Goal: Task Accomplishment & Management: Complete application form

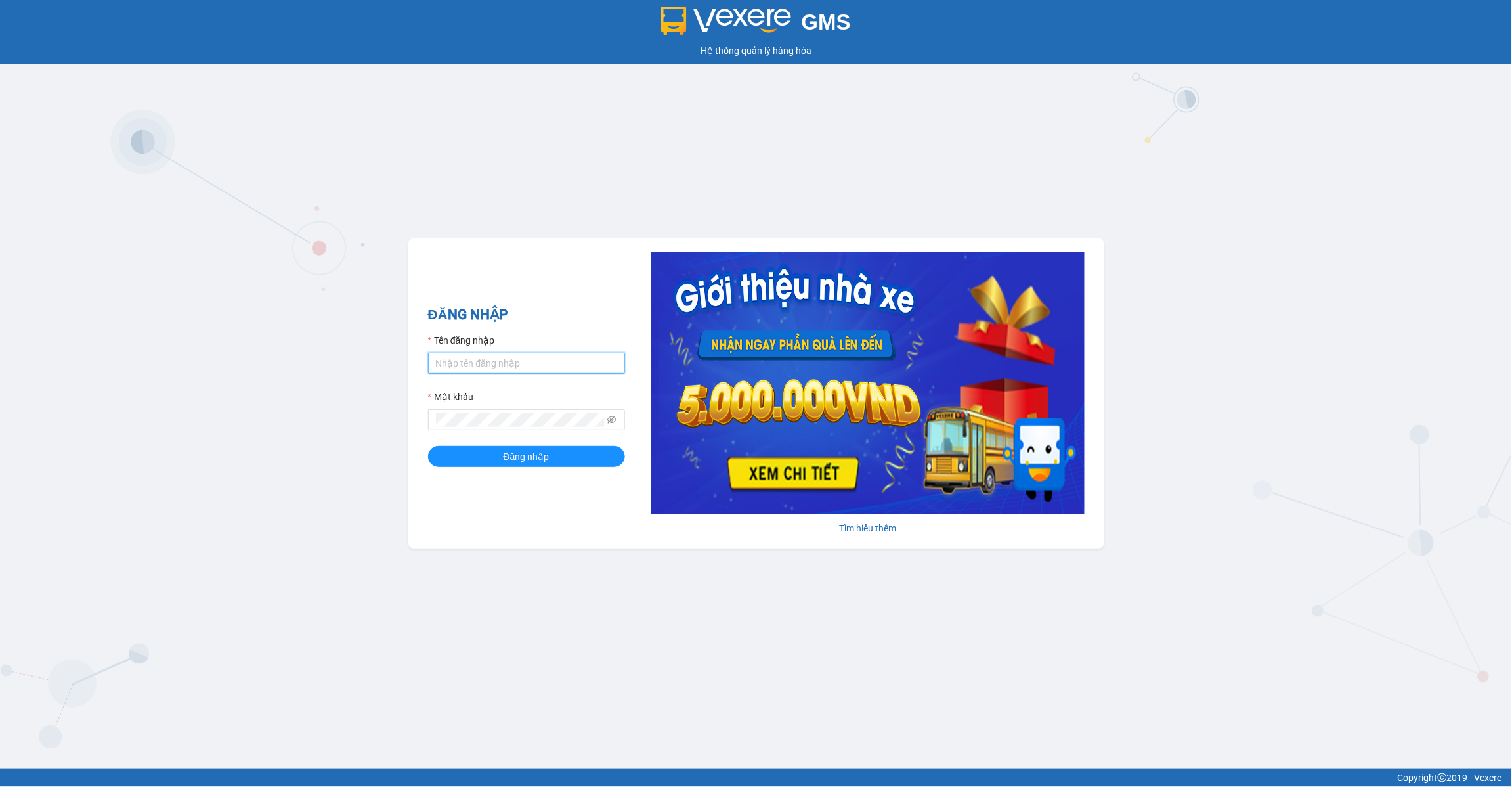
click at [524, 359] on input "Tên đăng nhập" at bounding box center [526, 363] width 197 height 21
type input "lananh.anhkhangdn"
click at [612, 421] on icon "eye-invisible" at bounding box center [612, 419] width 9 height 9
click at [428, 446] on button "Đăng nhập" at bounding box center [526, 456] width 197 height 21
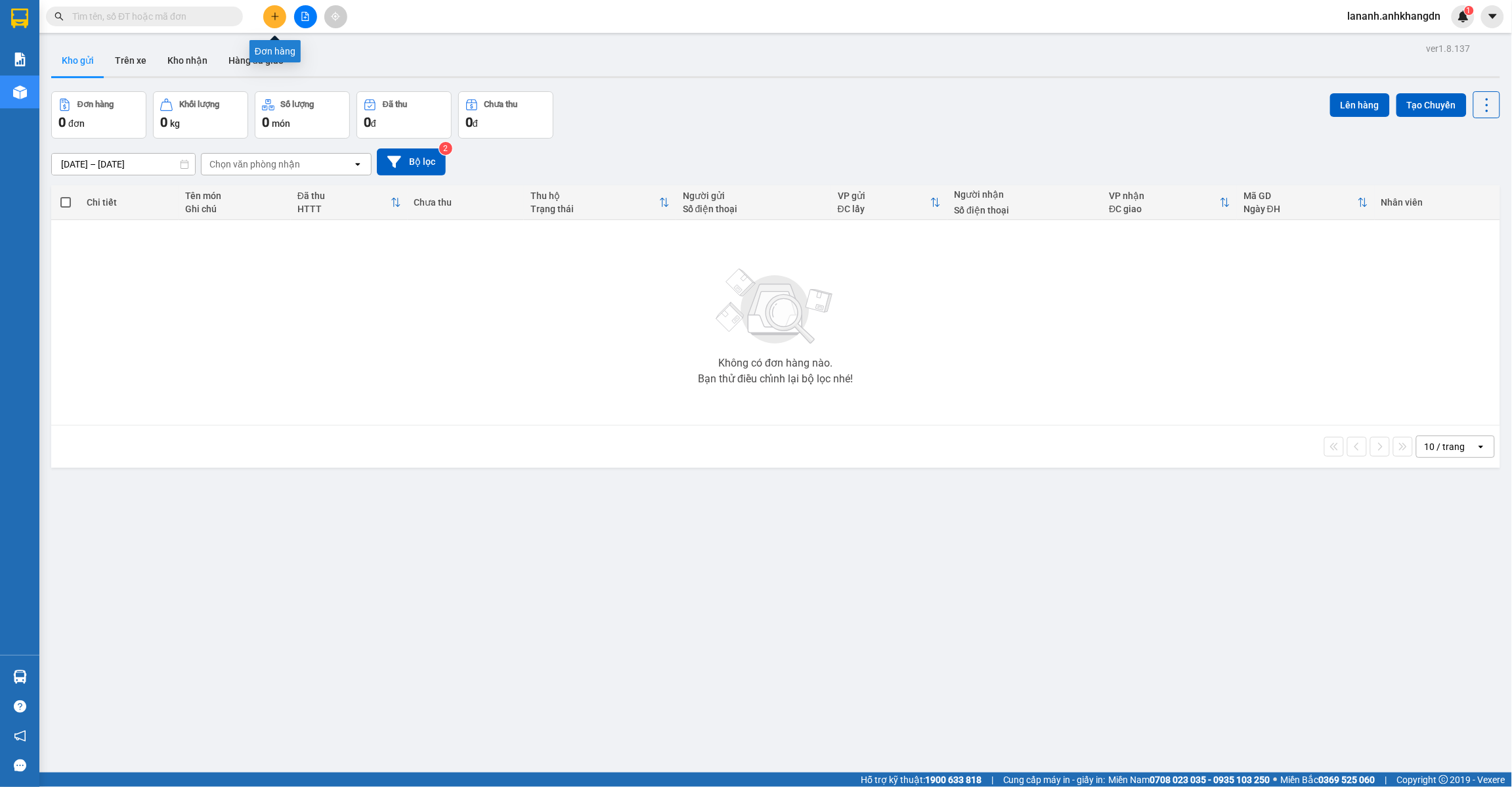
click at [278, 17] on icon "plus" at bounding box center [275, 16] width 9 height 9
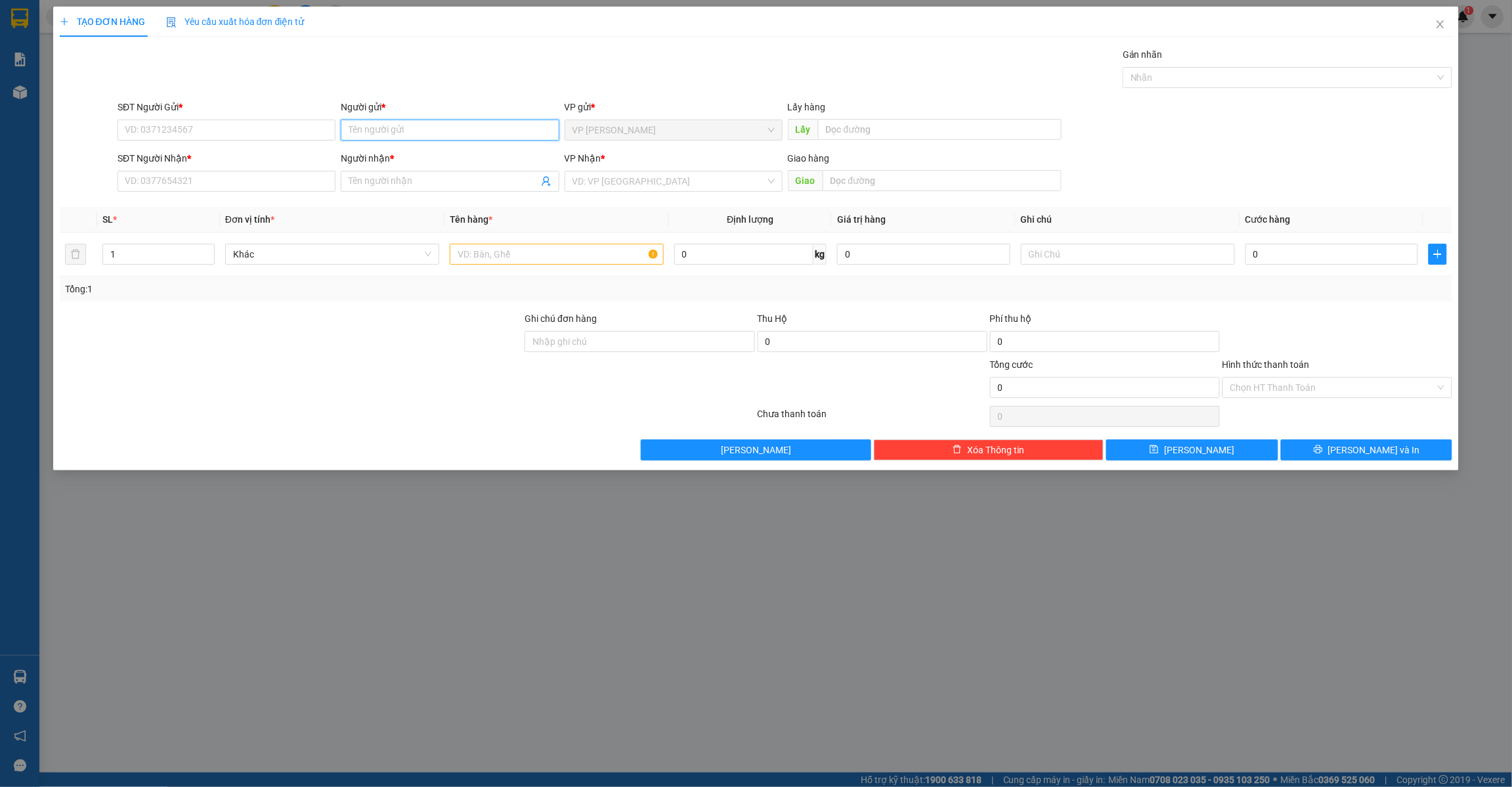
click at [404, 125] on input "Người gửi *" at bounding box center [450, 130] width 218 height 21
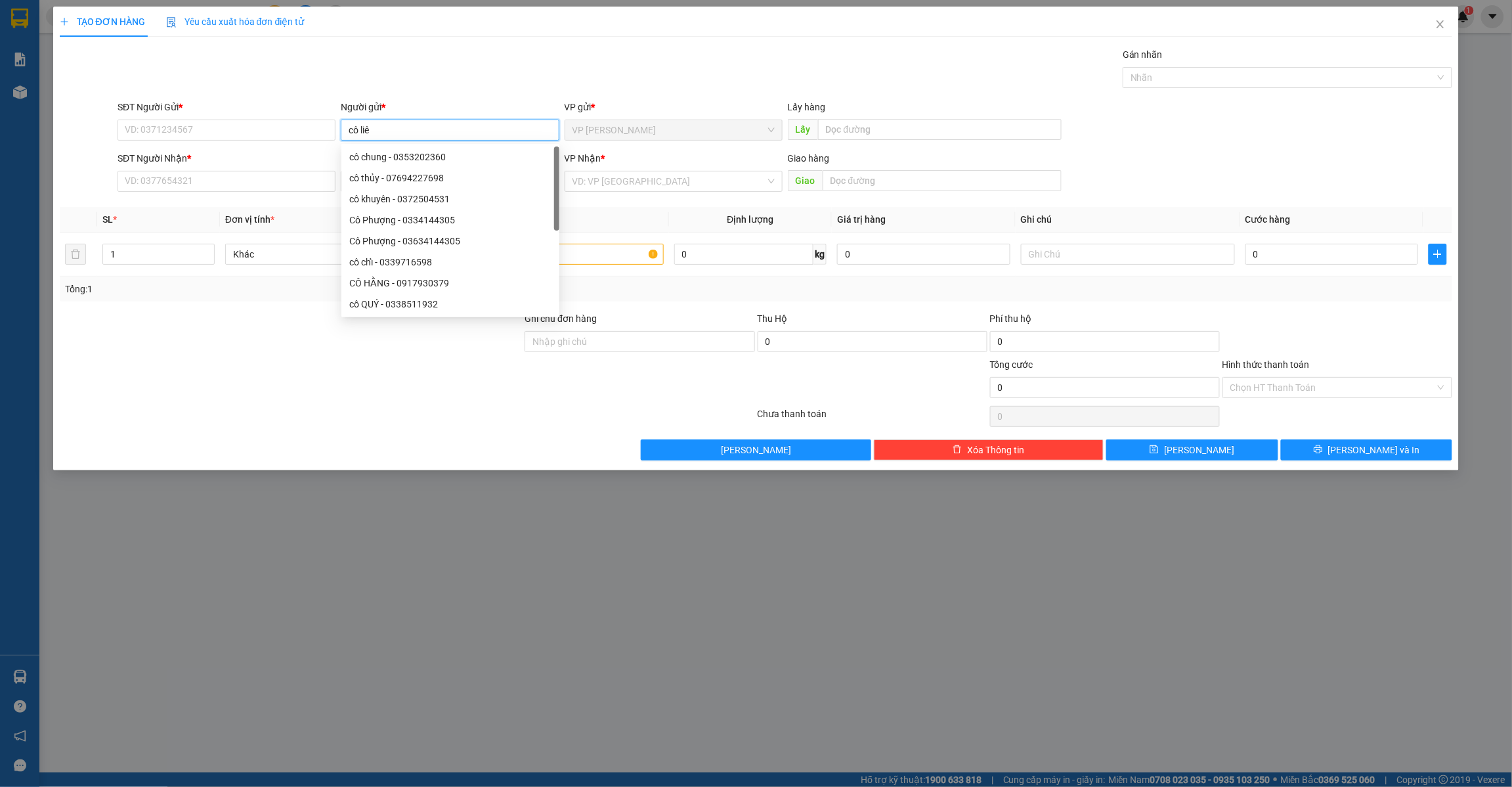
type input "cô liên"
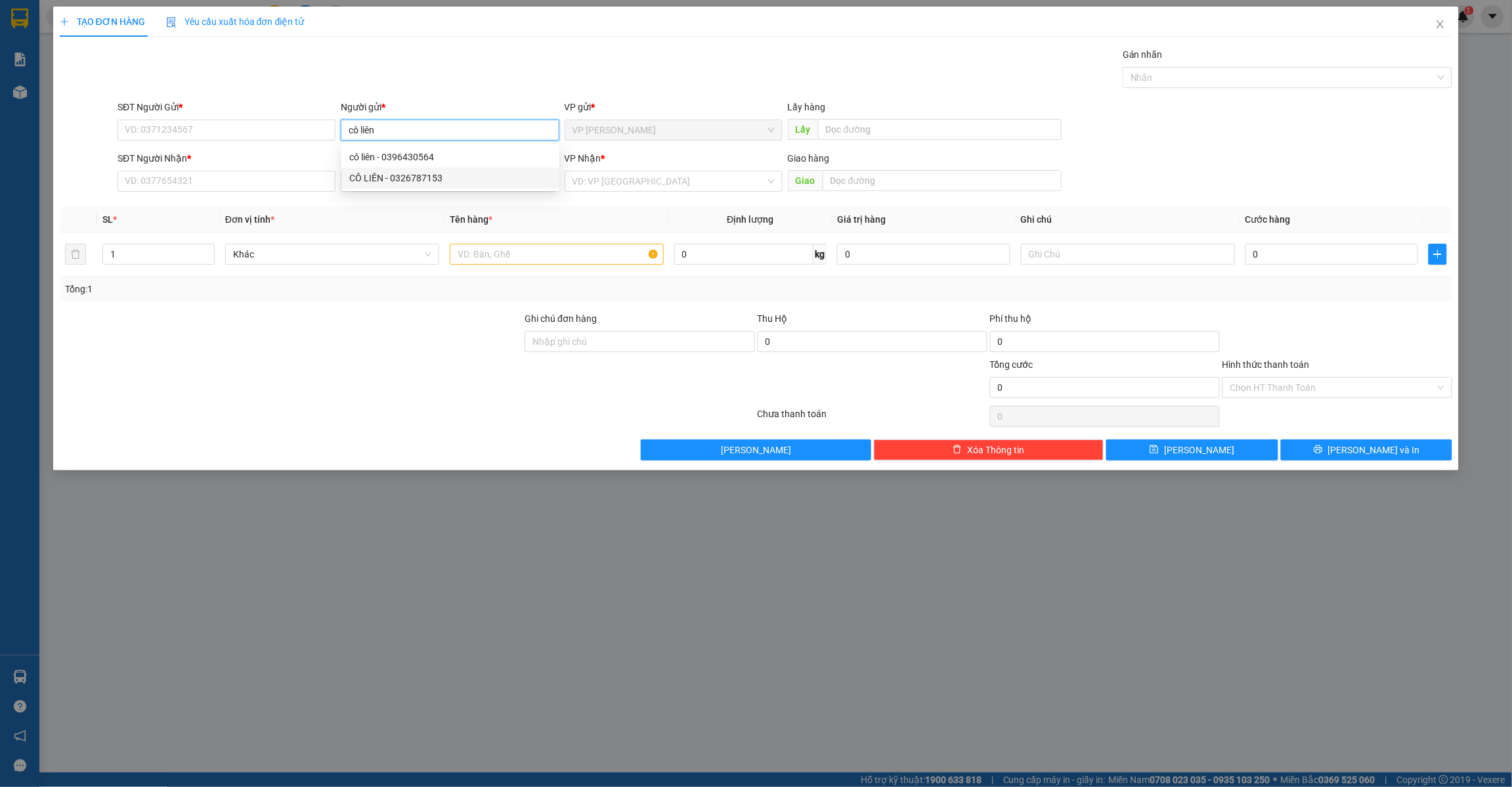
click at [451, 186] on div "CÔ LIÊN - 0326787153" at bounding box center [450, 178] width 218 height 21
type input "0326787153"
type input "CÔ LIÊN"
click at [436, 188] on input "Người nhận *" at bounding box center [443, 181] width 189 height 14
type input "phúc lượt"
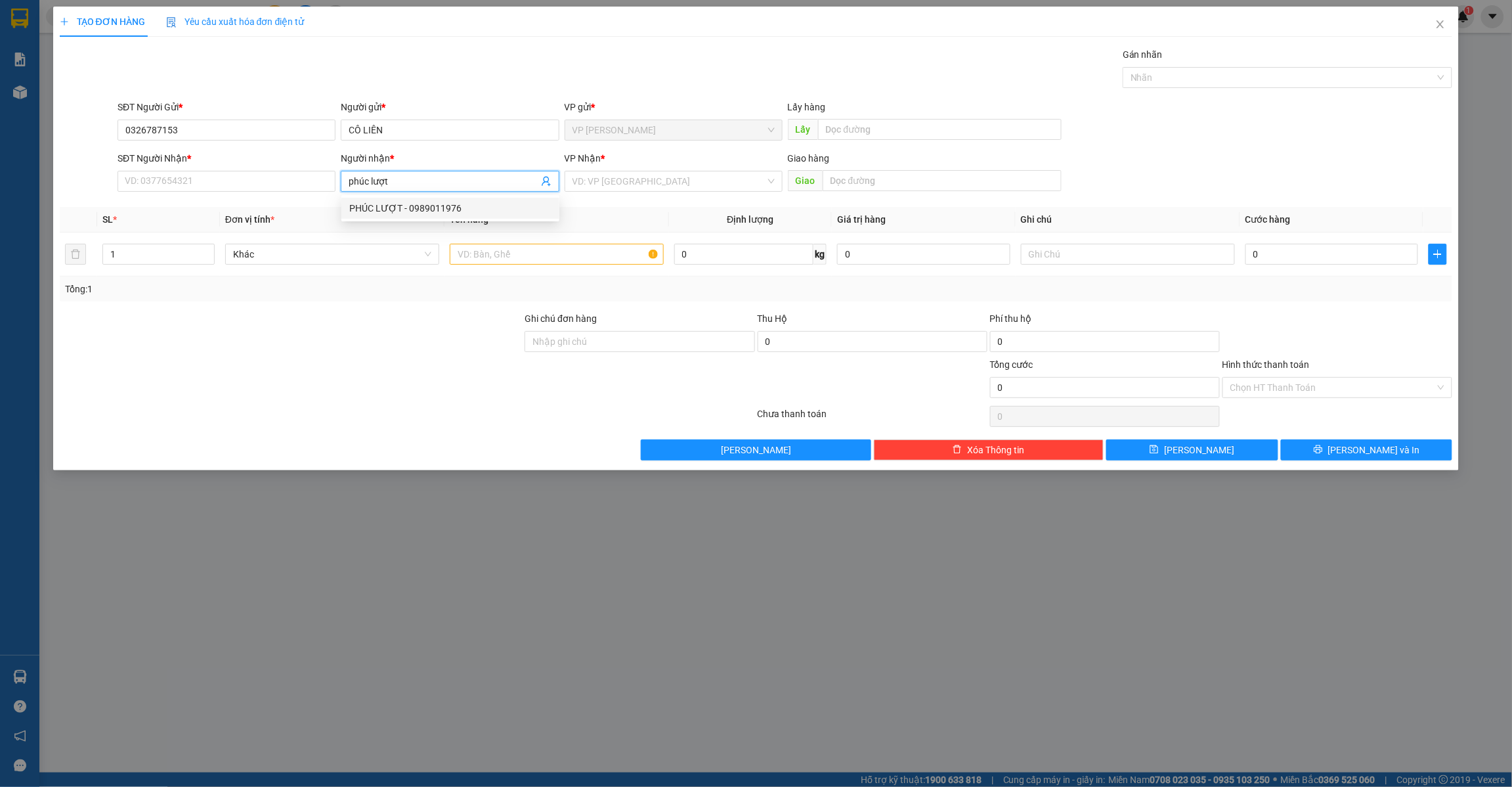
click at [468, 214] on div "PHÚC LƯỢT - 0989011976" at bounding box center [451, 208] width 202 height 14
type input "0989011976"
type input "PHÚC LƯỢT"
click at [618, 188] on input "search" at bounding box center [669, 182] width 193 height 20
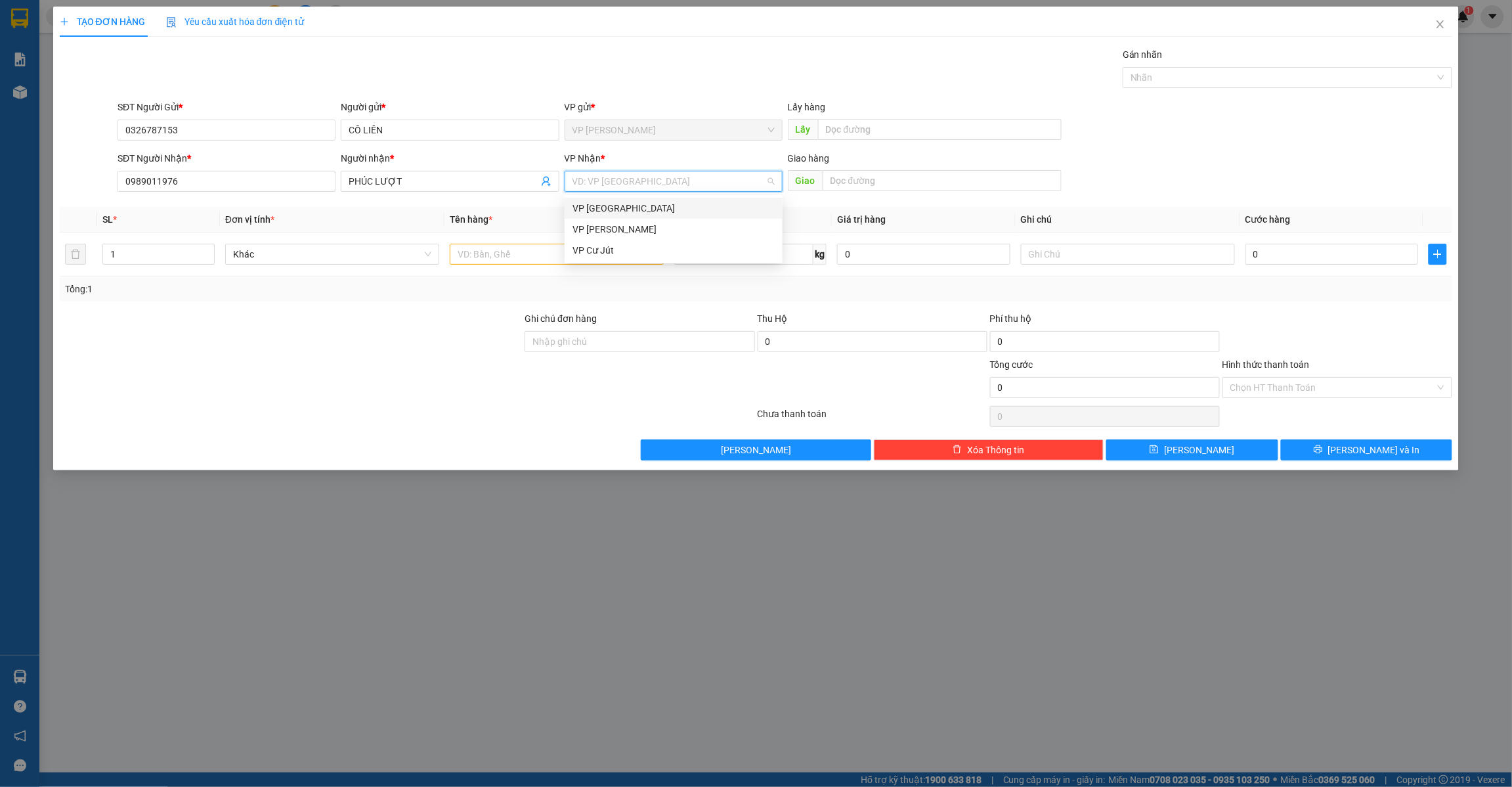
click at [612, 206] on div "VP [GEOGRAPHIC_DATA]" at bounding box center [674, 208] width 202 height 14
click at [875, 134] on input "text" at bounding box center [940, 129] width 244 height 21
type input "cx 42"
click at [524, 257] on input "text" at bounding box center [557, 254] width 214 height 21
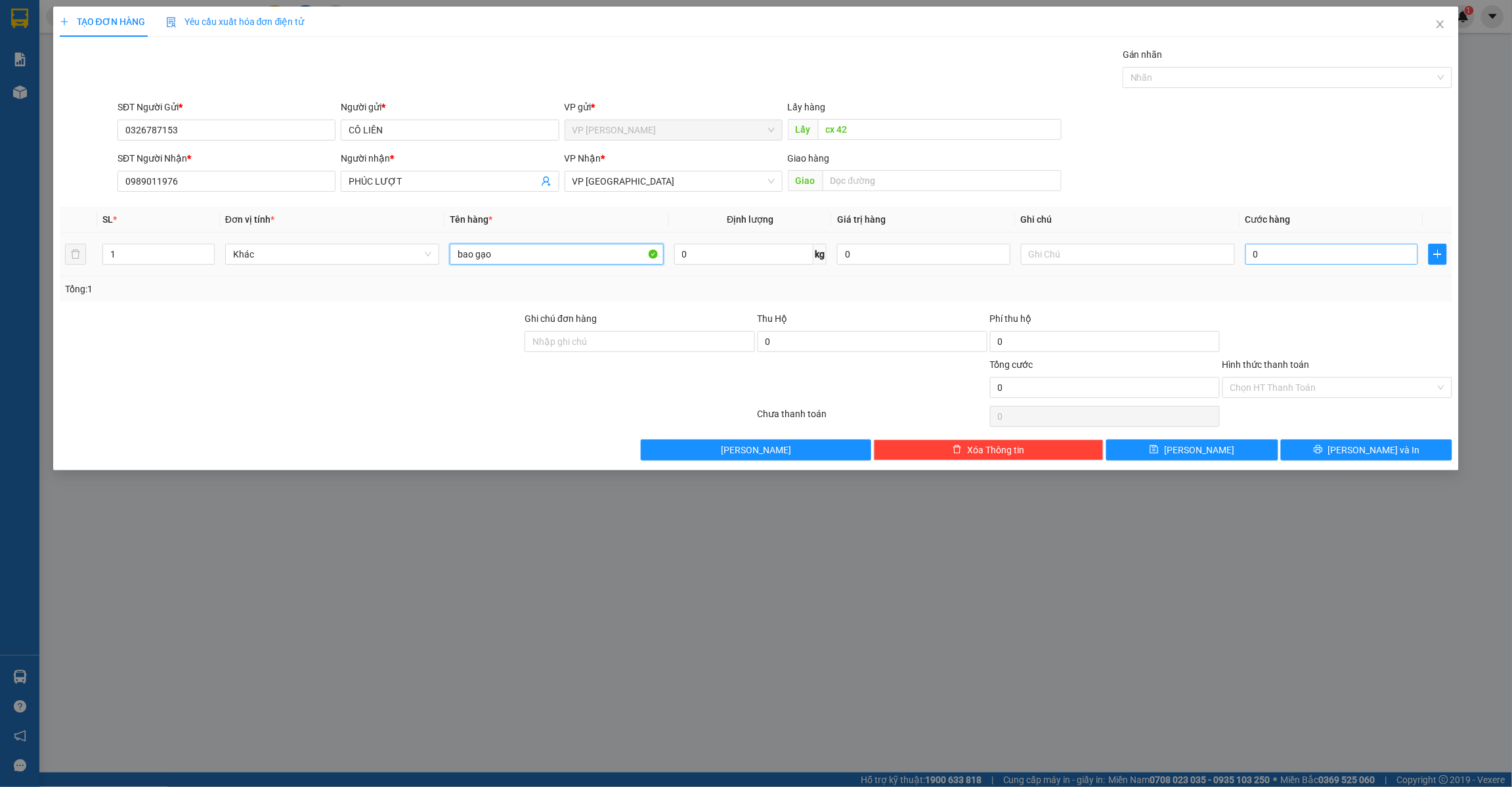
type input "bao gạo"
click at [1266, 252] on input "0" at bounding box center [1332, 254] width 173 height 21
type input "5"
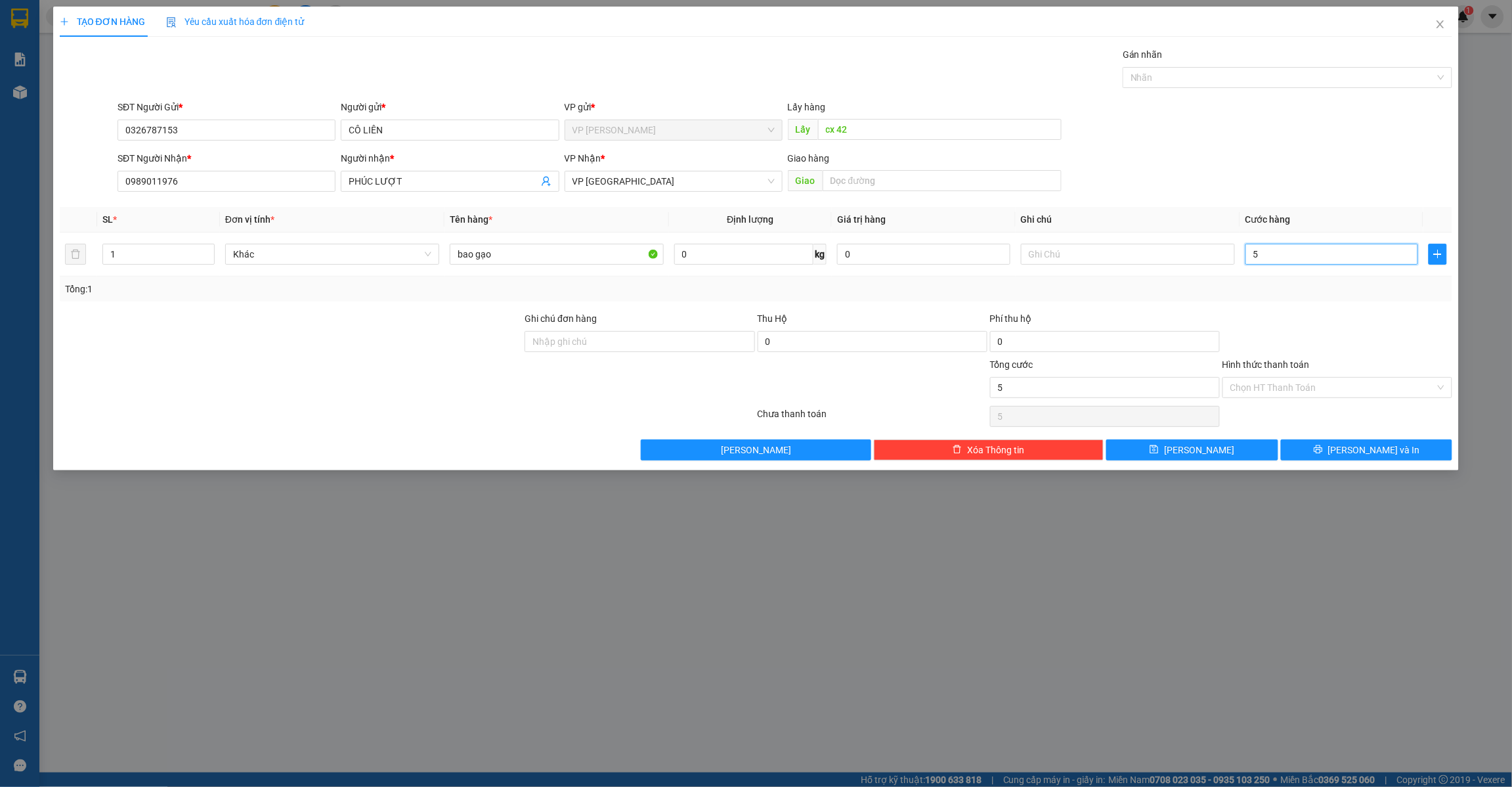
type input "50"
type input "500"
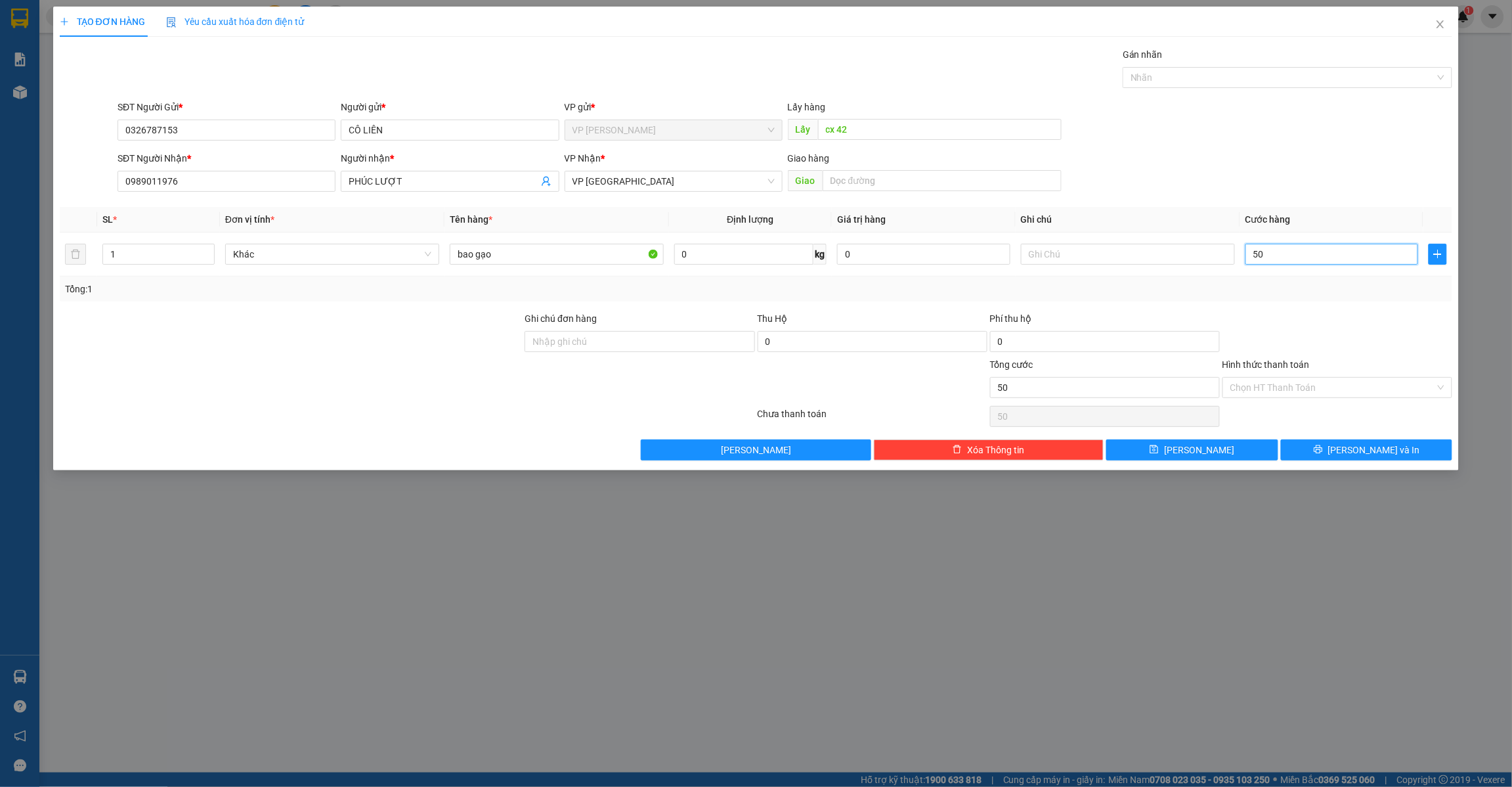
type input "500"
type input "5.000"
type input "50.000"
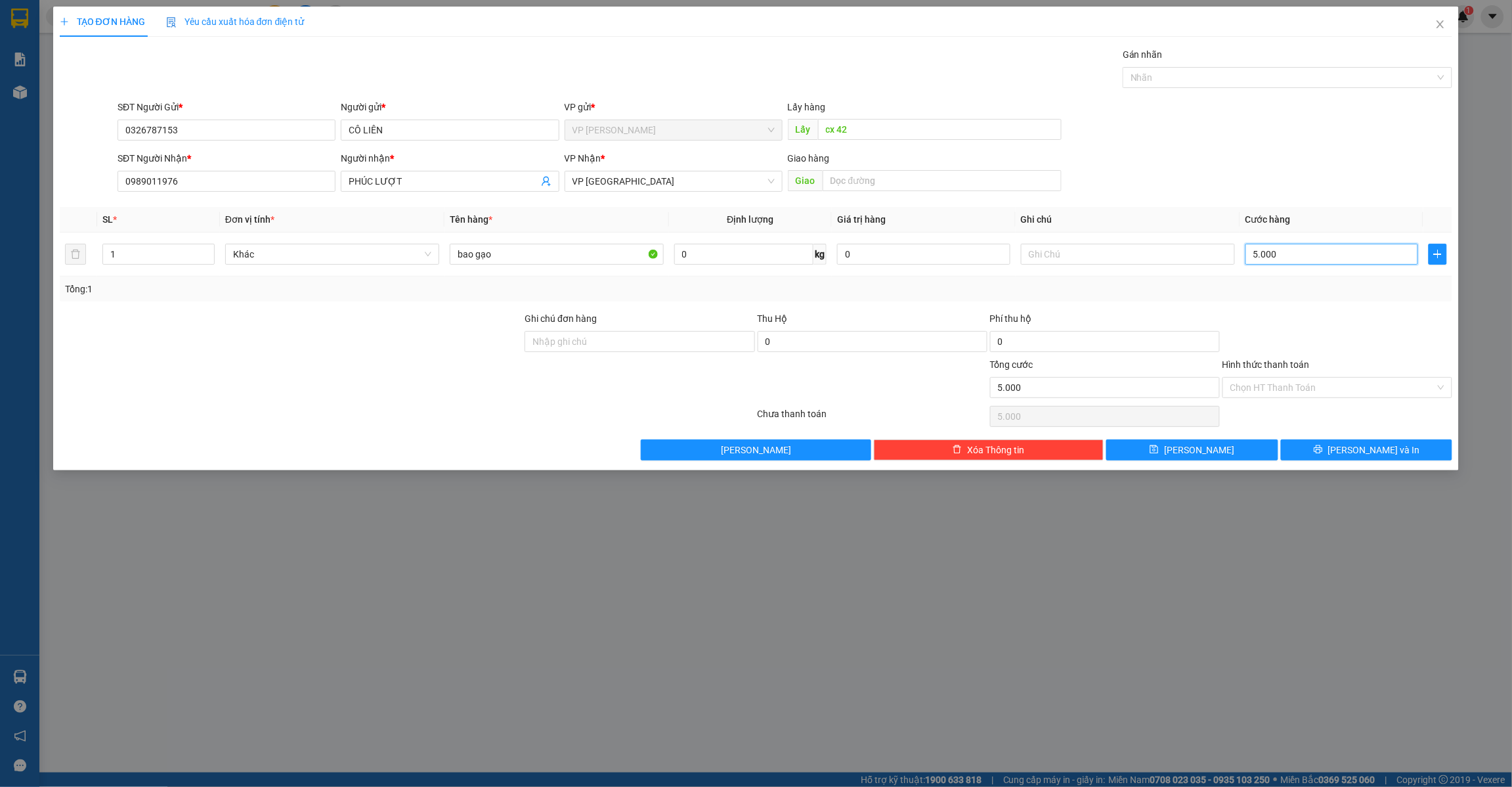
type input "50.000"
click at [1233, 452] on button "[PERSON_NAME]" at bounding box center [1192, 449] width 172 height 21
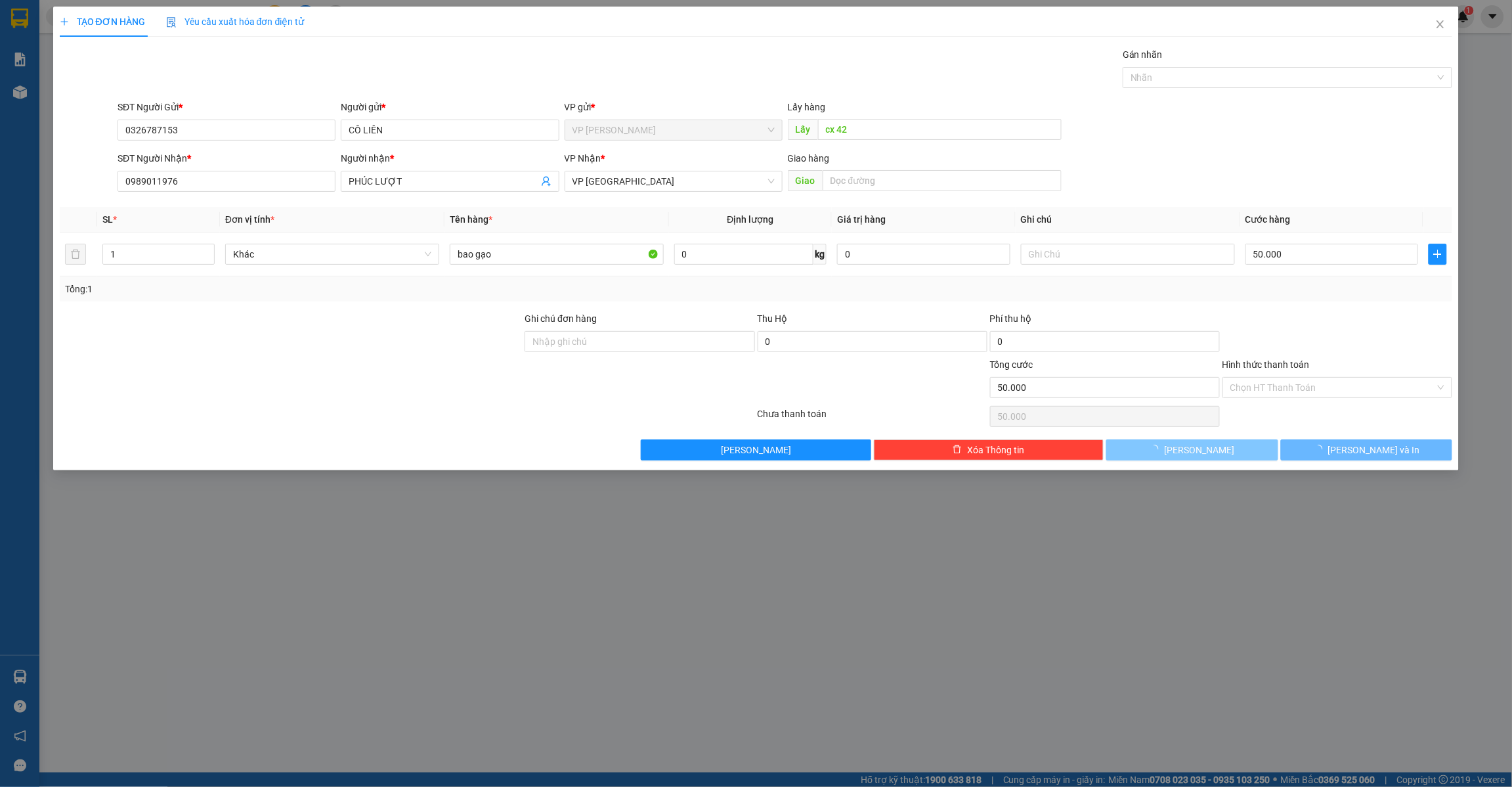
type input "0"
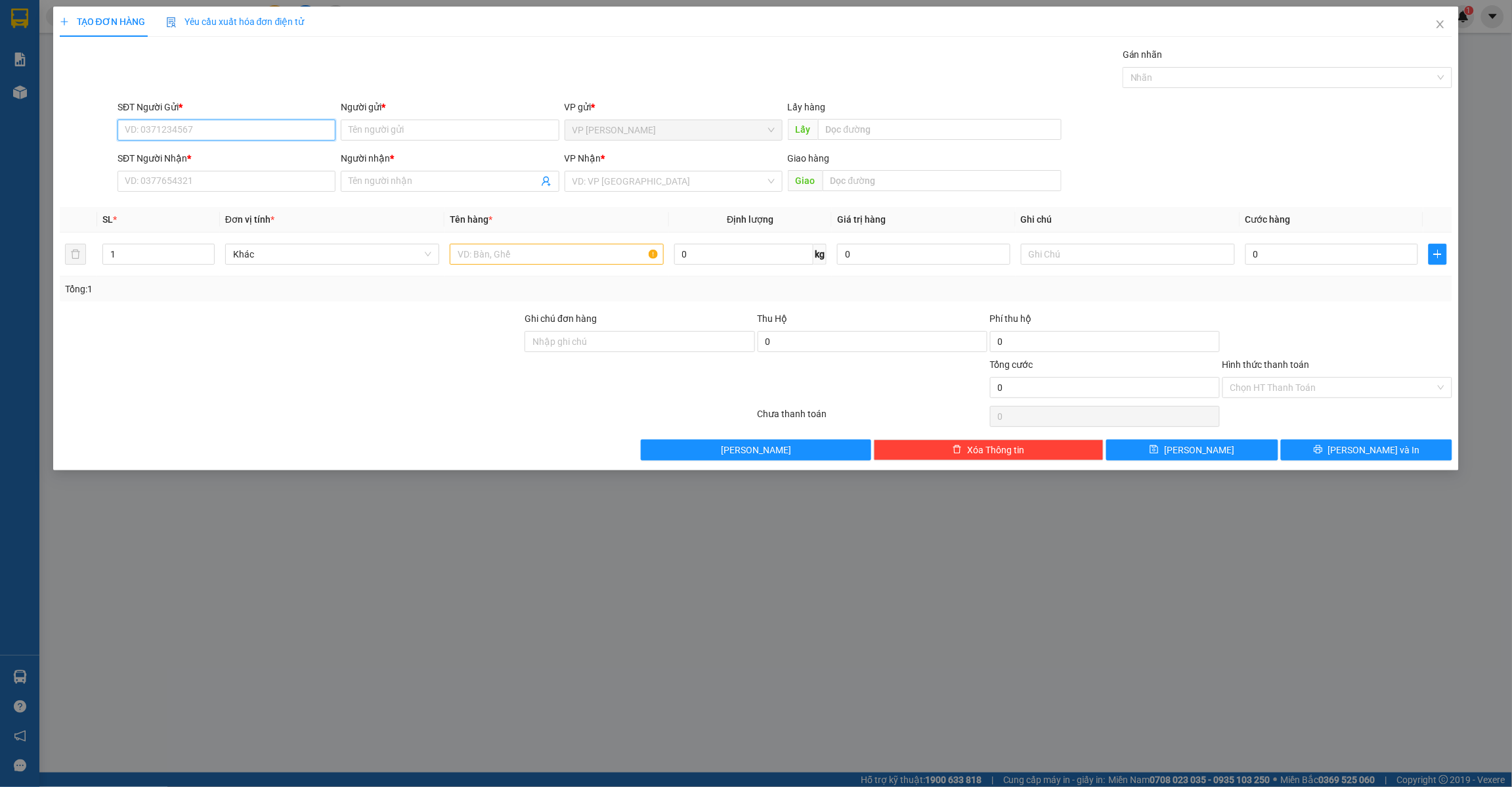
paste input "0838721271"
type input "0838721271"
click at [217, 158] on div "0838721271 - hoàng quang" at bounding box center [227, 156] width 202 height 14
type input "[PERSON_NAME]"
type input "chợ đăk gằn"
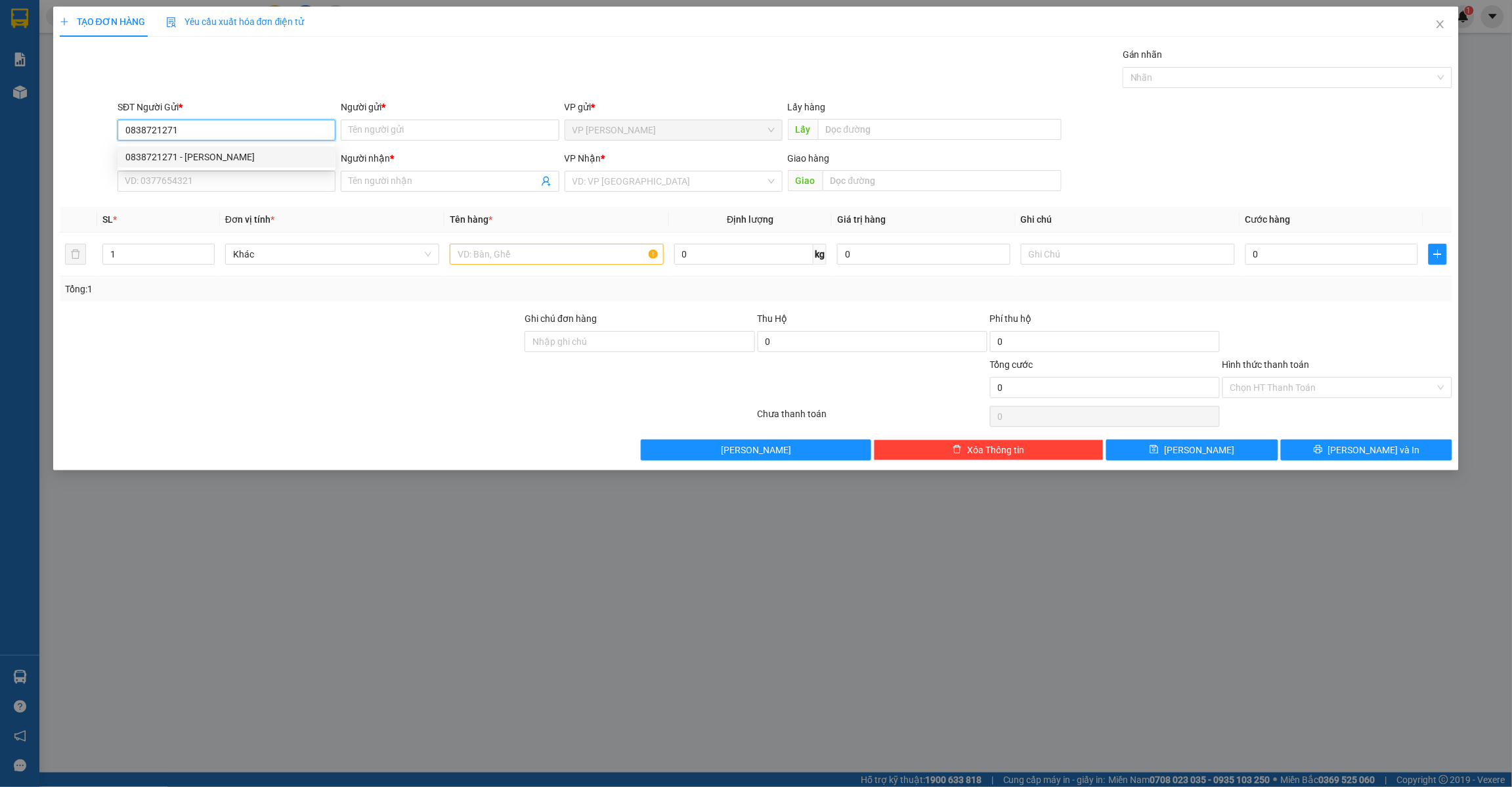
type input "0763981204"
type input "sương lê"
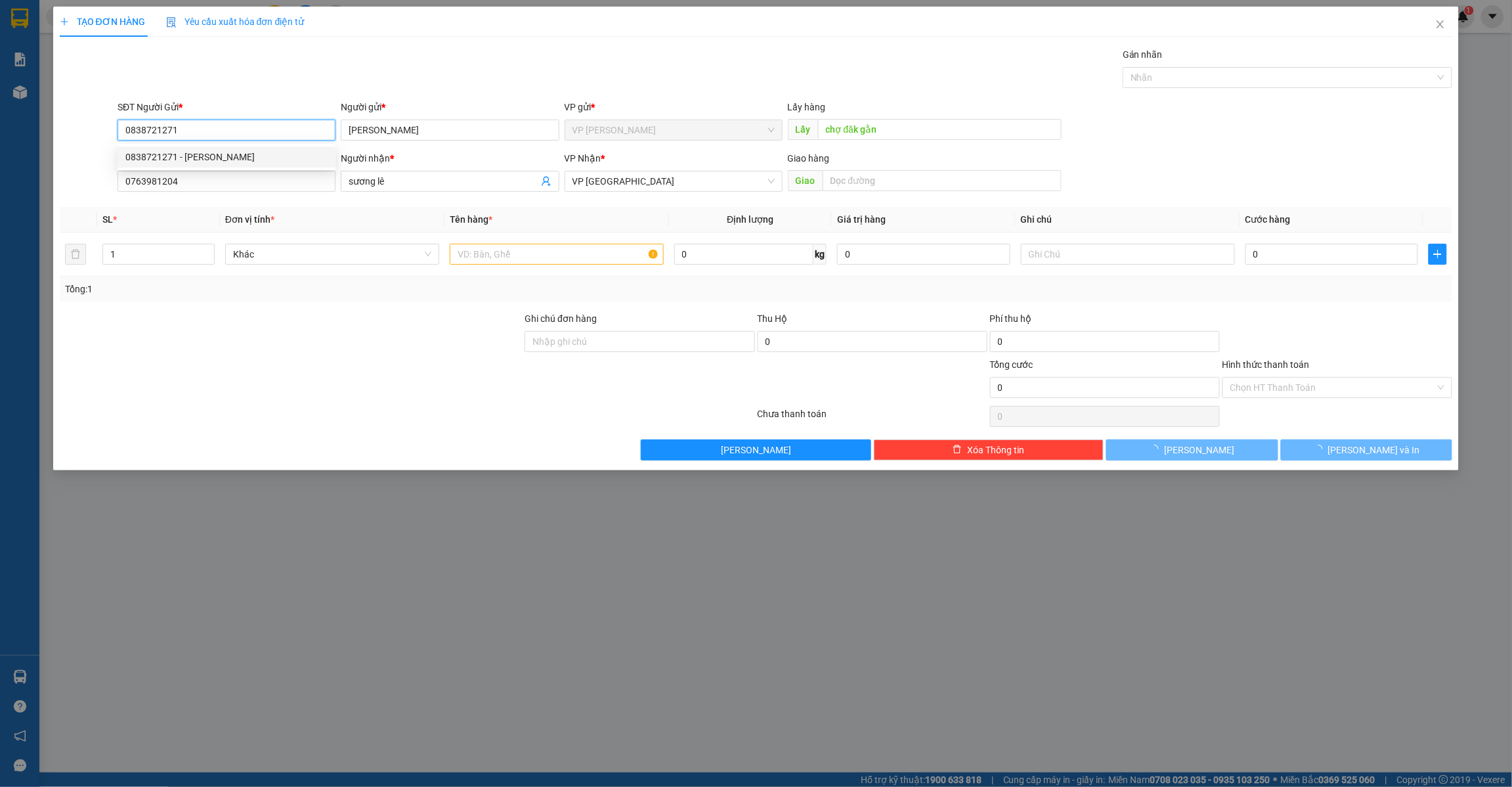
type input "40.000"
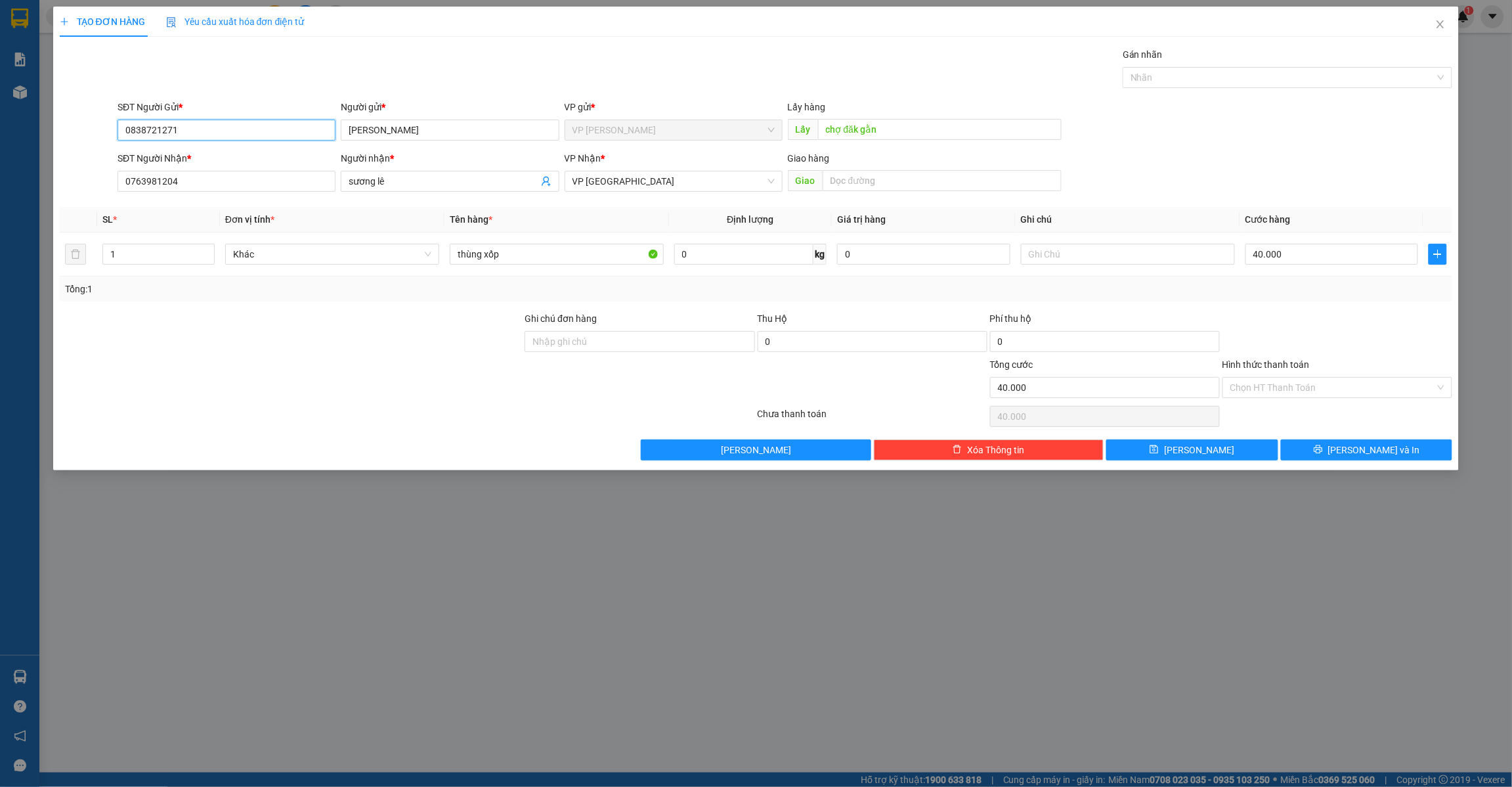
type input "0838721271"
drag, startPoint x: 393, startPoint y: 526, endPoint x: 411, endPoint y: 507, distance: 26.2
click at [393, 526] on div "TẠO ĐƠN HÀNG Yêu cầu xuất hóa đơn điện tử Transit Pickup Surcharge Ids Transit …" at bounding box center [756, 394] width 1512 height 787
click at [1190, 455] on button "[PERSON_NAME]" at bounding box center [1192, 449] width 172 height 21
type input "0"
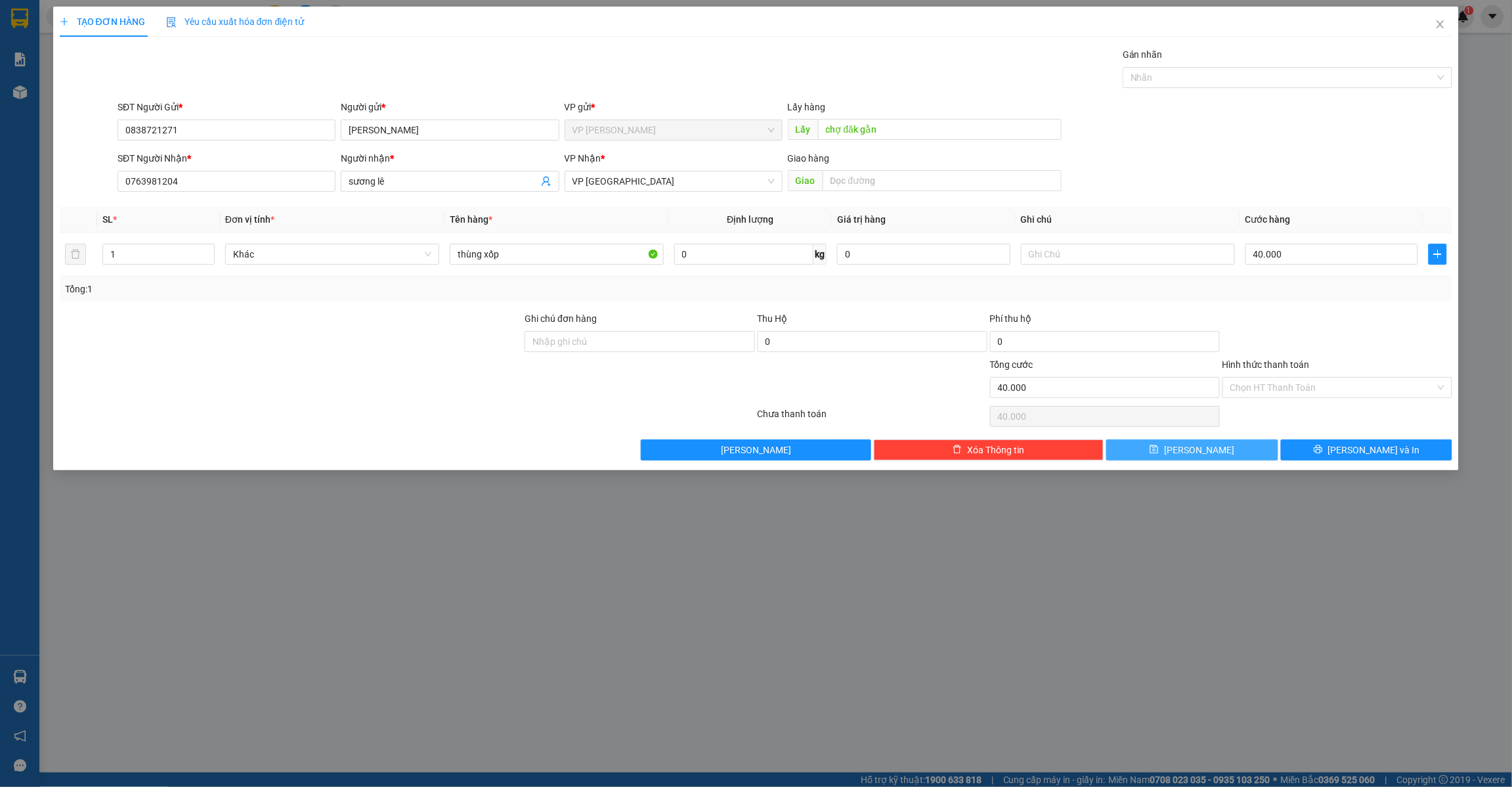
type input "0"
drag, startPoint x: 1161, startPoint y: 442, endPoint x: 1183, endPoint y: 452, distance: 24.2
click at [1159, 452] on icon "save" at bounding box center [1154, 450] width 8 height 8
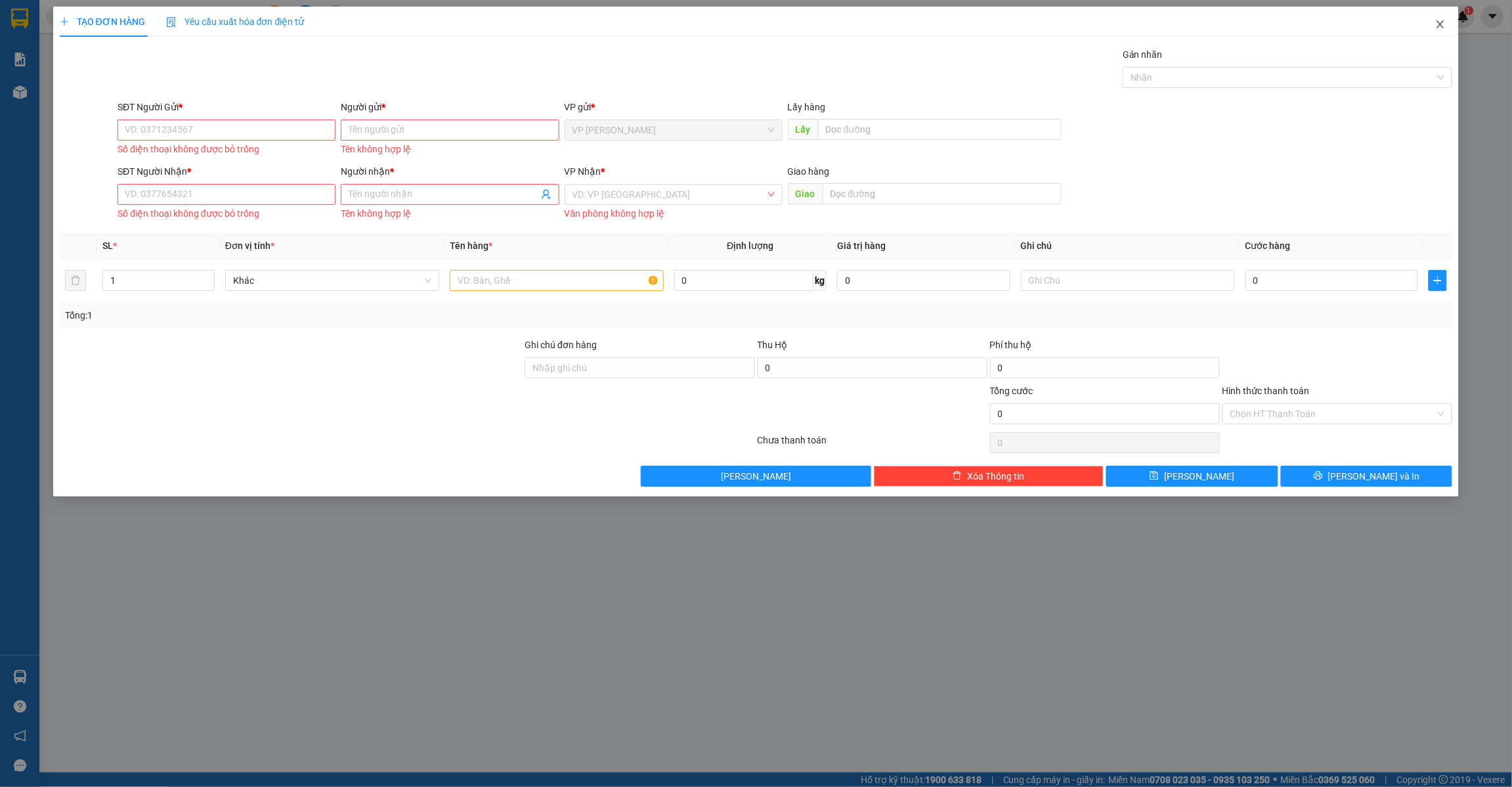
click at [1440, 31] on span "Close" at bounding box center [1441, 25] width 37 height 37
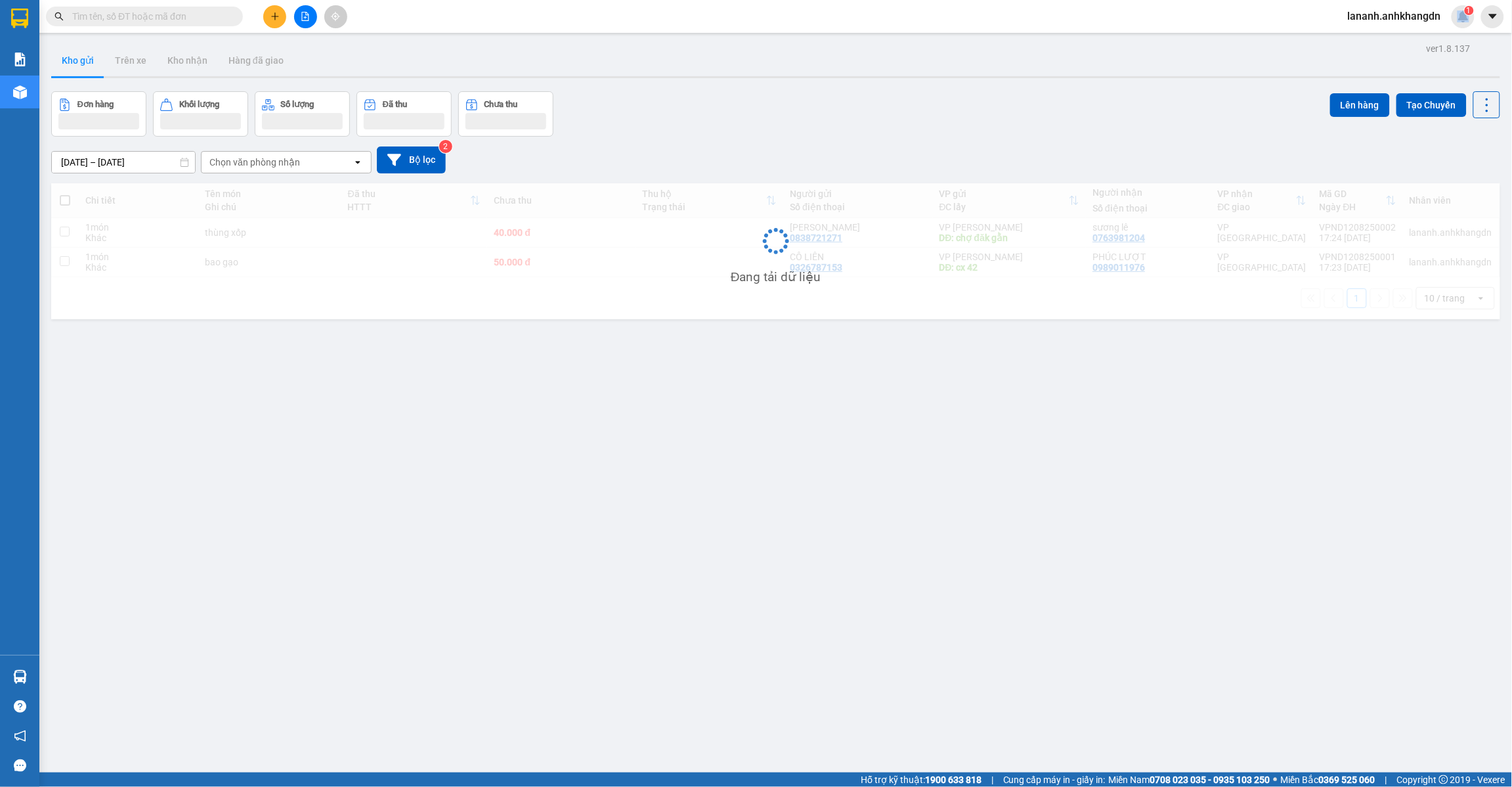
click at [1440, 31] on div "Kết quả tìm kiếm ( 0 ) Bộ lọc No Data lananh.anhkhangdn 1" at bounding box center [756, 17] width 1512 height 33
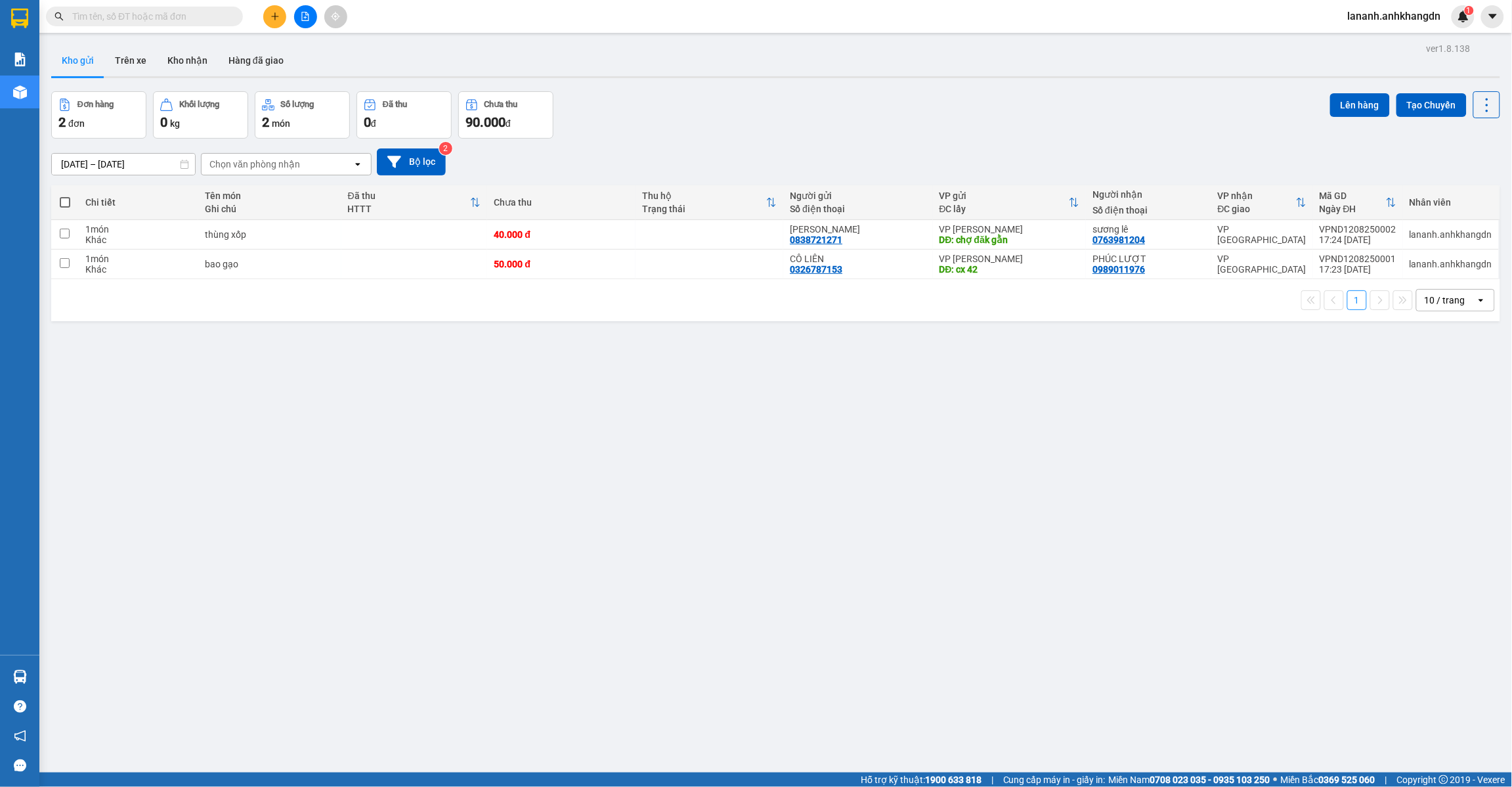
click at [674, 28] on div "Kết quả tìm kiếm ( 0 ) Bộ lọc No Data lananh.anhkhangdn 1" at bounding box center [756, 17] width 1512 height 33
click at [267, 17] on button at bounding box center [275, 17] width 23 height 23
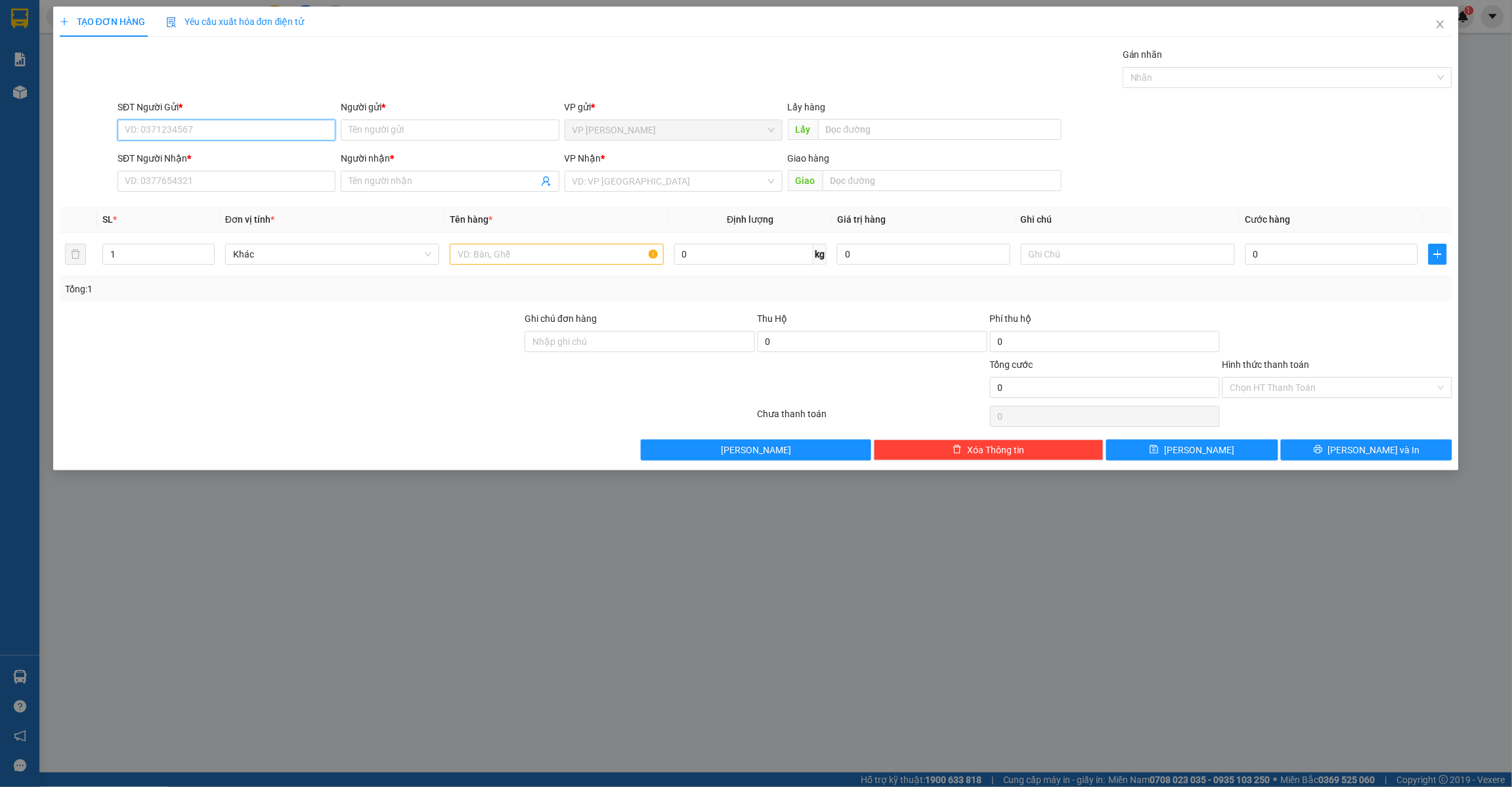
paste input "0983698077"
type input "0983698077"
click at [225, 152] on div "0983698077 - v" at bounding box center [227, 156] width 202 height 14
type input "v"
type input "nhà thờ trúc sơn"
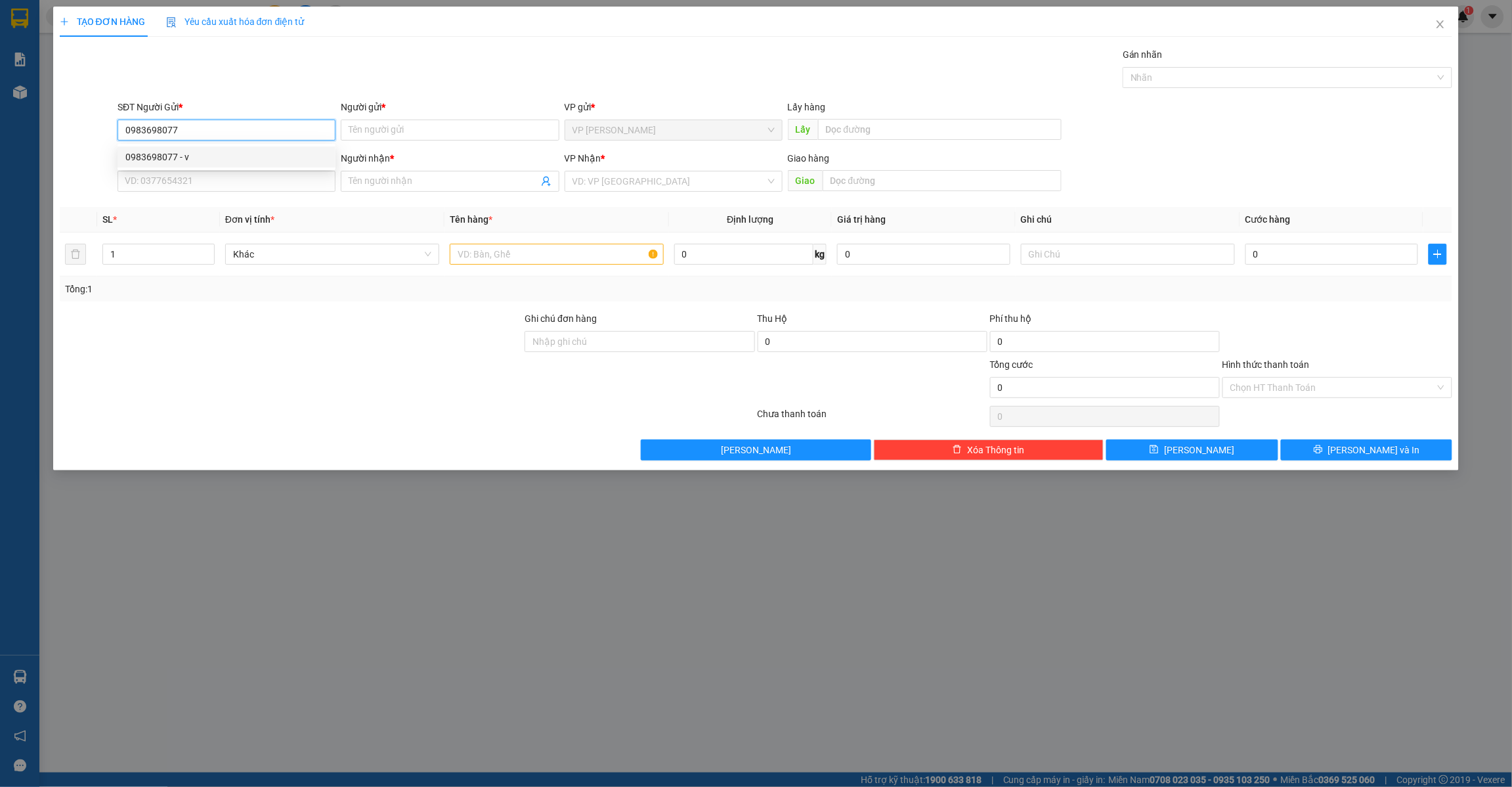
type input "0968466795"
type input "h"
type input "trạm thu phí suối giữa"
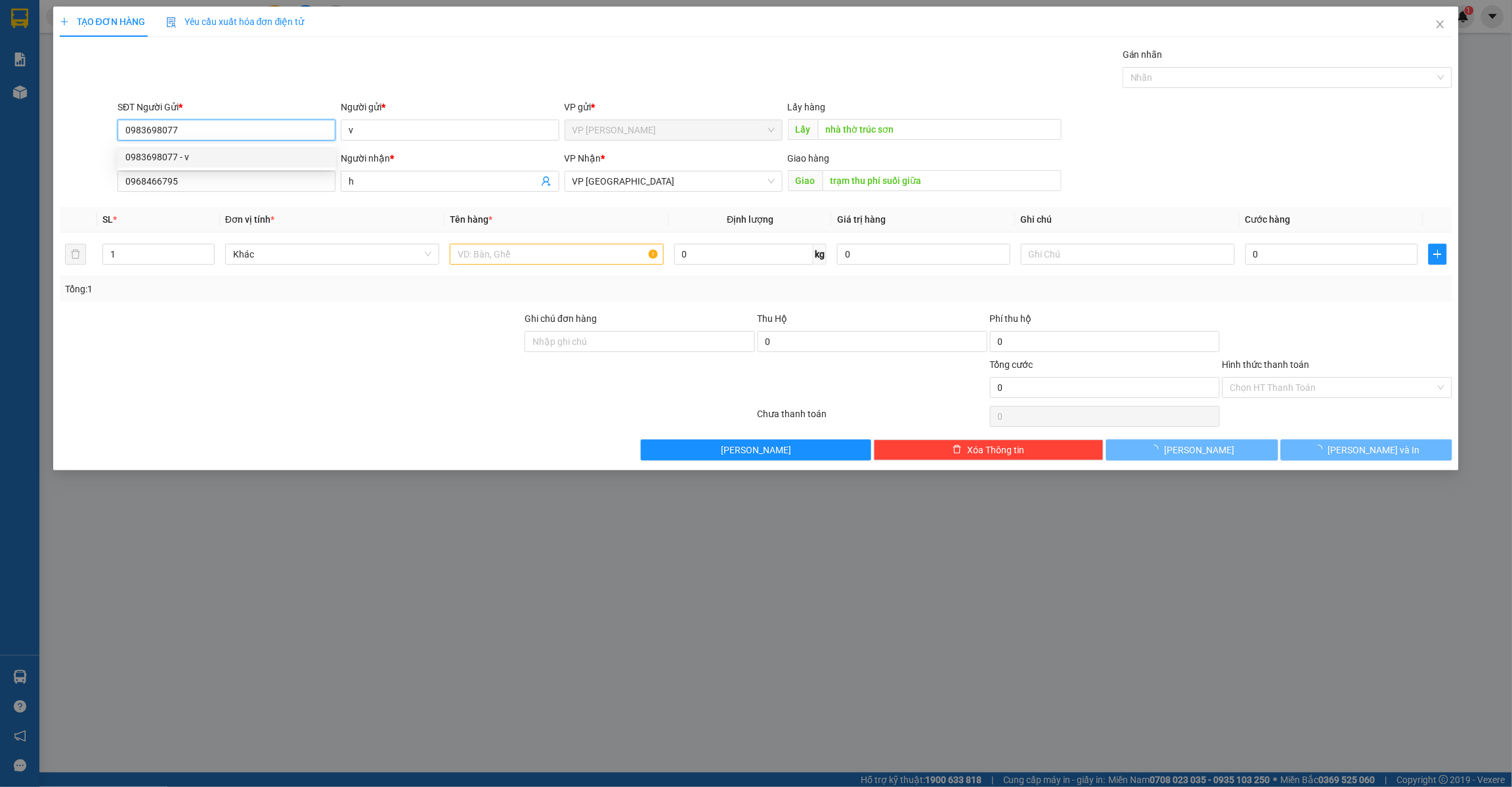
type input "100.000"
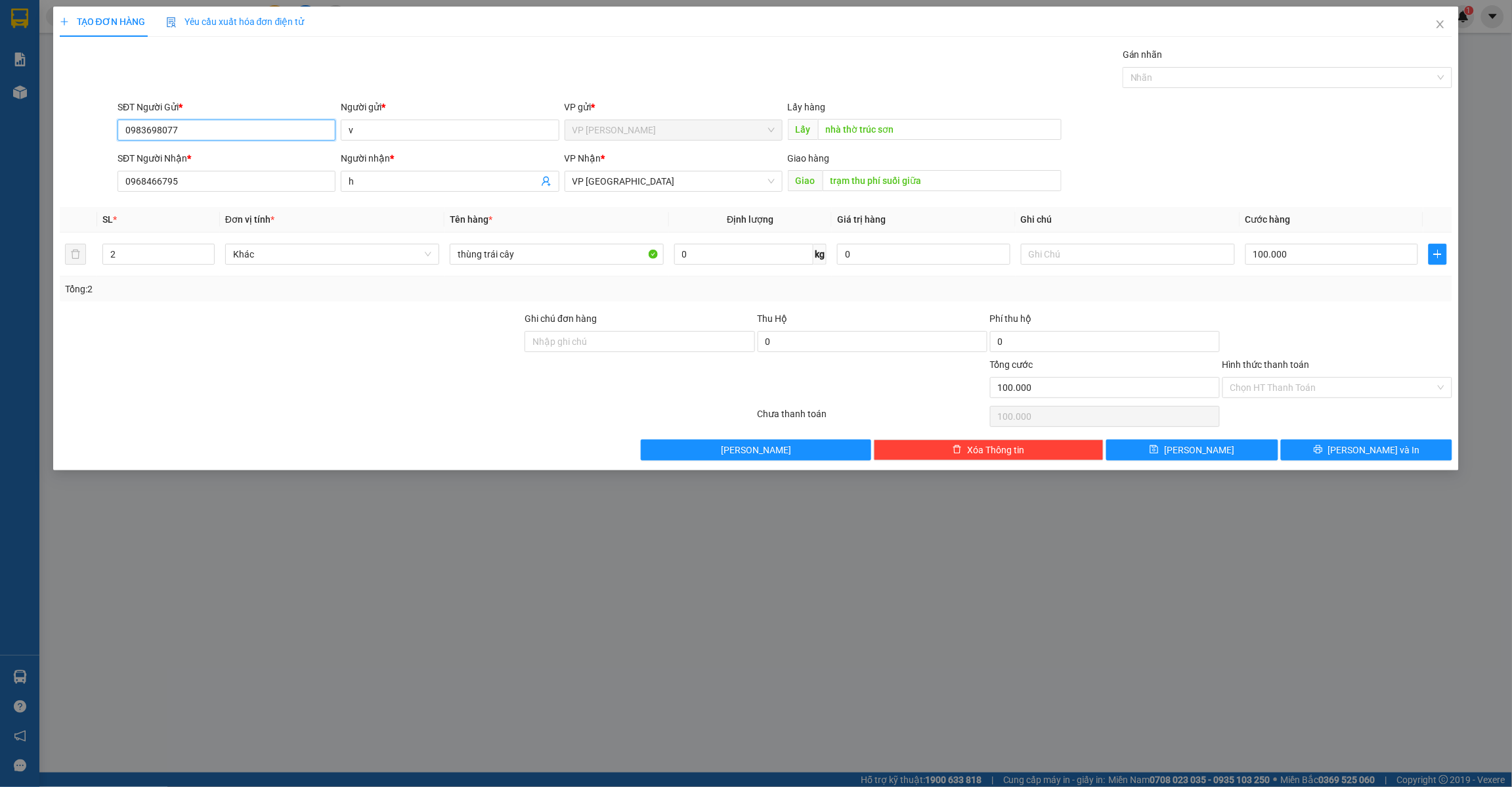
type input "0983698077"
click at [343, 556] on div "TẠO ĐƠN HÀNG Yêu cầu xuất hóa đơn điện tử Transit Pickup Surcharge Ids Transit …" at bounding box center [756, 394] width 1512 height 787
click at [120, 253] on input "2" at bounding box center [158, 254] width 110 height 20
drag, startPoint x: 120, startPoint y: 253, endPoint x: 93, endPoint y: 266, distance: 30.0
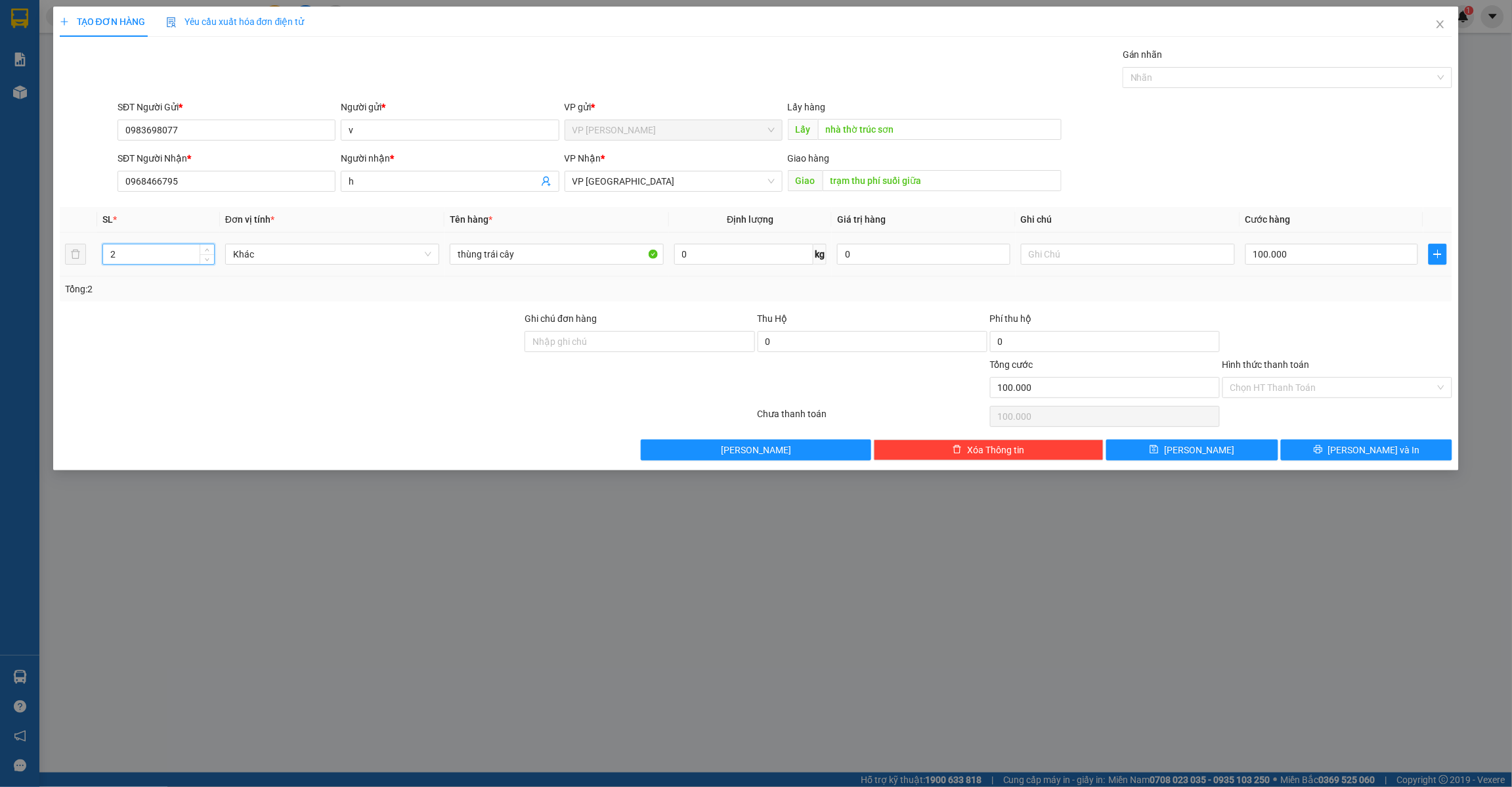
click at [93, 266] on tr "2 Khác thùng trái cây 0 kg 0 100.000" at bounding box center [756, 254] width 1393 height 44
click at [93, 266] on td at bounding box center [79, 254] width 38 height 44
drag, startPoint x: 118, startPoint y: 257, endPoint x: 110, endPoint y: 261, distance: 8.9
click at [110, 261] on input "2" at bounding box center [158, 254] width 110 height 20
type input "1"
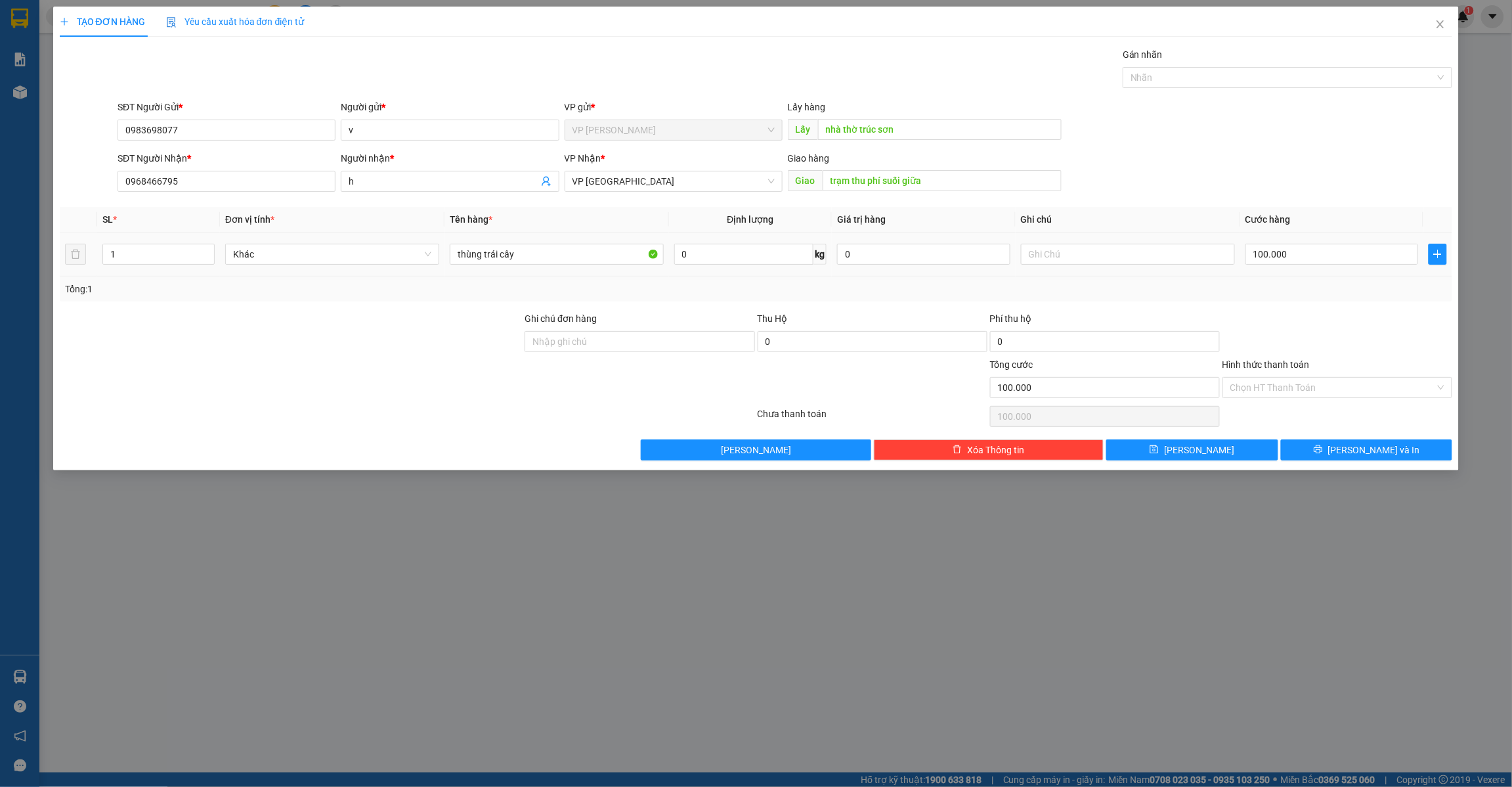
click at [1314, 241] on td "100.000" at bounding box center [1333, 254] width 184 height 44
click at [1300, 257] on input "100.000" at bounding box center [1332, 254] width 173 height 21
type input "5"
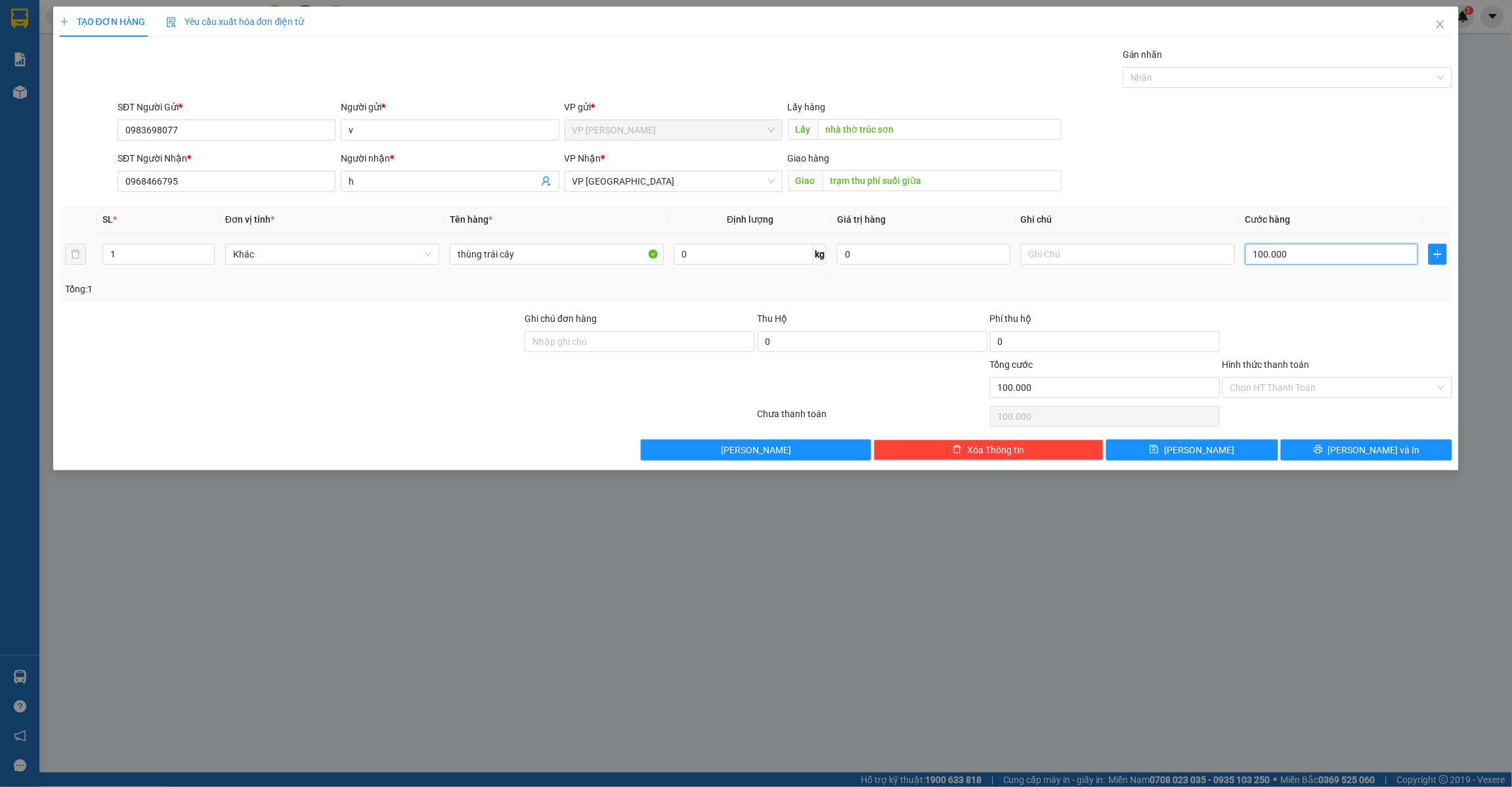
type input "5"
type input "50"
type input "500"
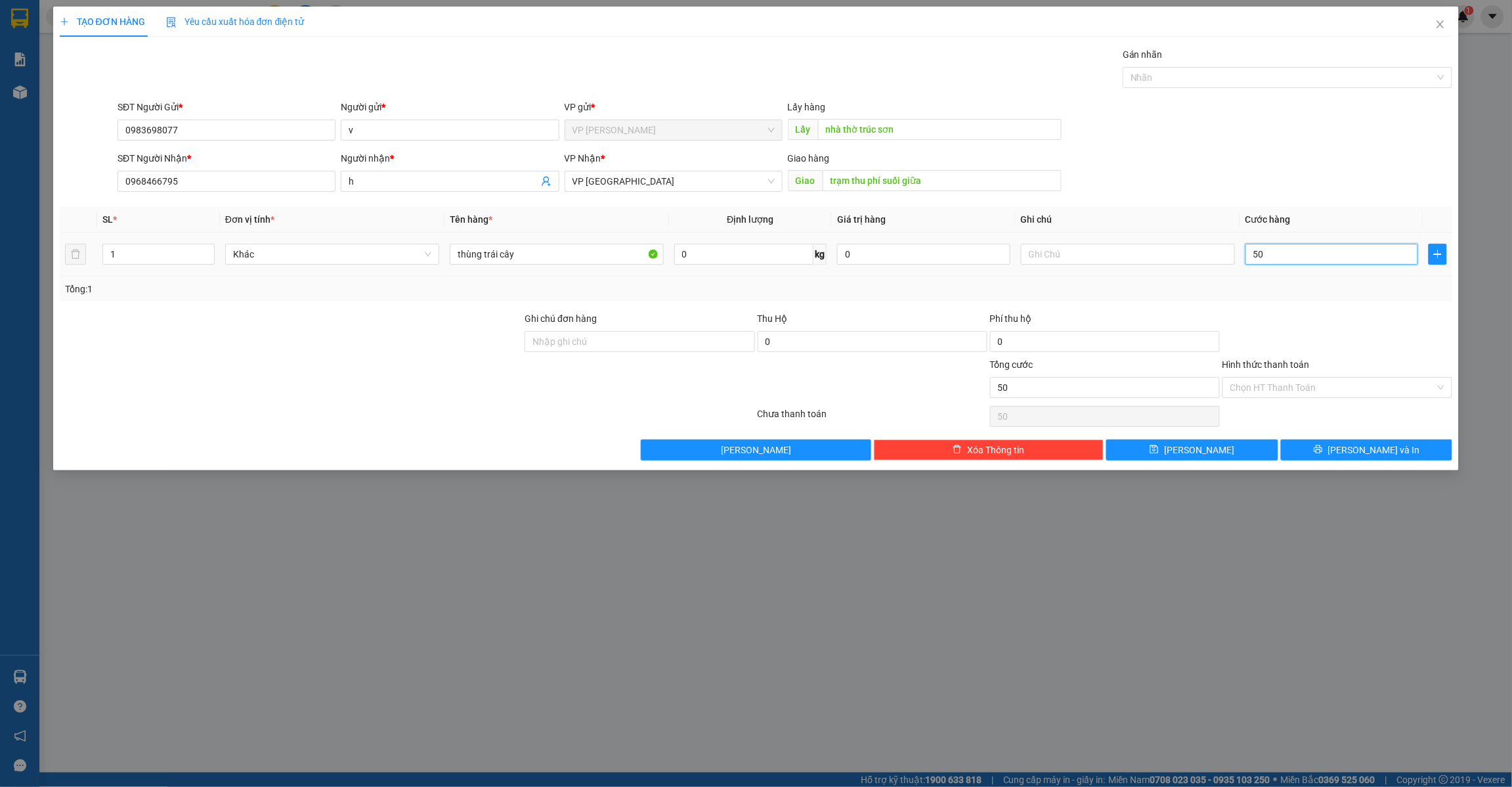
type input "500"
type input "5.000"
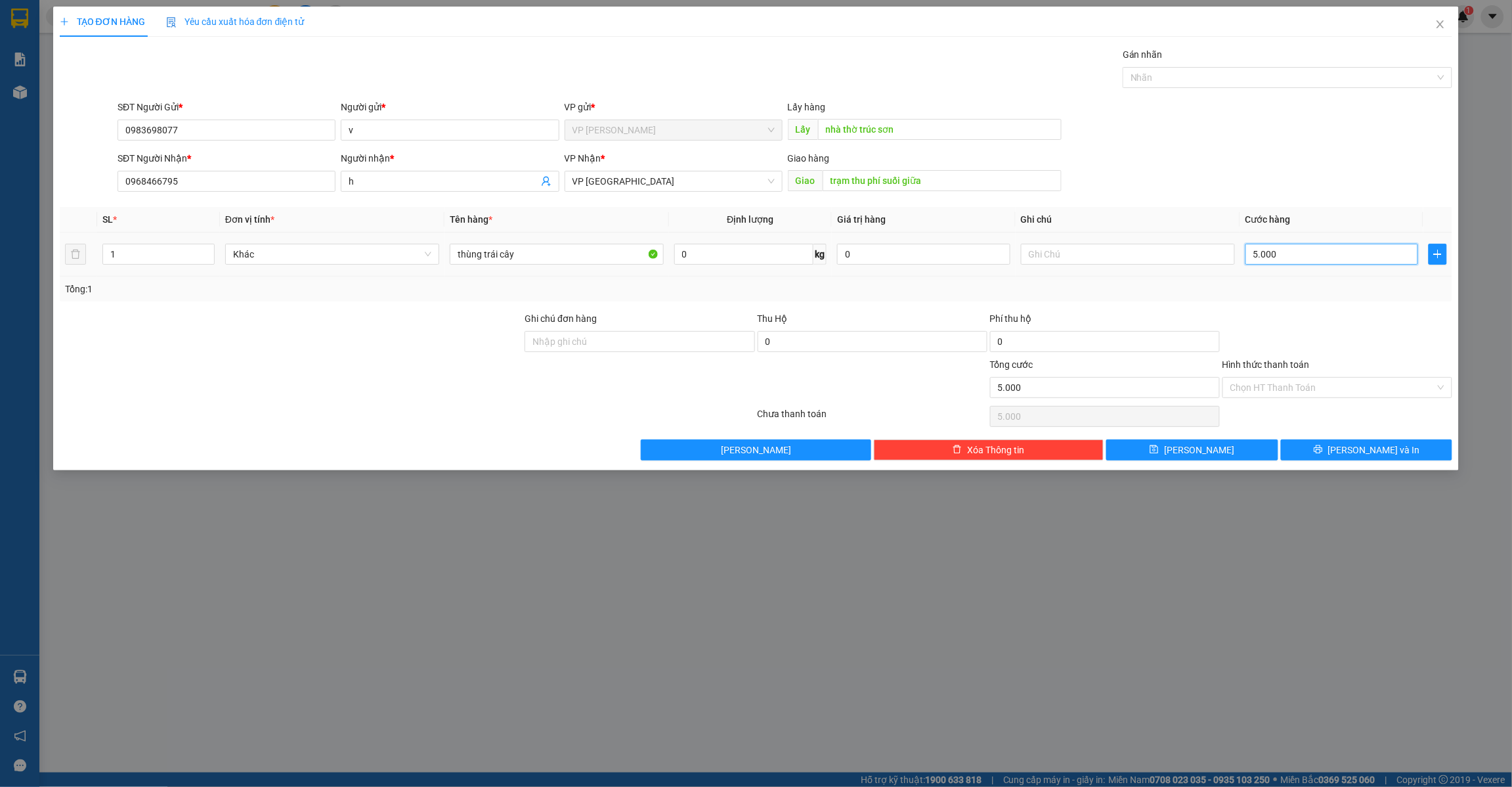
type input "50.000"
click at [1188, 453] on button "[PERSON_NAME]" at bounding box center [1192, 449] width 172 height 21
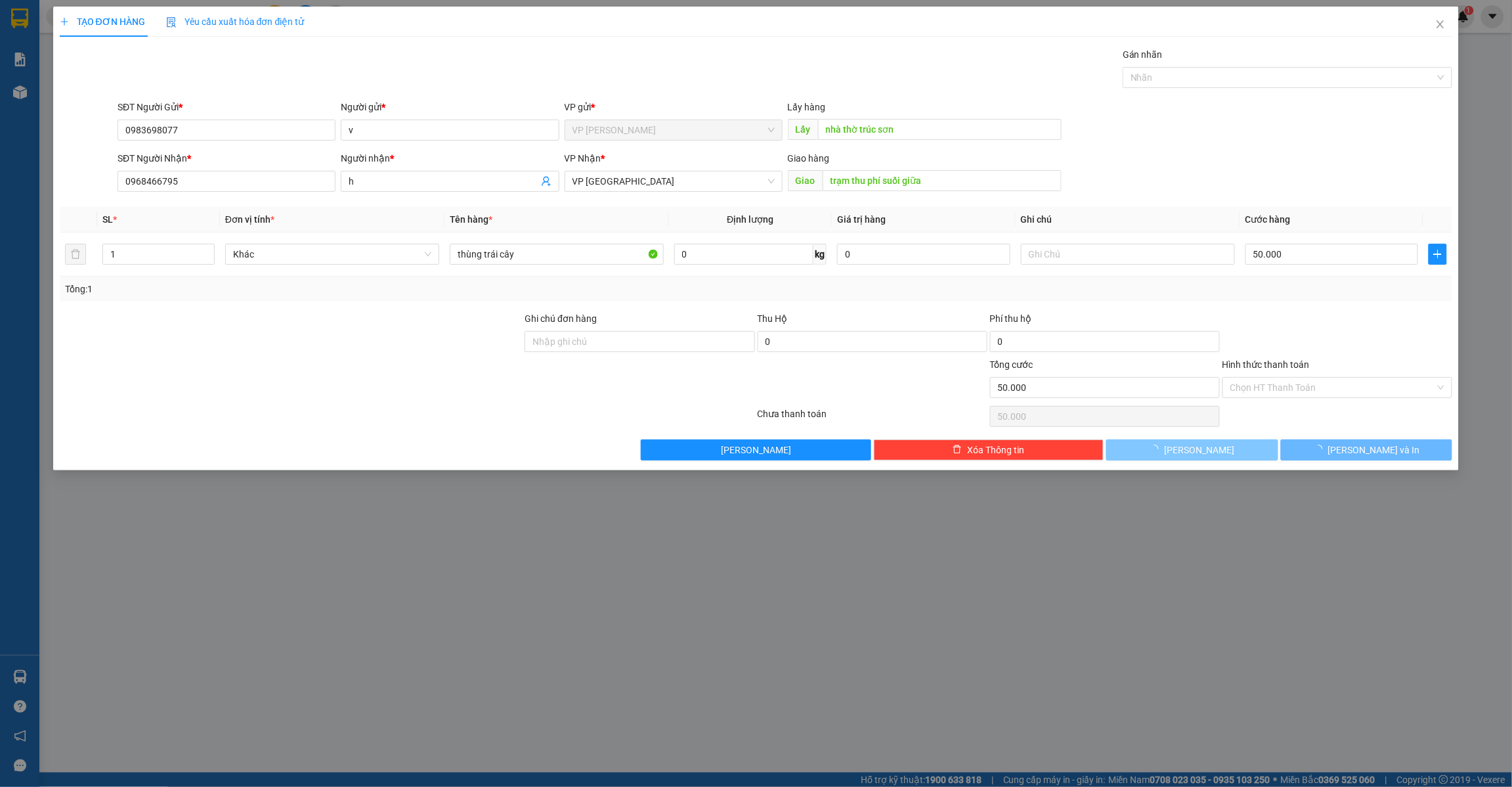
type input "0"
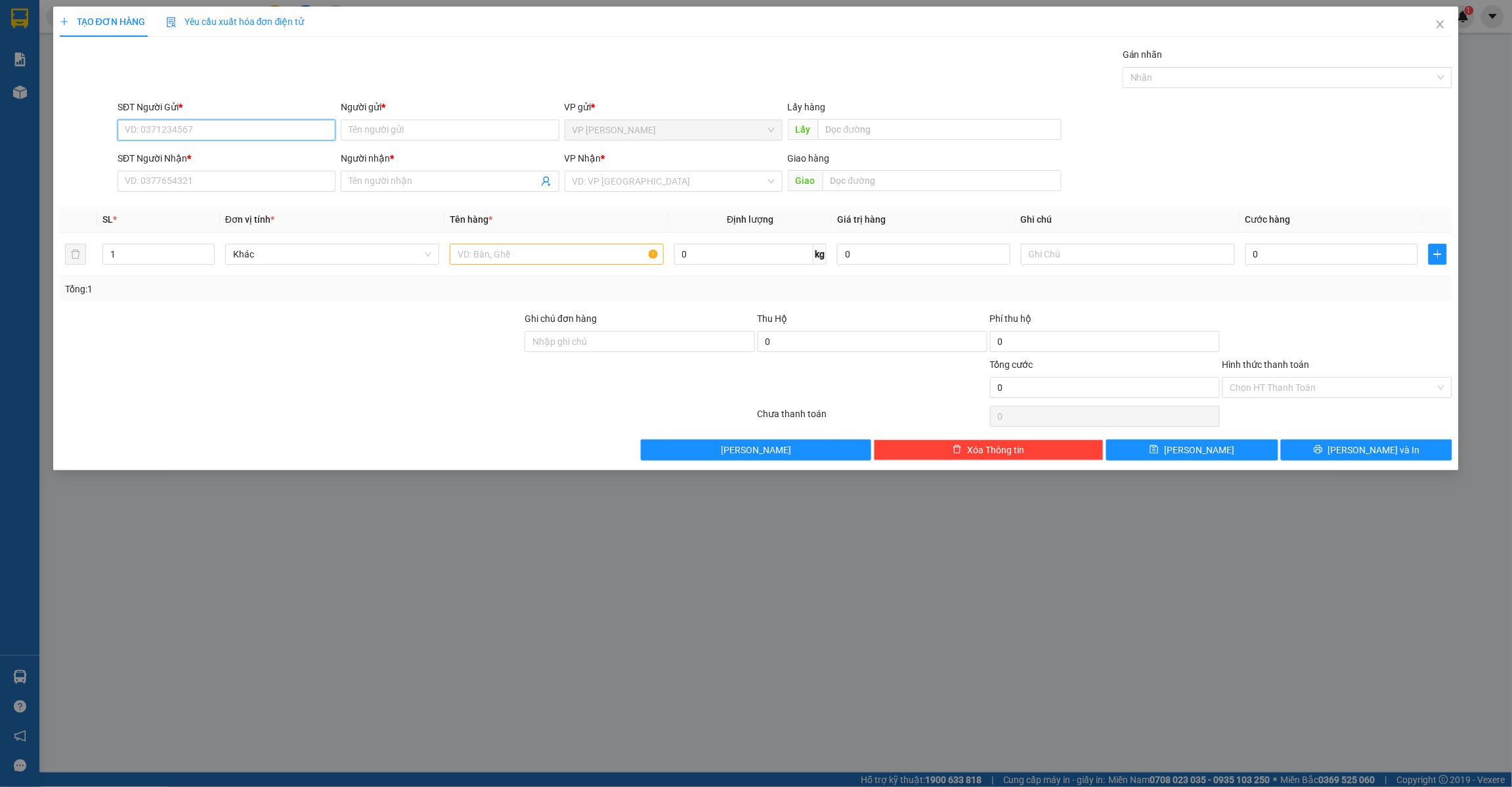
paste input "0986431314"
type input "0986431314"
click at [386, 130] on input "Người gửi *" at bounding box center [450, 130] width 218 height 21
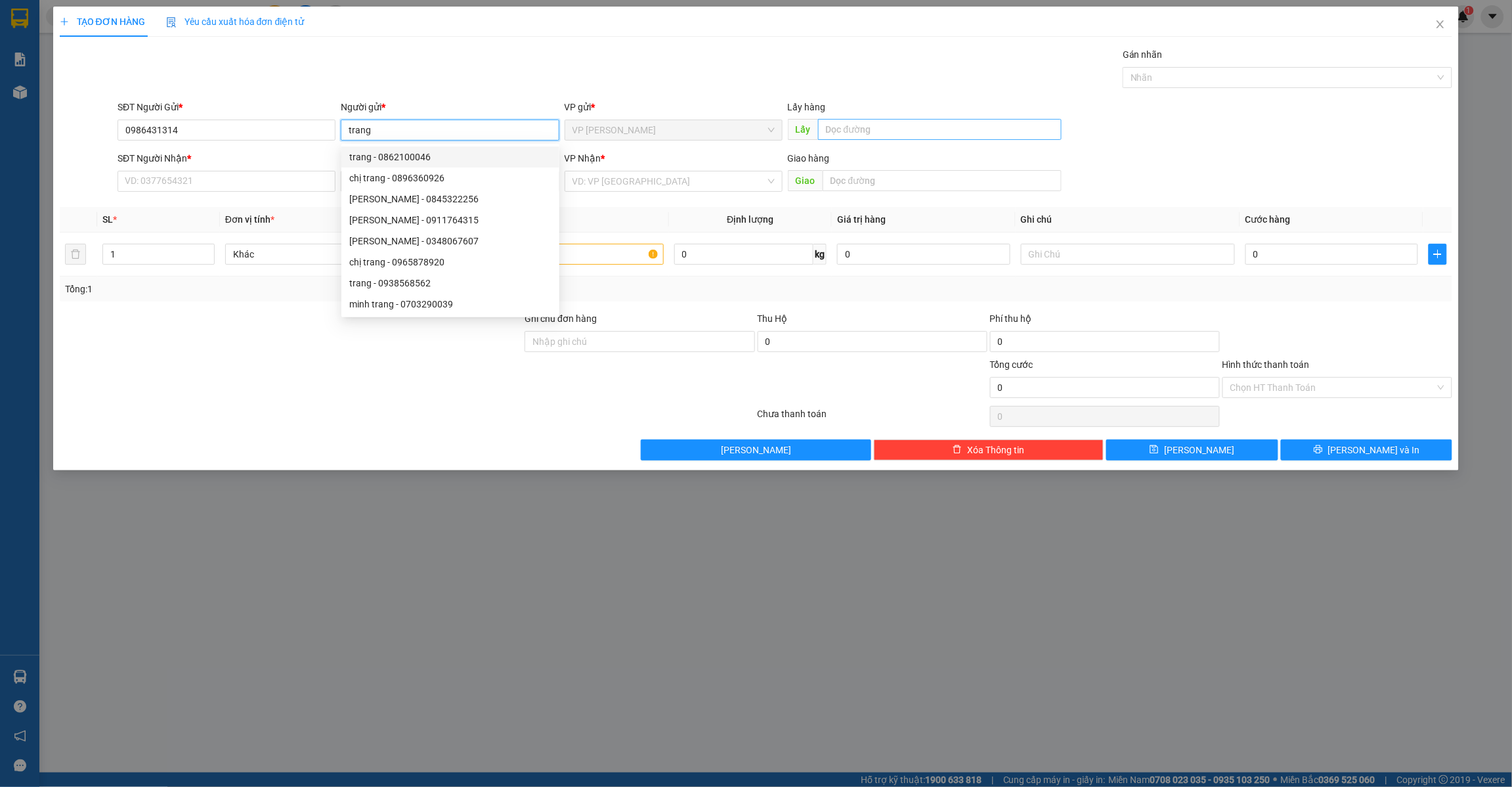
type input "trang"
click at [872, 125] on input "text" at bounding box center [940, 129] width 244 height 21
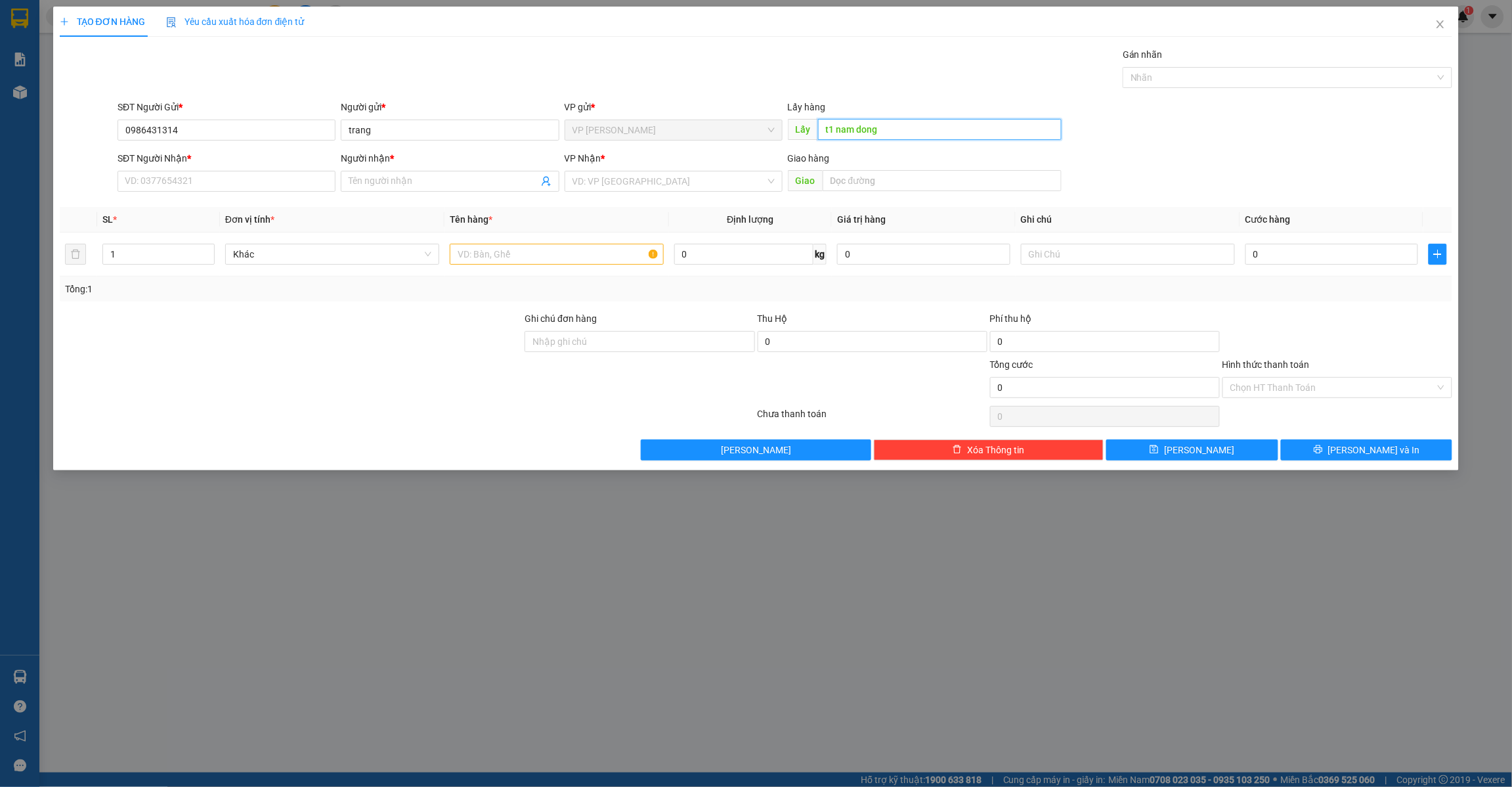
type input "t1 nam dong"
click at [285, 185] on input "SĐT Người Nhận *" at bounding box center [227, 181] width 218 height 21
click at [282, 179] on input "SĐT Người Nhận *" at bounding box center [227, 181] width 218 height 21
type input "0908381142"
click at [389, 181] on input "Người nhận *" at bounding box center [443, 181] width 189 height 14
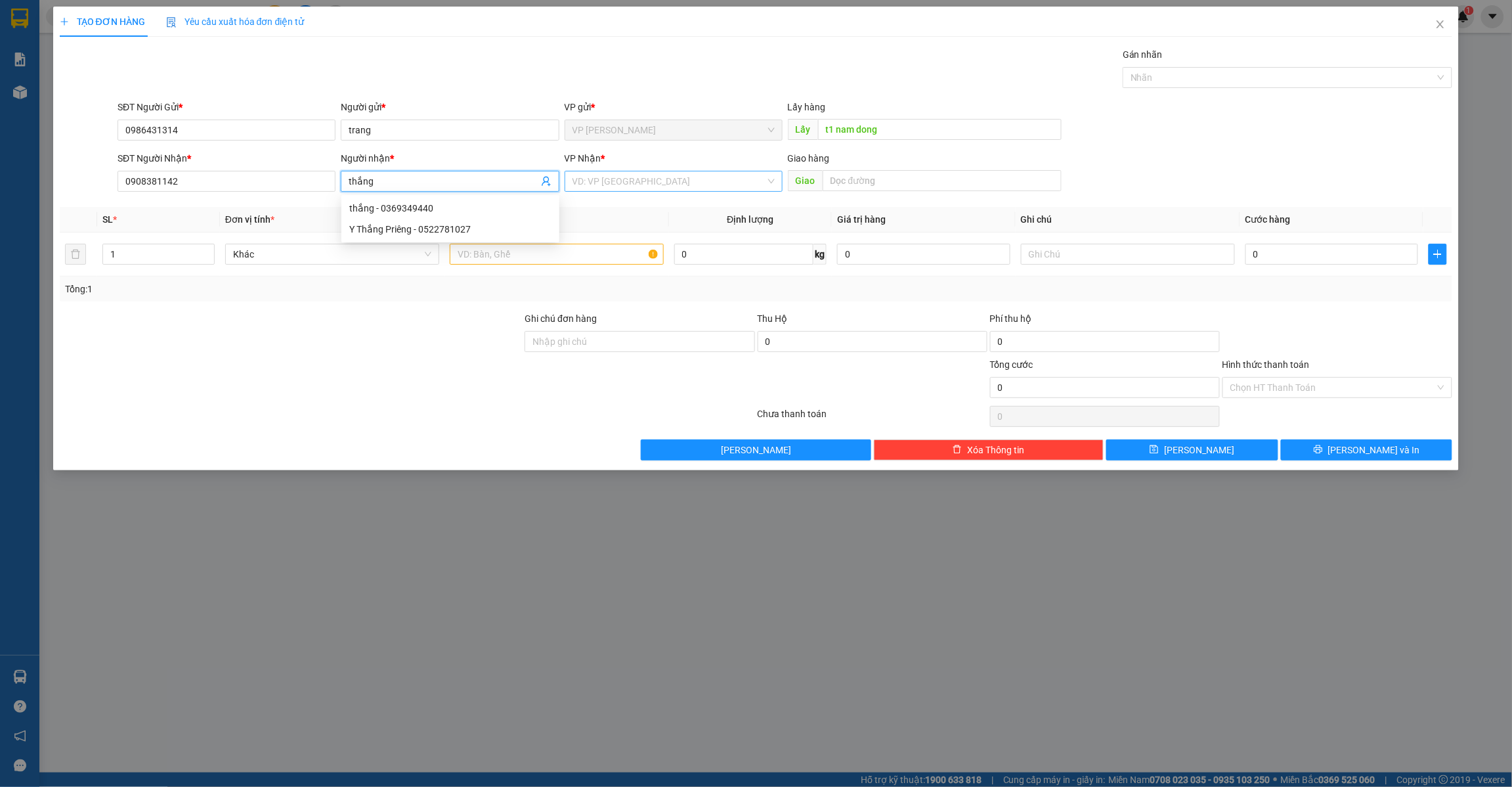
type input "thắng"
click at [703, 183] on input "search" at bounding box center [669, 182] width 193 height 20
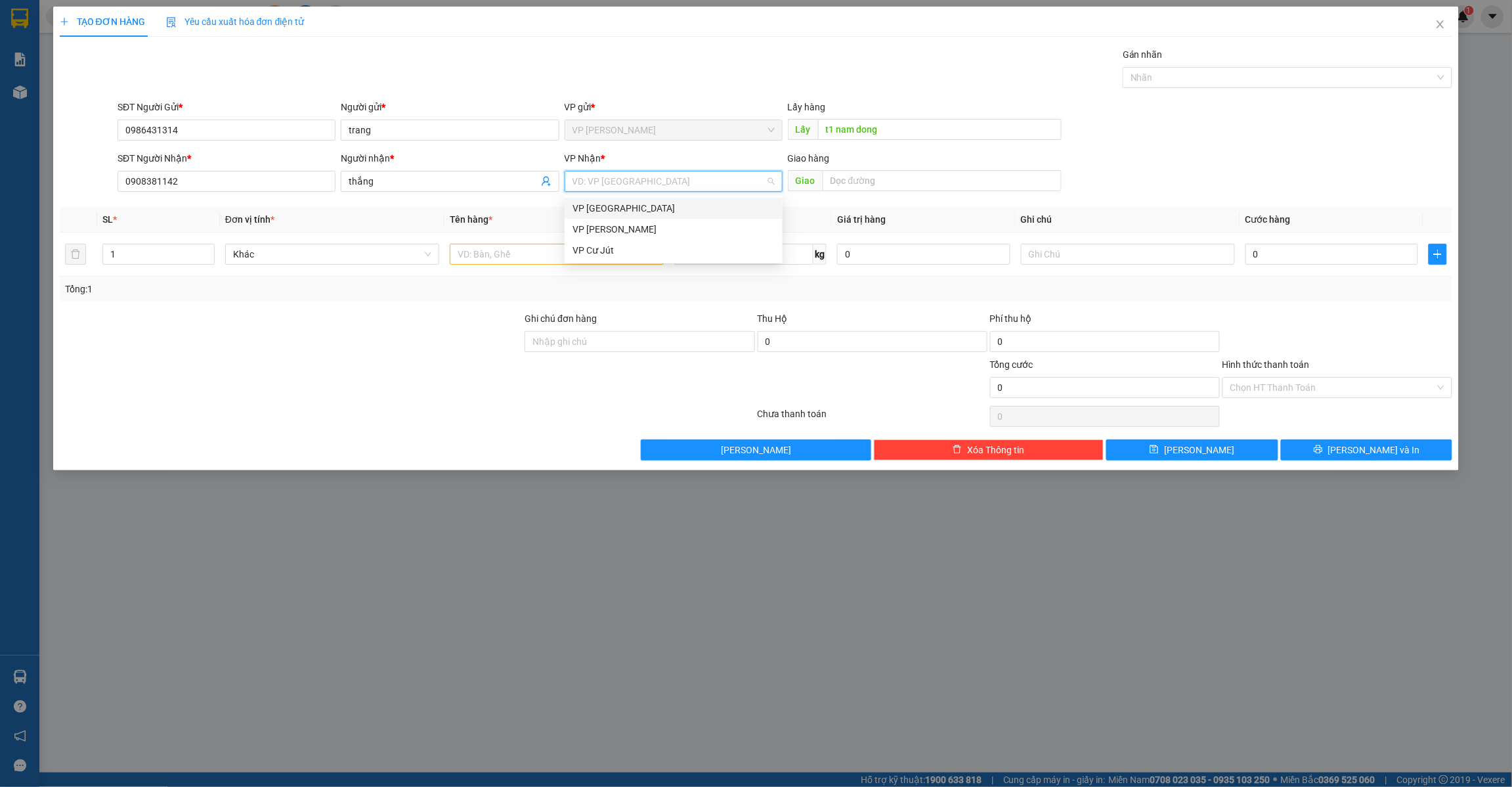
click at [678, 212] on div "VP [GEOGRAPHIC_DATA]" at bounding box center [674, 208] width 202 height 14
click at [565, 255] on input "text" at bounding box center [557, 254] width 214 height 21
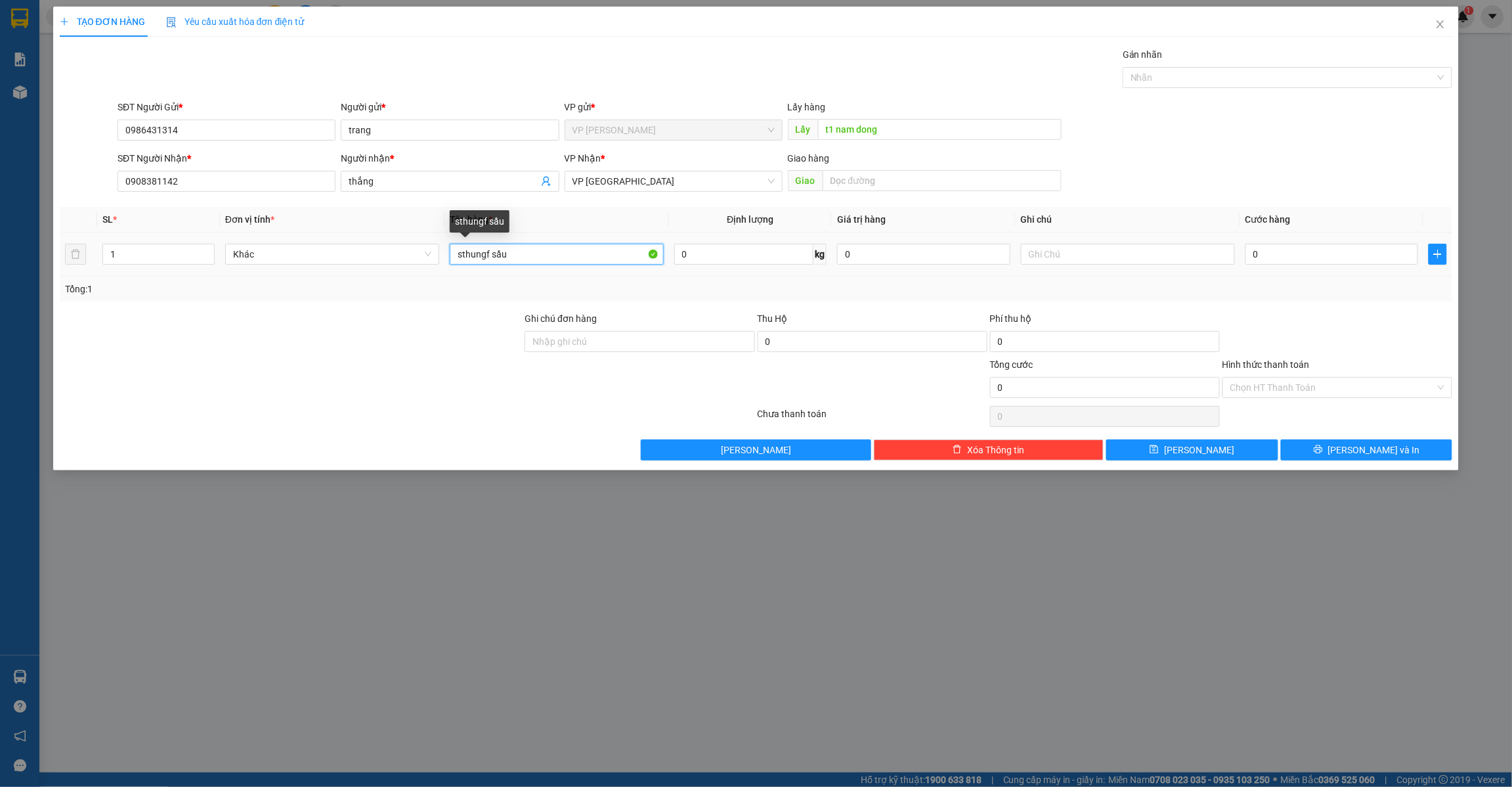
drag, startPoint x: 487, startPoint y: 255, endPoint x: 455, endPoint y: 257, distance: 32.1
click at [455, 257] on input "sthungf sầu" at bounding box center [557, 254] width 214 height 21
click at [488, 257] on input "sthungf sầu" at bounding box center [557, 254] width 214 height 21
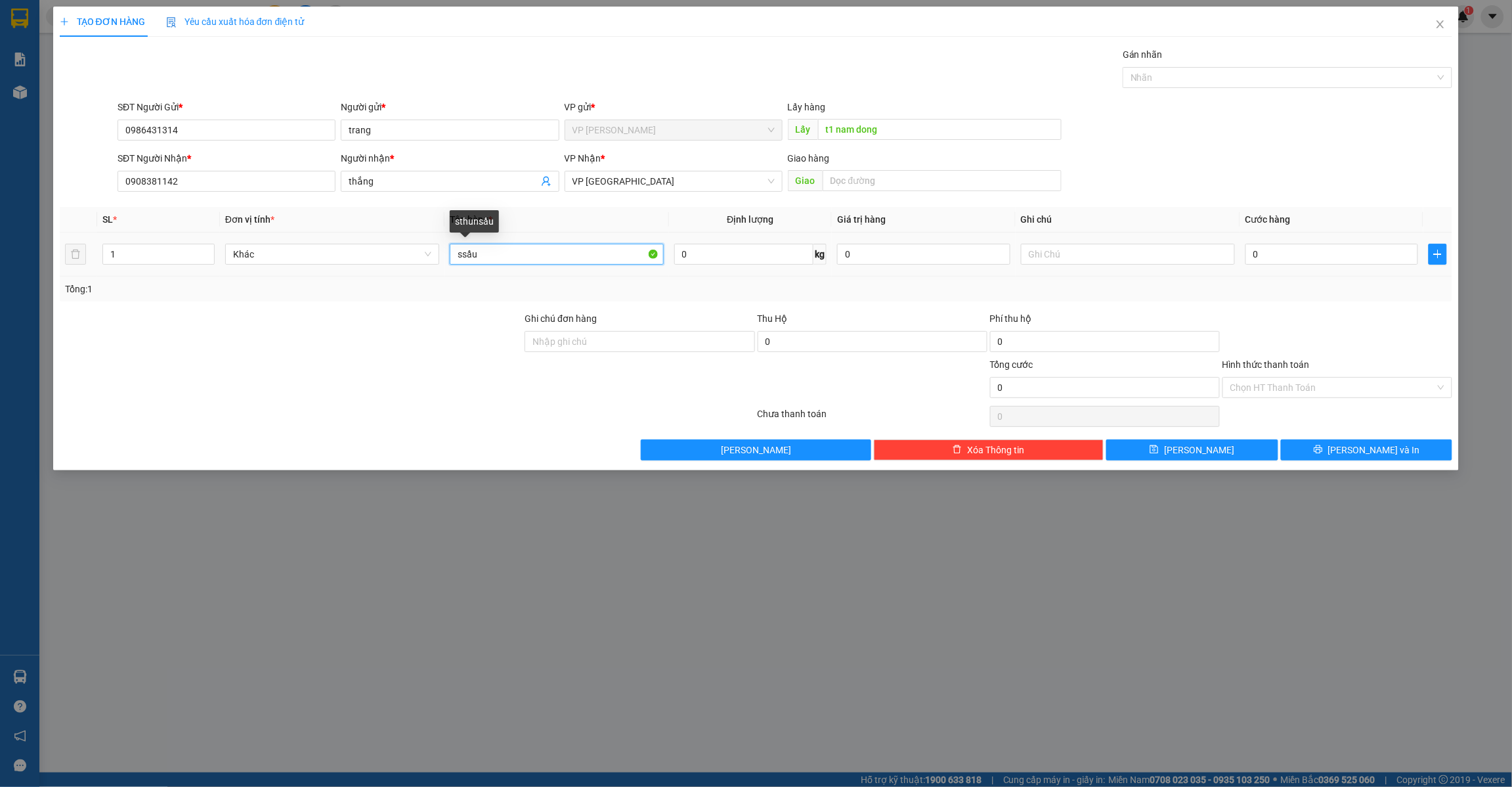
type input "sầu"
drag, startPoint x: 493, startPoint y: 247, endPoint x: 460, endPoint y: 264, distance: 37.1
click at [460, 264] on input "sầu" at bounding box center [557, 254] width 214 height 21
type input "thùng sầu"
click at [1302, 263] on input "0" at bounding box center [1332, 254] width 173 height 21
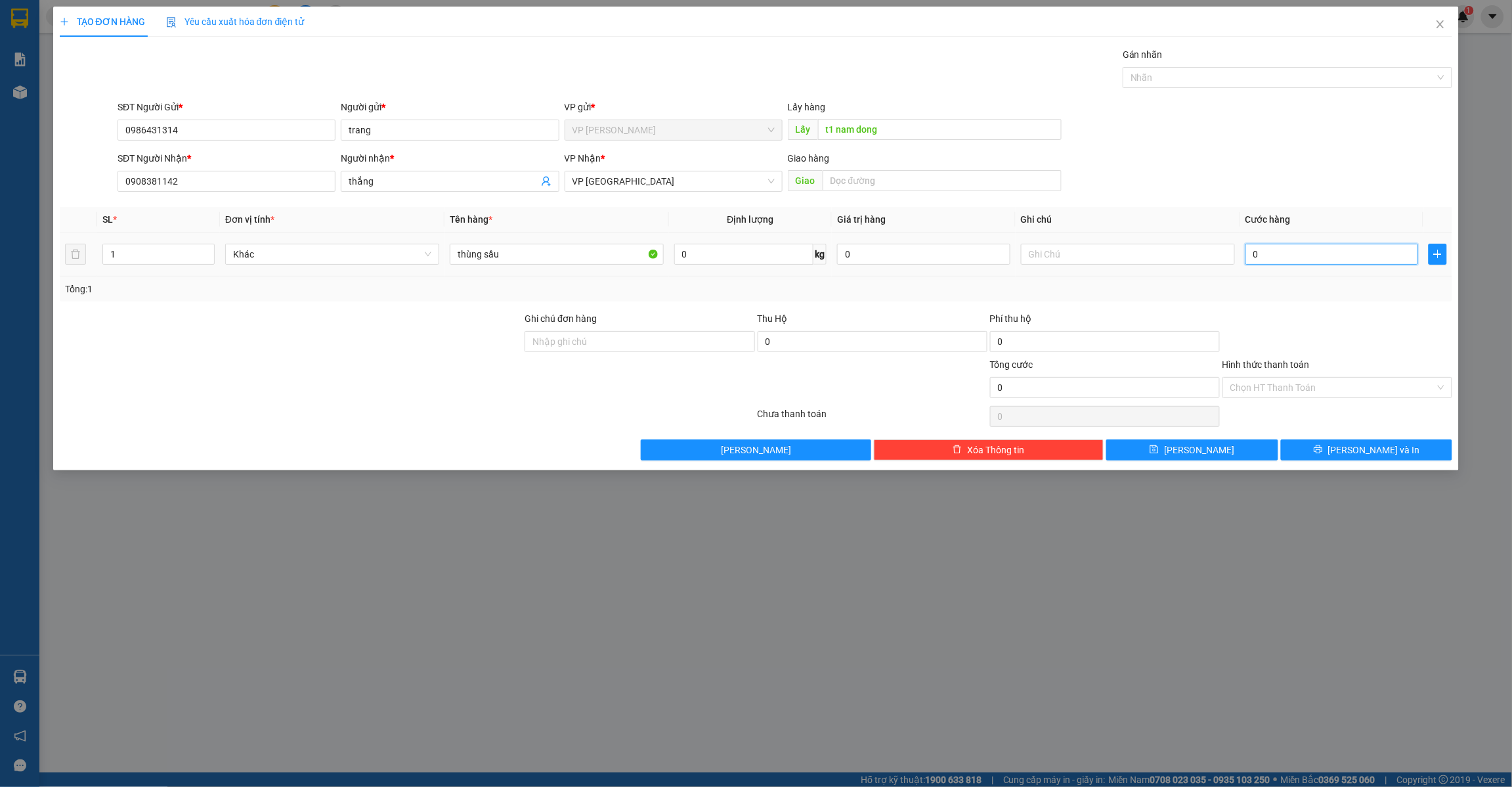
type input "4"
type input "40"
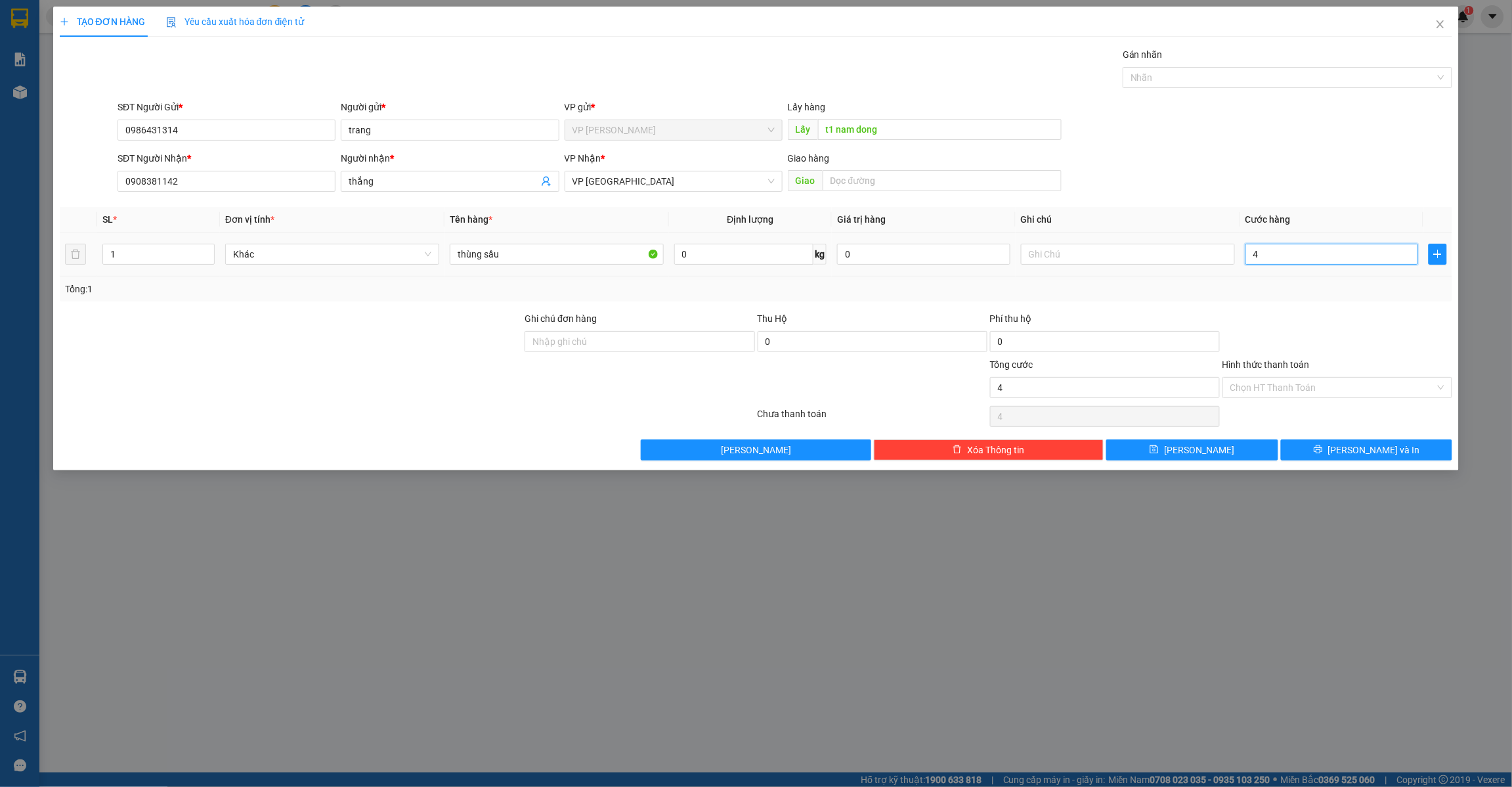
type input "40"
type input "400"
type input "4.000"
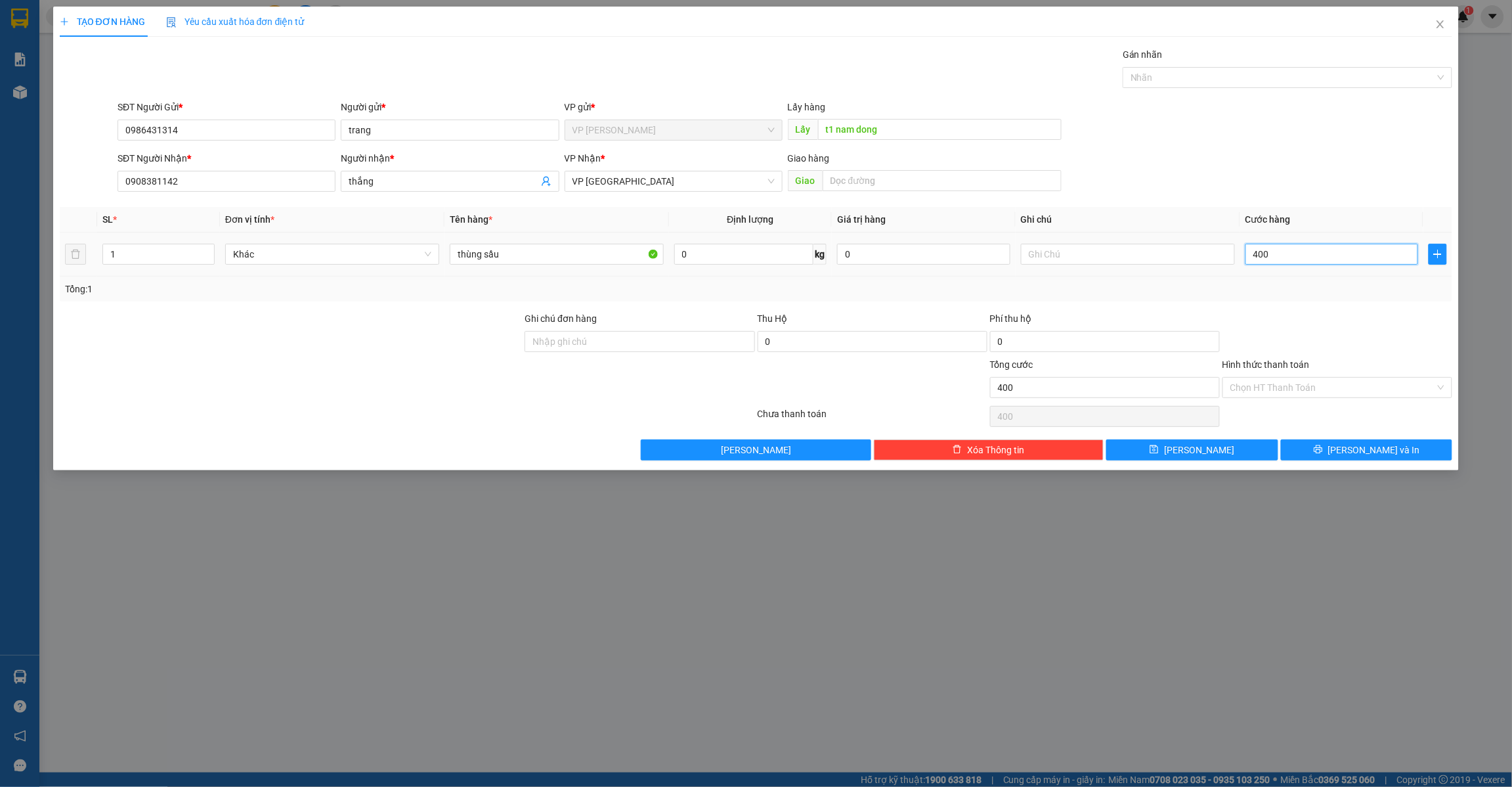
type input "4.000"
type input "40.000"
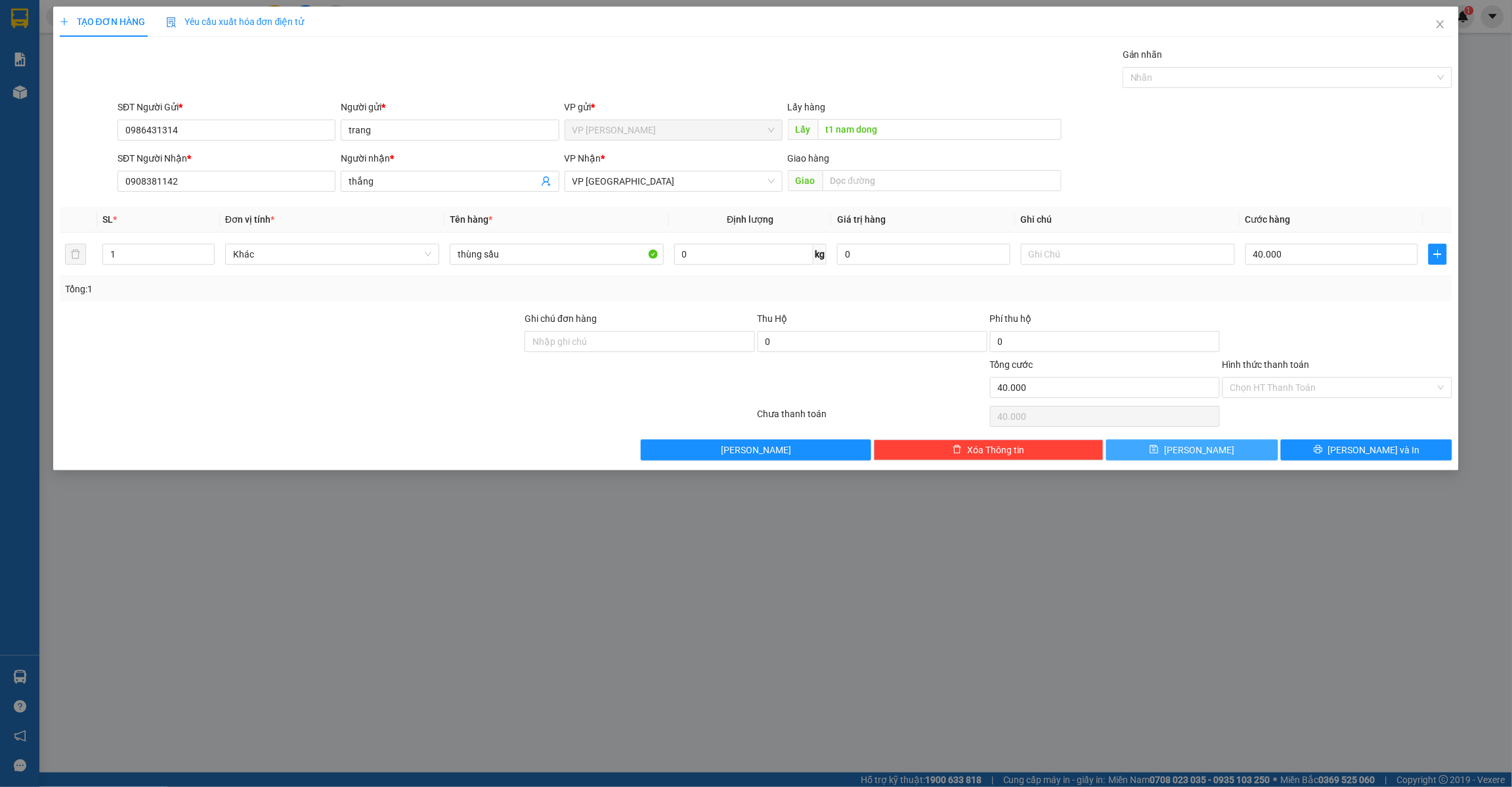
click at [1212, 448] on button "[PERSON_NAME]" at bounding box center [1192, 449] width 172 height 21
type input "0"
click at [1440, 20] on icon "close" at bounding box center [1441, 24] width 11 height 11
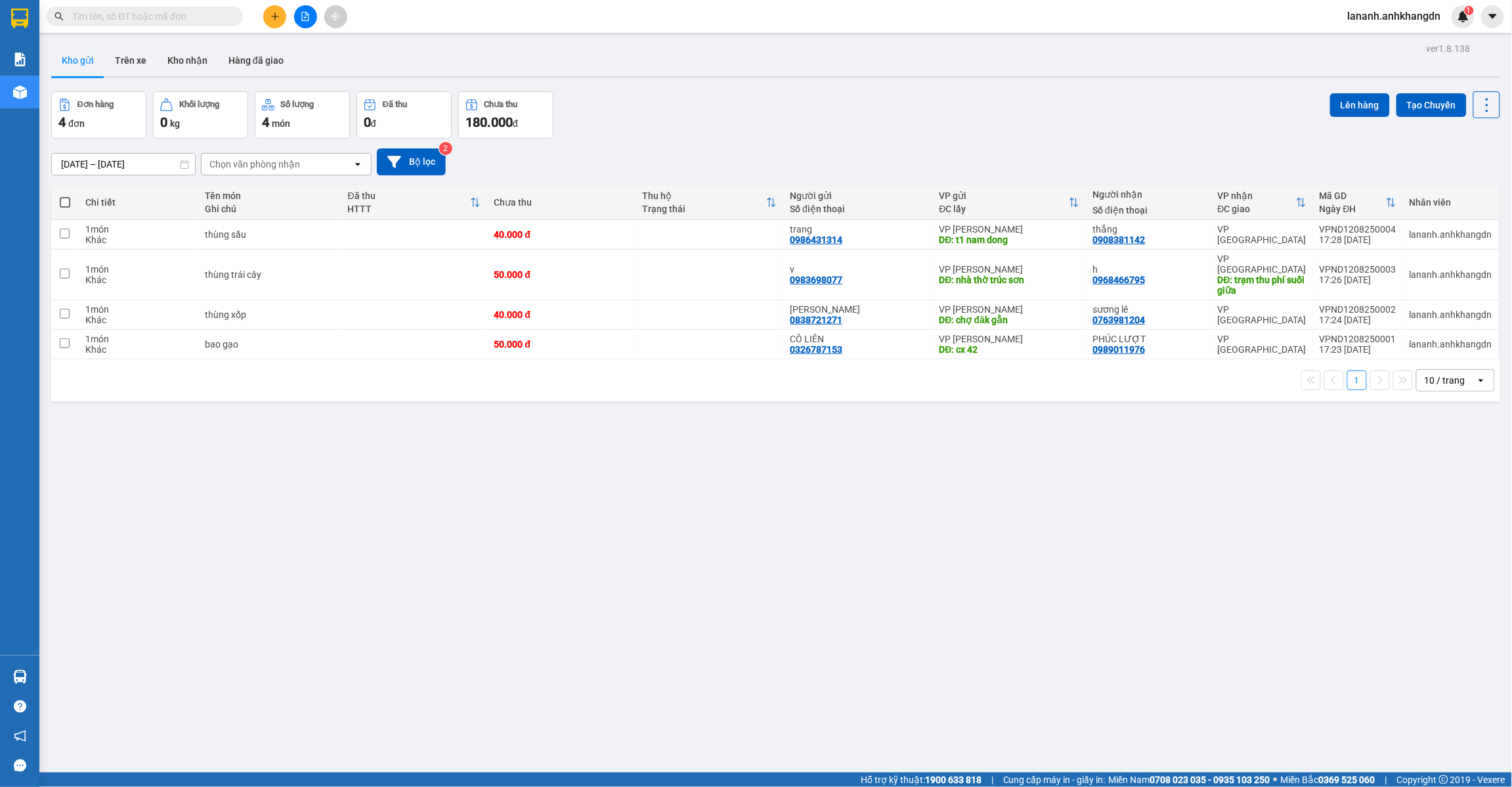
click at [271, 15] on icon "plus" at bounding box center [275, 16] width 9 height 9
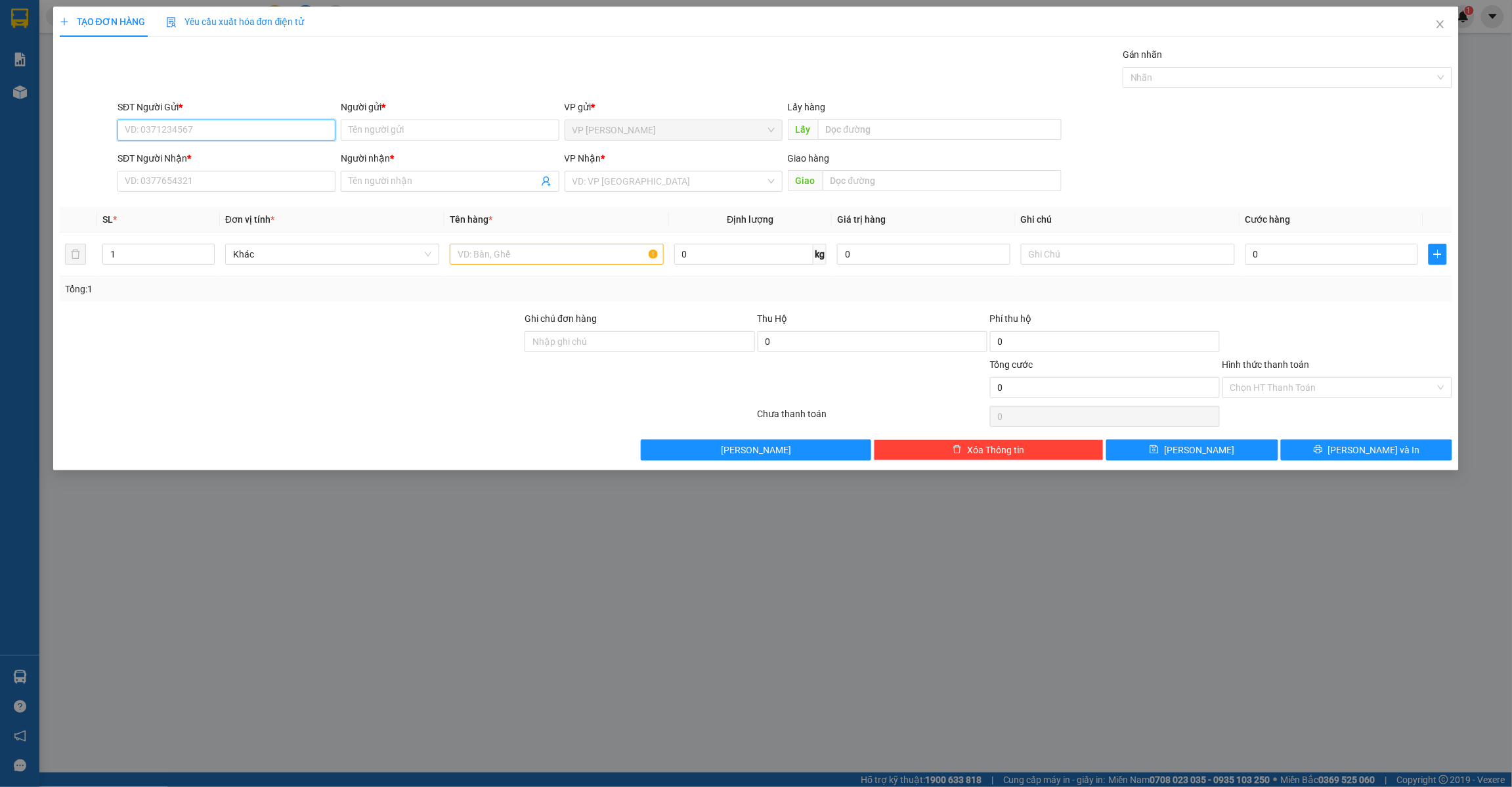
paste input "0399552690"
click at [120, 131] on input "0399552690" at bounding box center [227, 130] width 218 height 21
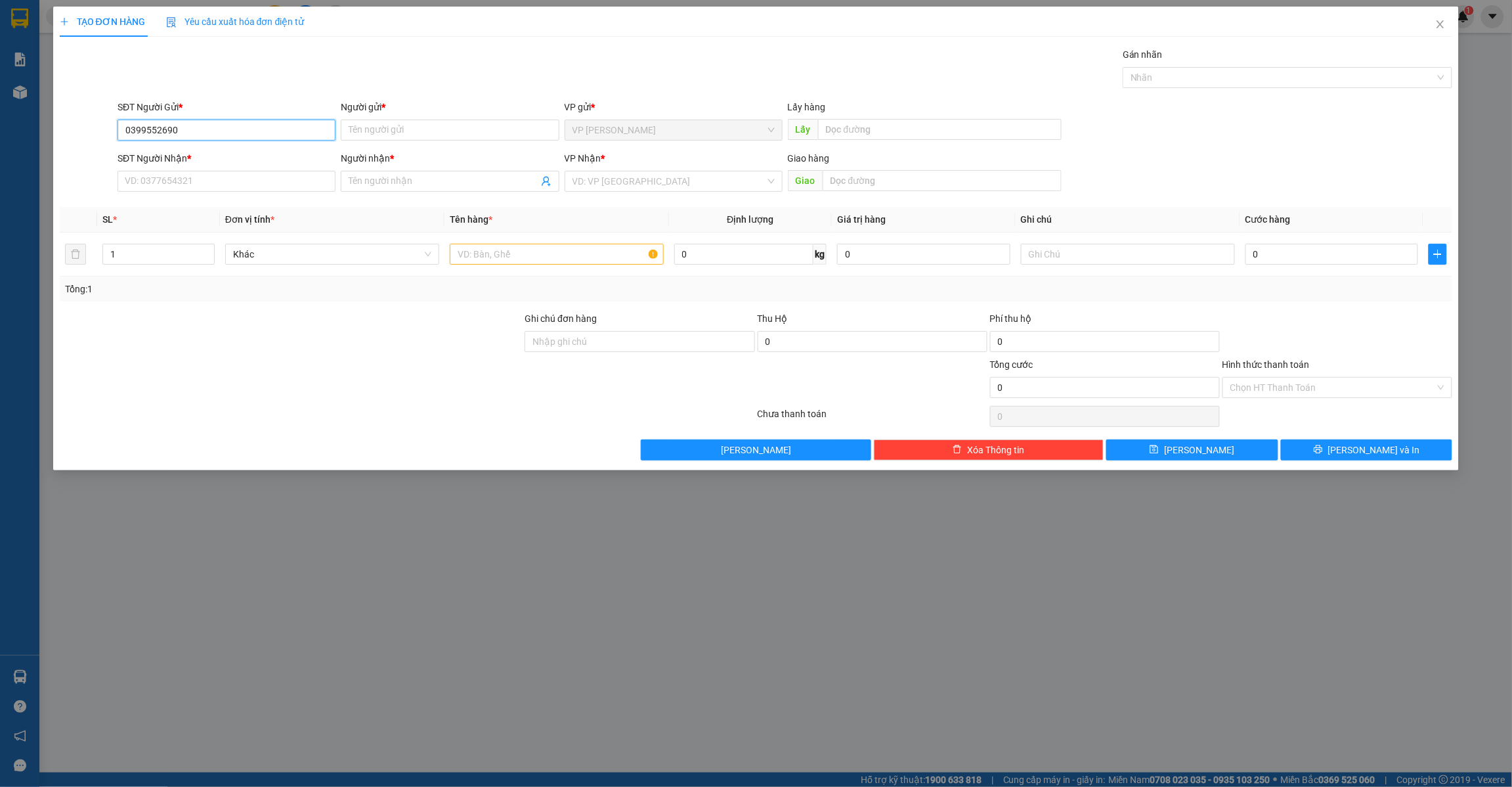
click at [196, 130] on input "0399552690" at bounding box center [227, 130] width 218 height 21
type input "0399552690"
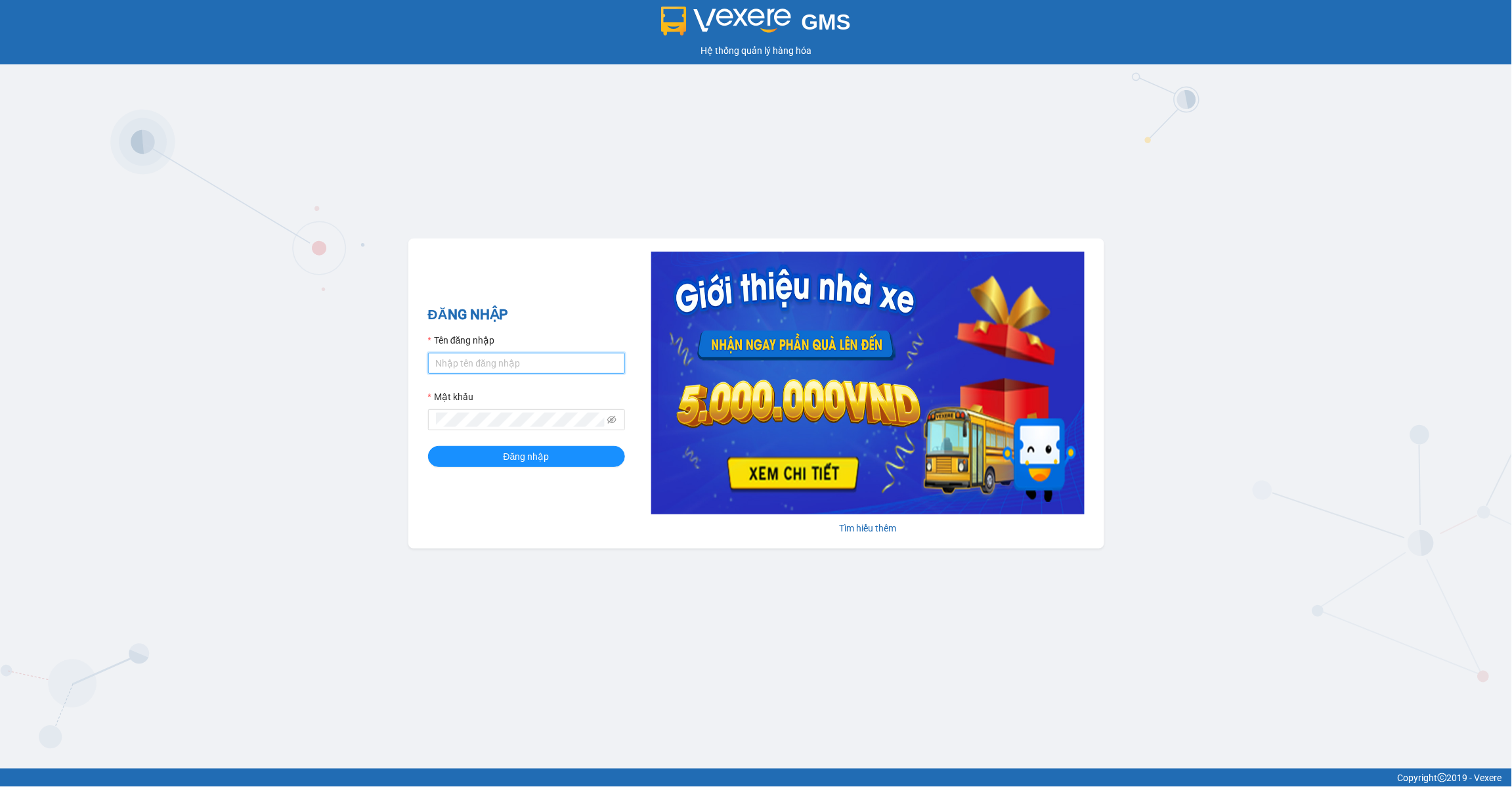
click at [513, 361] on input "Tên đăng nhập" at bounding box center [526, 363] width 197 height 21
type input "lananh.anhkhangdn"
click at [612, 416] on icon "eye-invisible" at bounding box center [612, 419] width 9 height 9
click at [428, 446] on button "Đăng nhập" at bounding box center [526, 456] width 197 height 21
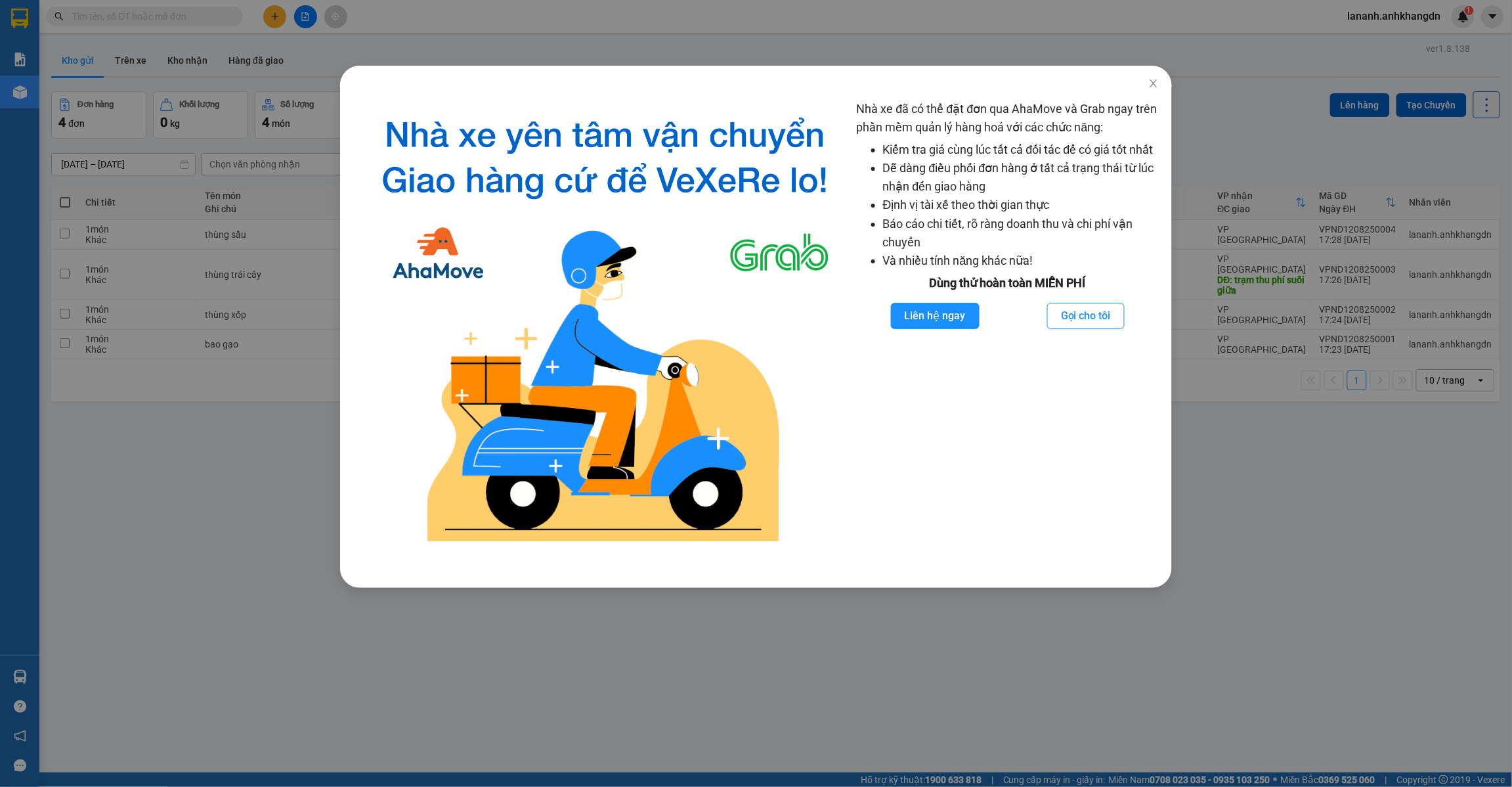
click at [1318, 454] on div "Nhà xe đã có thể đặt đơn qua AhaMove và Grab ngay trên phần mềm quản lý hàng ho…" at bounding box center [756, 394] width 1512 height 787
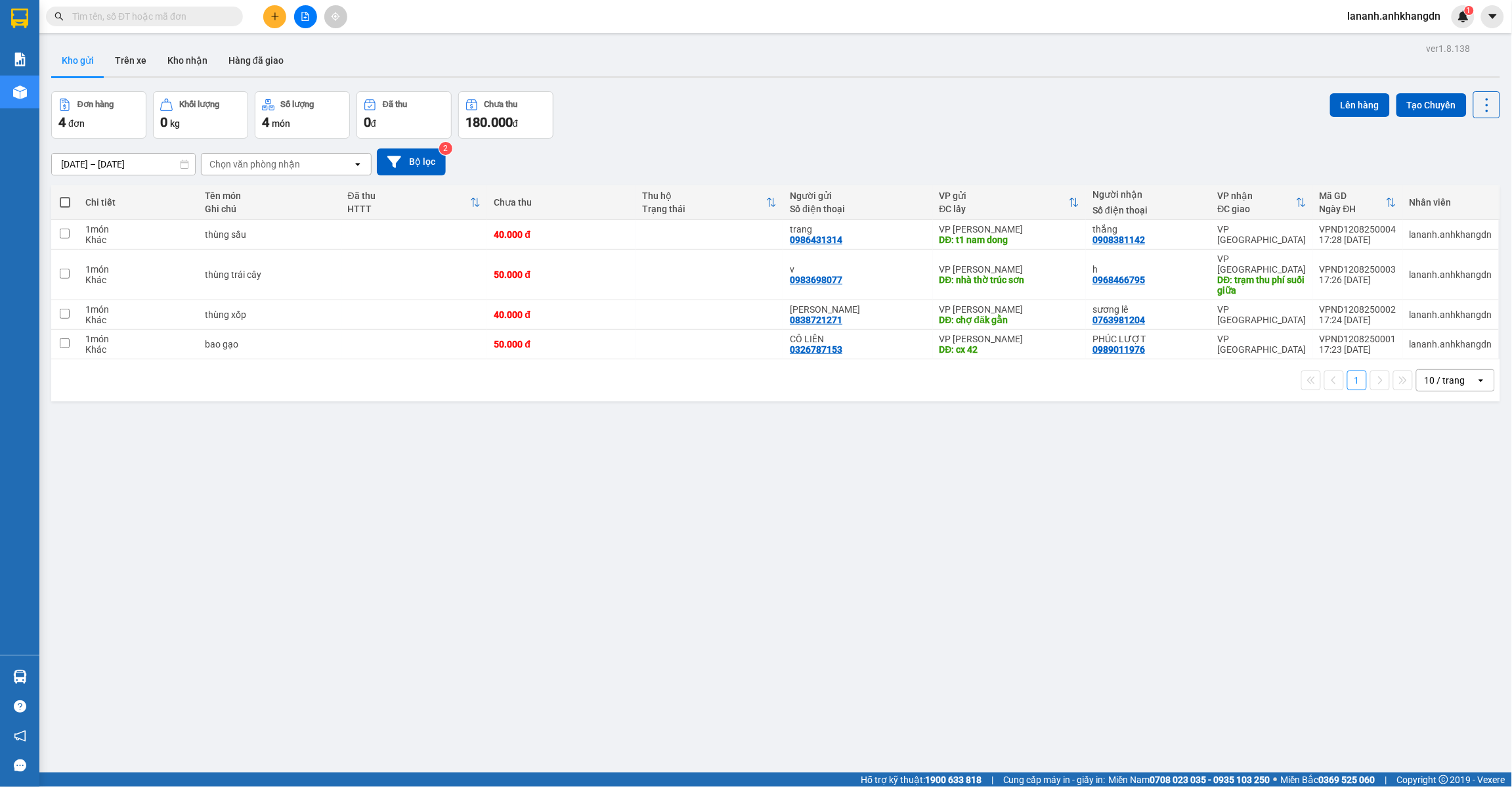
click at [268, 15] on button at bounding box center [275, 17] width 23 height 23
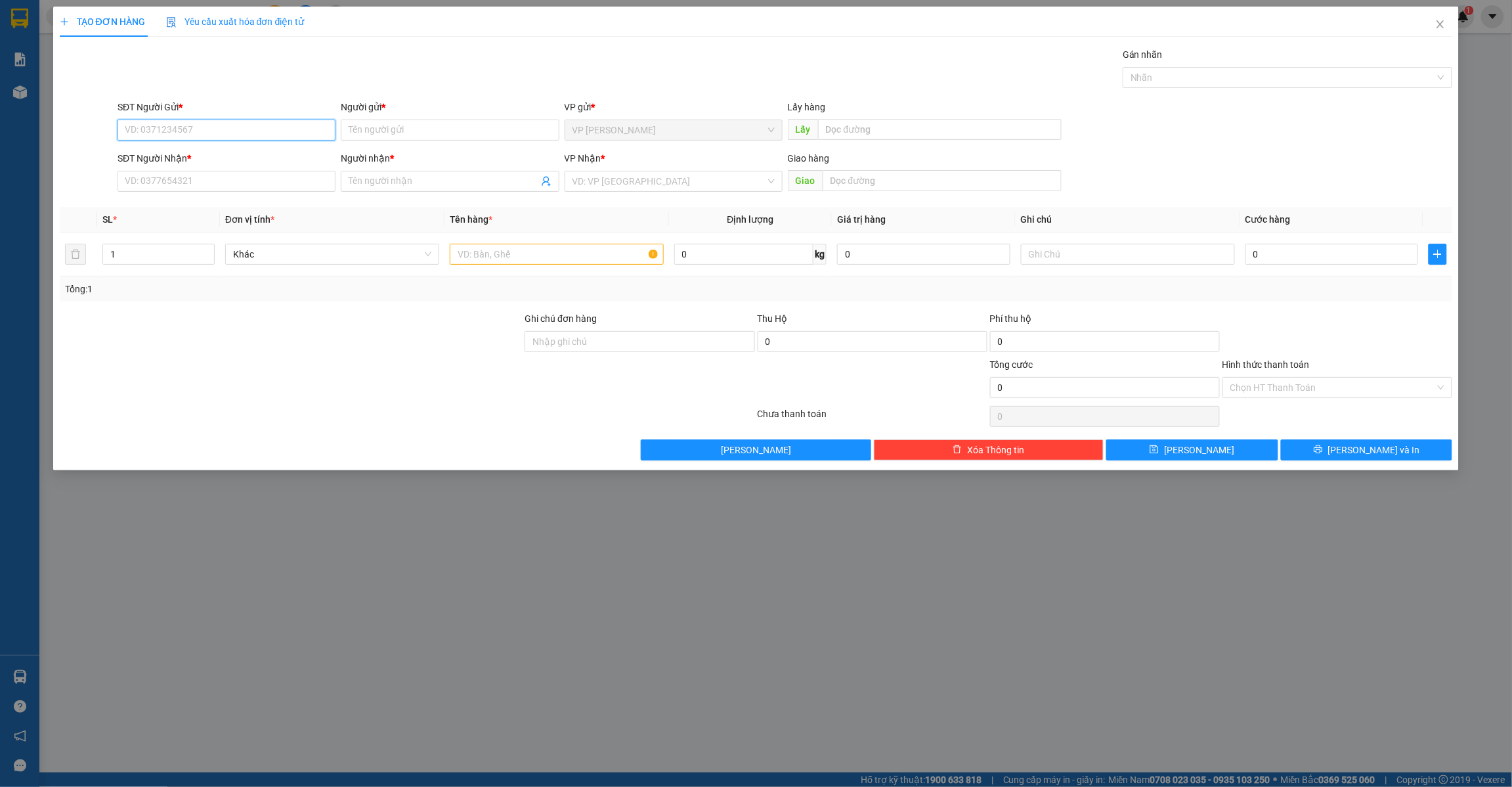
drag, startPoint x: 197, startPoint y: 123, endPoint x: 193, endPoint y: 129, distance: 7.2
drag, startPoint x: 193, startPoint y: 129, endPoint x: 161, endPoint y: 125, distance: 32.2
paste input "0399552690"
type input "0399552690"
click at [368, 133] on input "Người gửi *" at bounding box center [450, 130] width 218 height 21
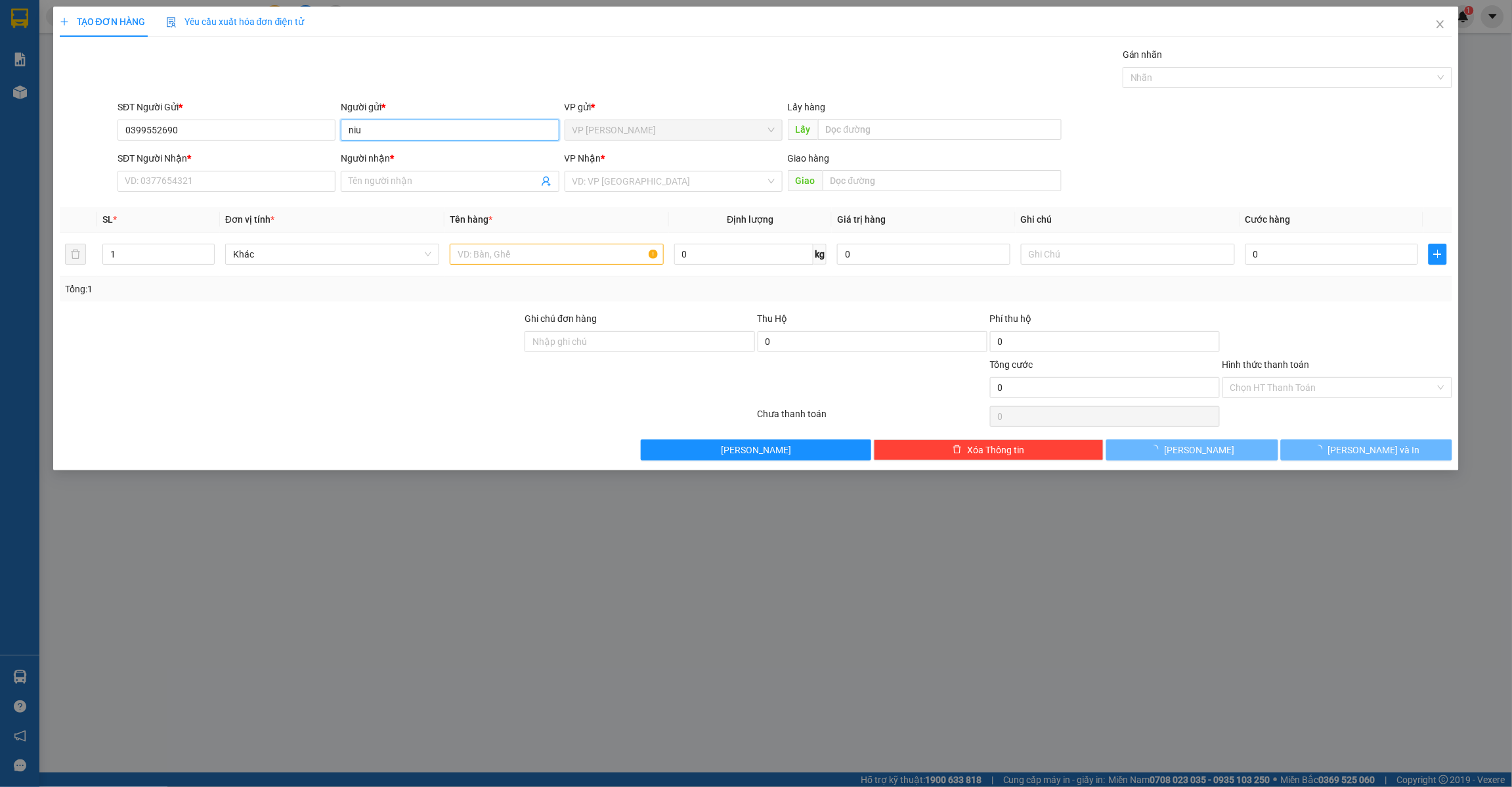
type input "niu"
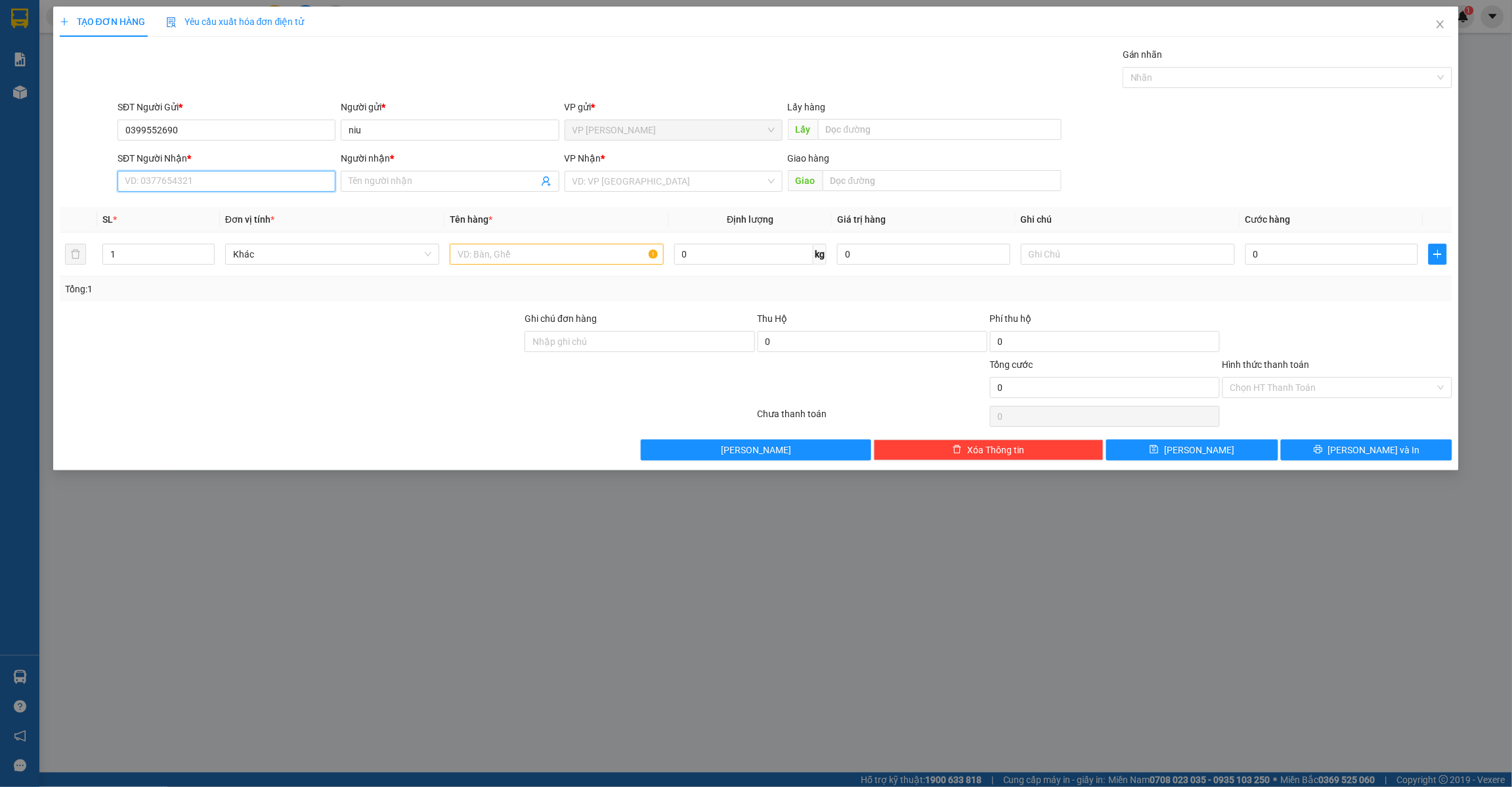
click at [214, 174] on input "SĐT Người Nhận *" at bounding box center [227, 181] width 218 height 21
click at [217, 184] on input "090264222" at bounding box center [227, 181] width 218 height 21
type input "0902642228"
click at [456, 172] on span at bounding box center [450, 181] width 218 height 21
type input "chiến"
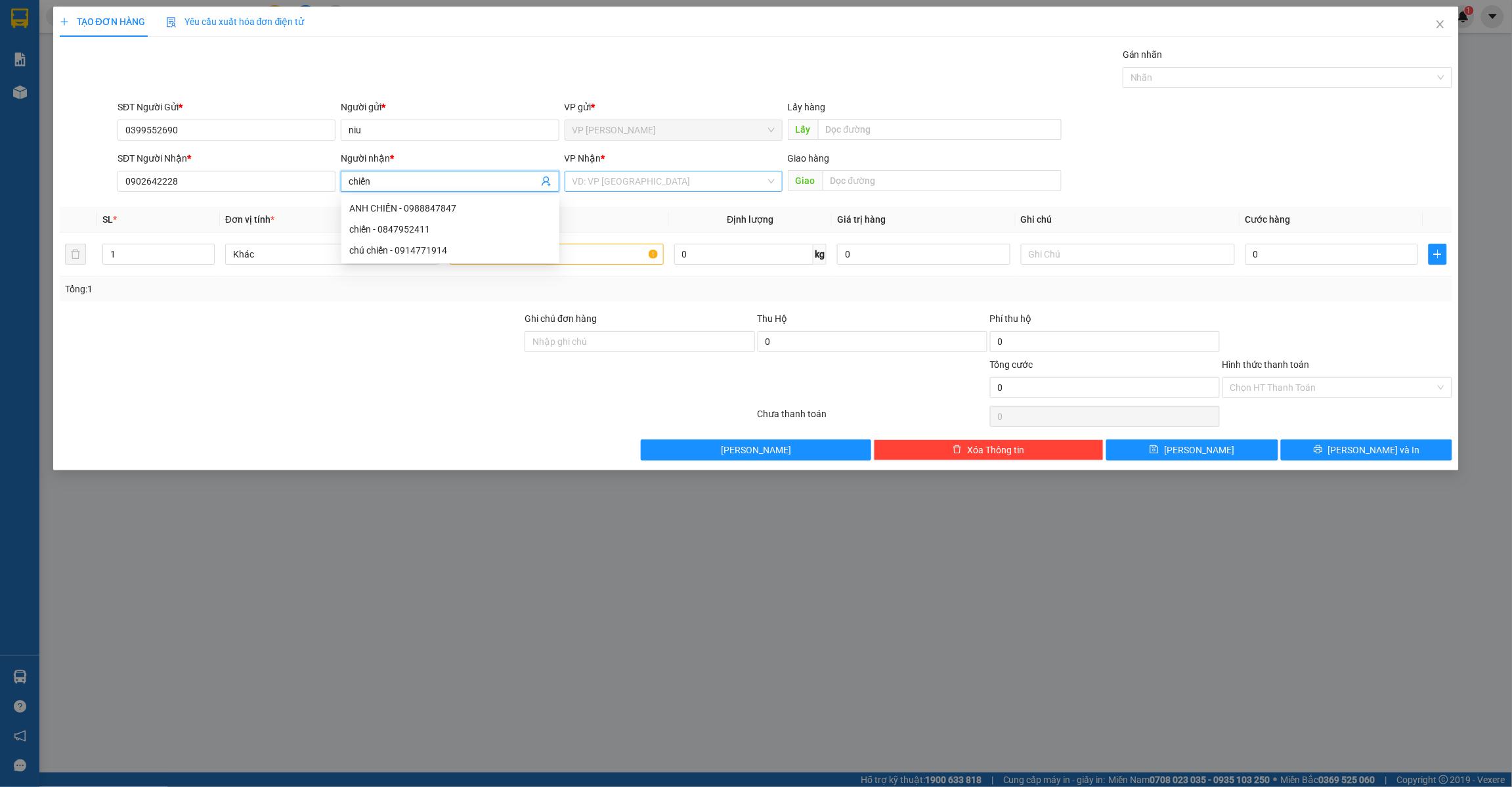
click at [723, 172] on input "search" at bounding box center [669, 182] width 193 height 20
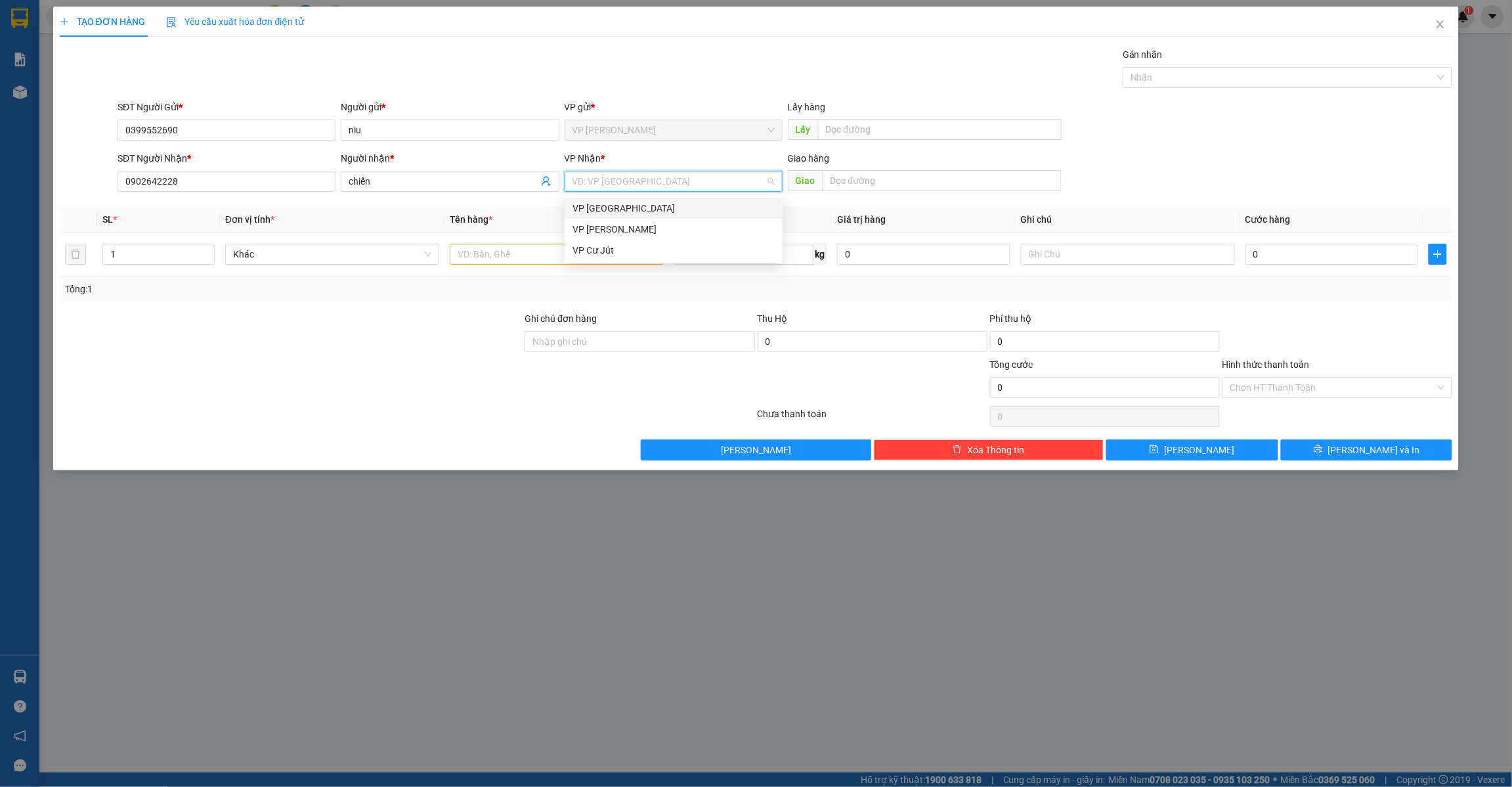
drag, startPoint x: 676, startPoint y: 208, endPoint x: 642, endPoint y: 208, distance: 34.0
click at [675, 208] on div "VP [GEOGRAPHIC_DATA]" at bounding box center [674, 208] width 202 height 14
click at [842, 133] on input "text" at bounding box center [940, 129] width 244 height 21
type input "d"
type input "đối diện vpcj"
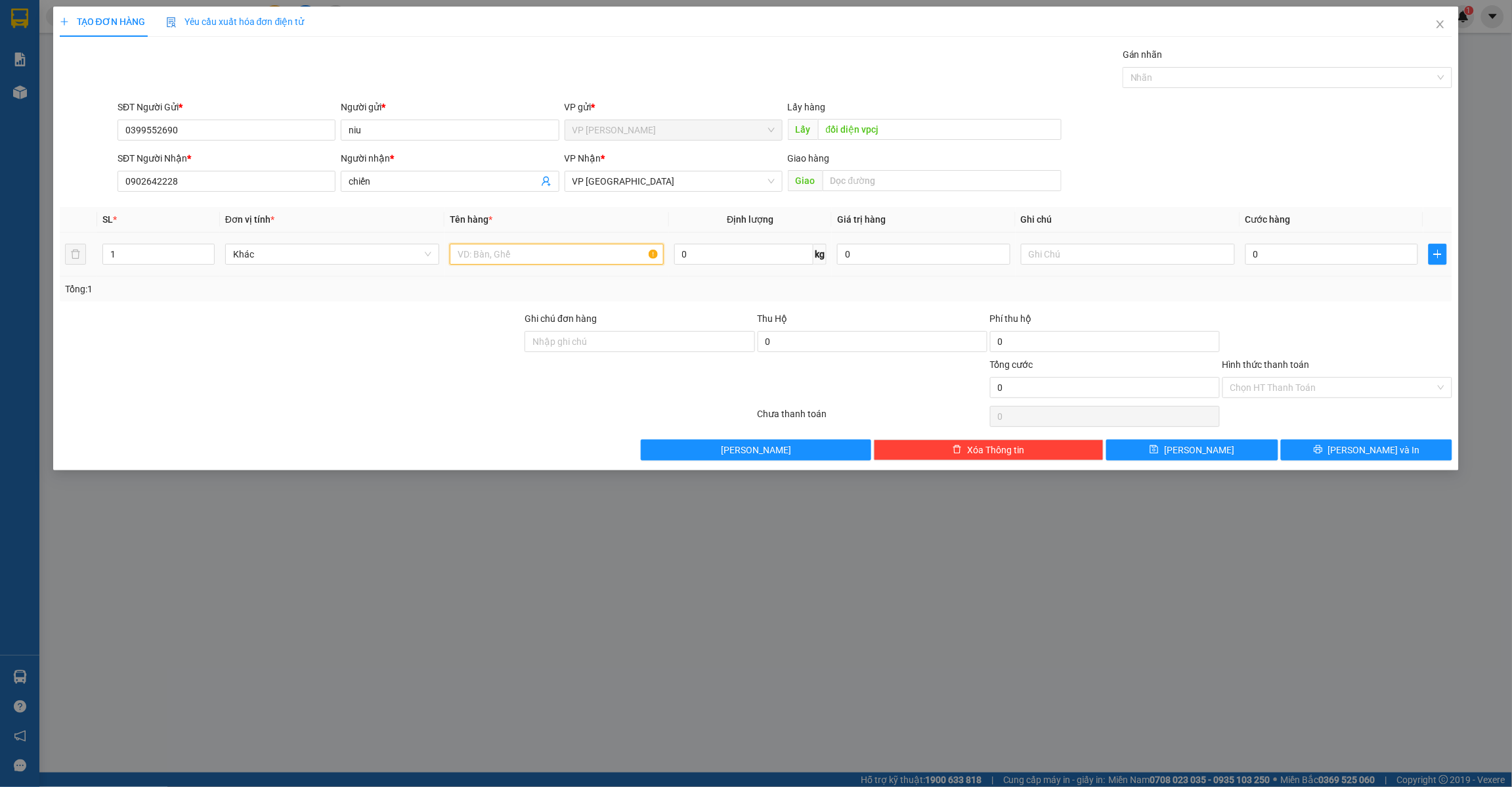
click at [537, 260] on input "text" at bounding box center [557, 254] width 214 height 21
type input "vali túi xách"
click at [1290, 247] on input "0" at bounding box center [1332, 254] width 173 height 21
type input "8"
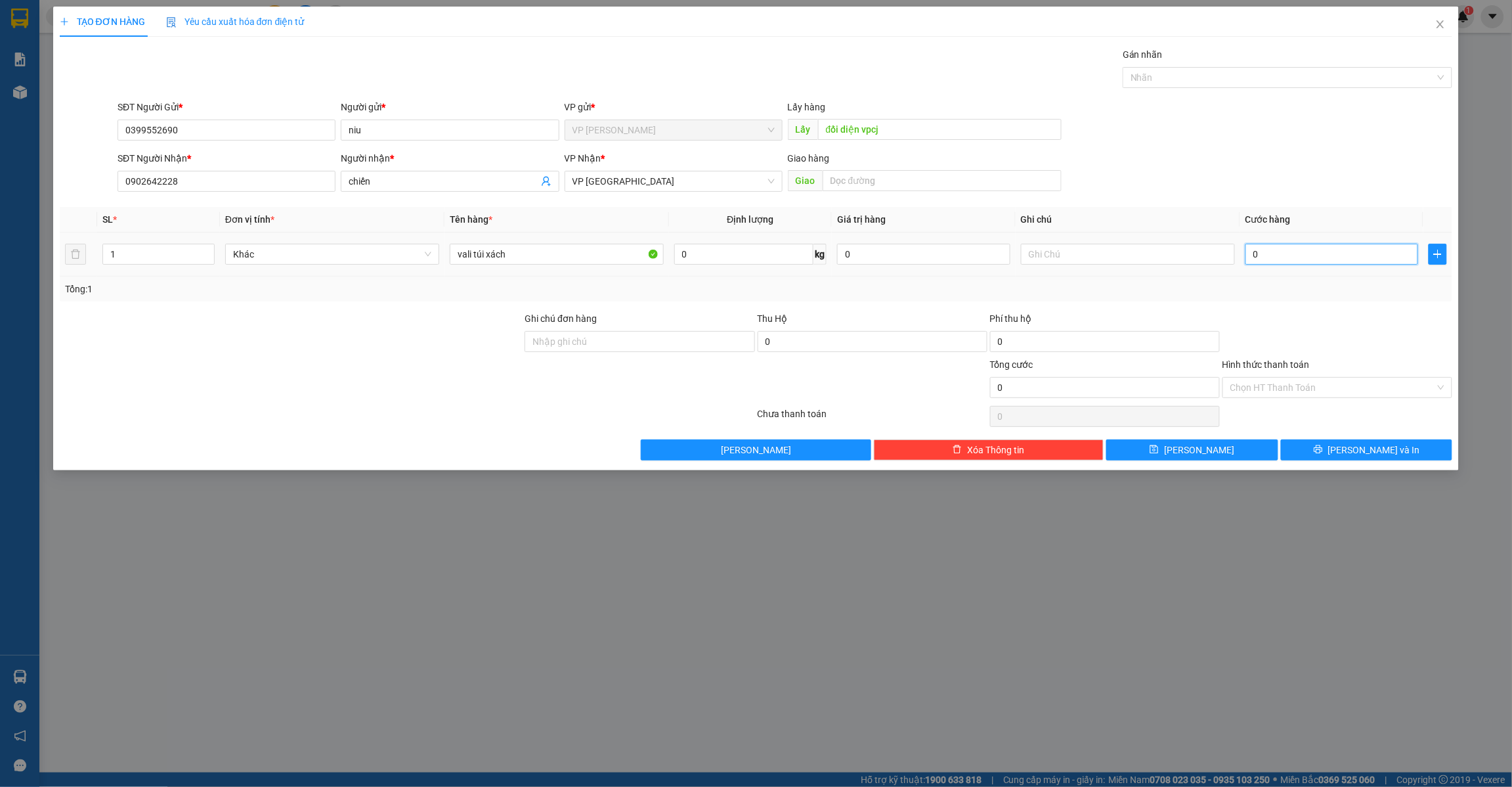
type input "8"
type input "80"
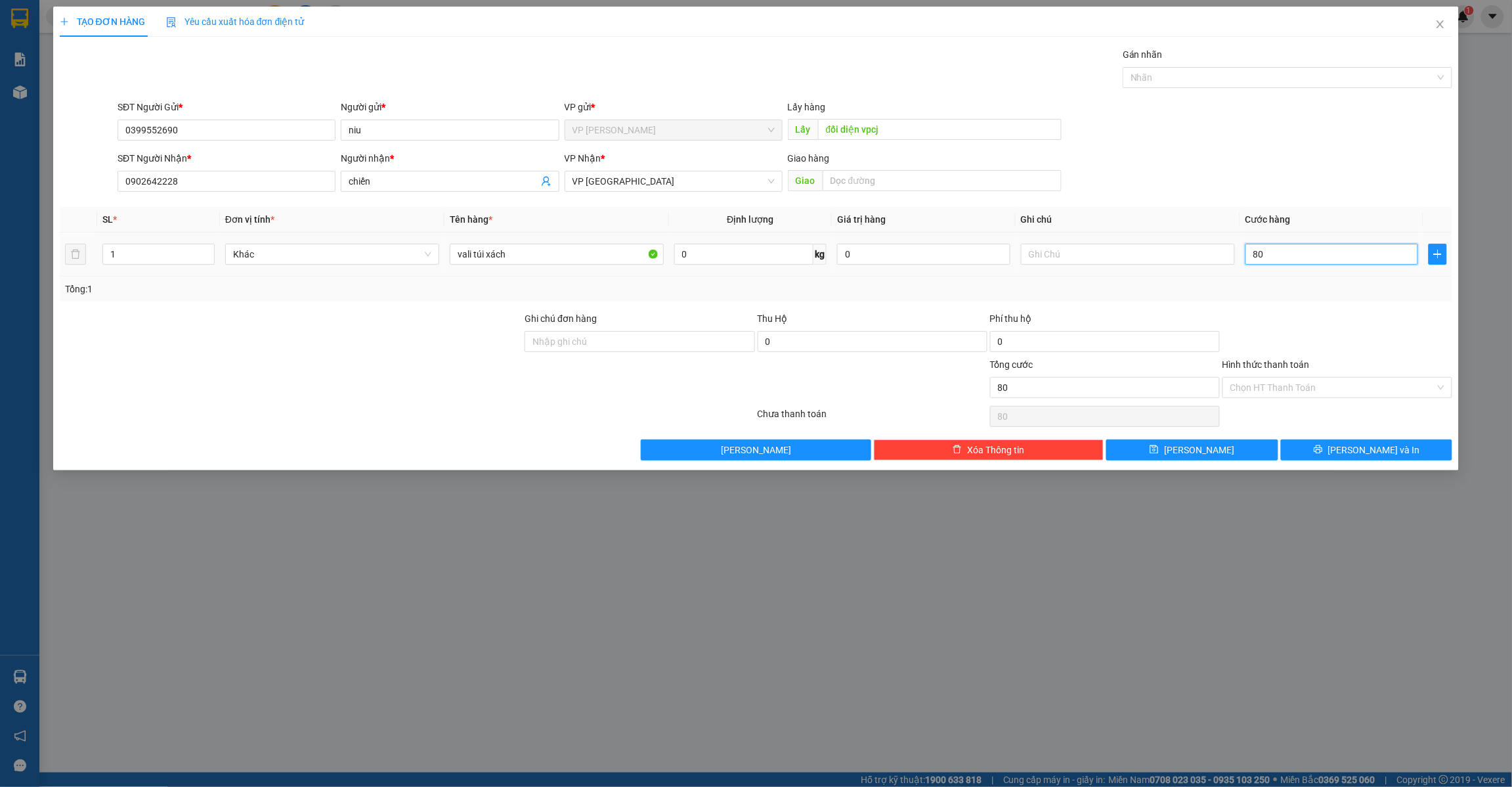
type input "800"
type input "8.000"
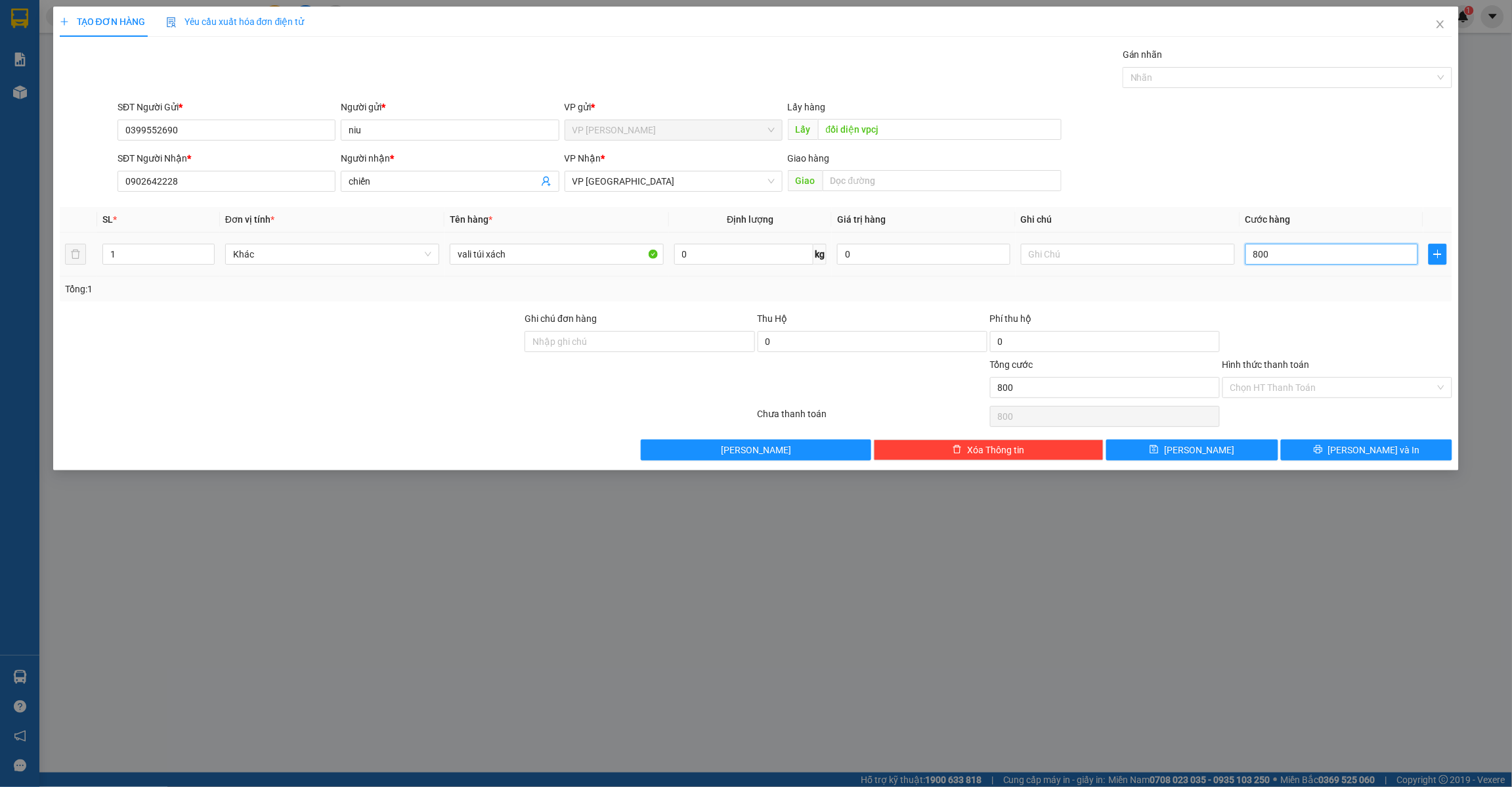
type input "8.000"
type input "80.000"
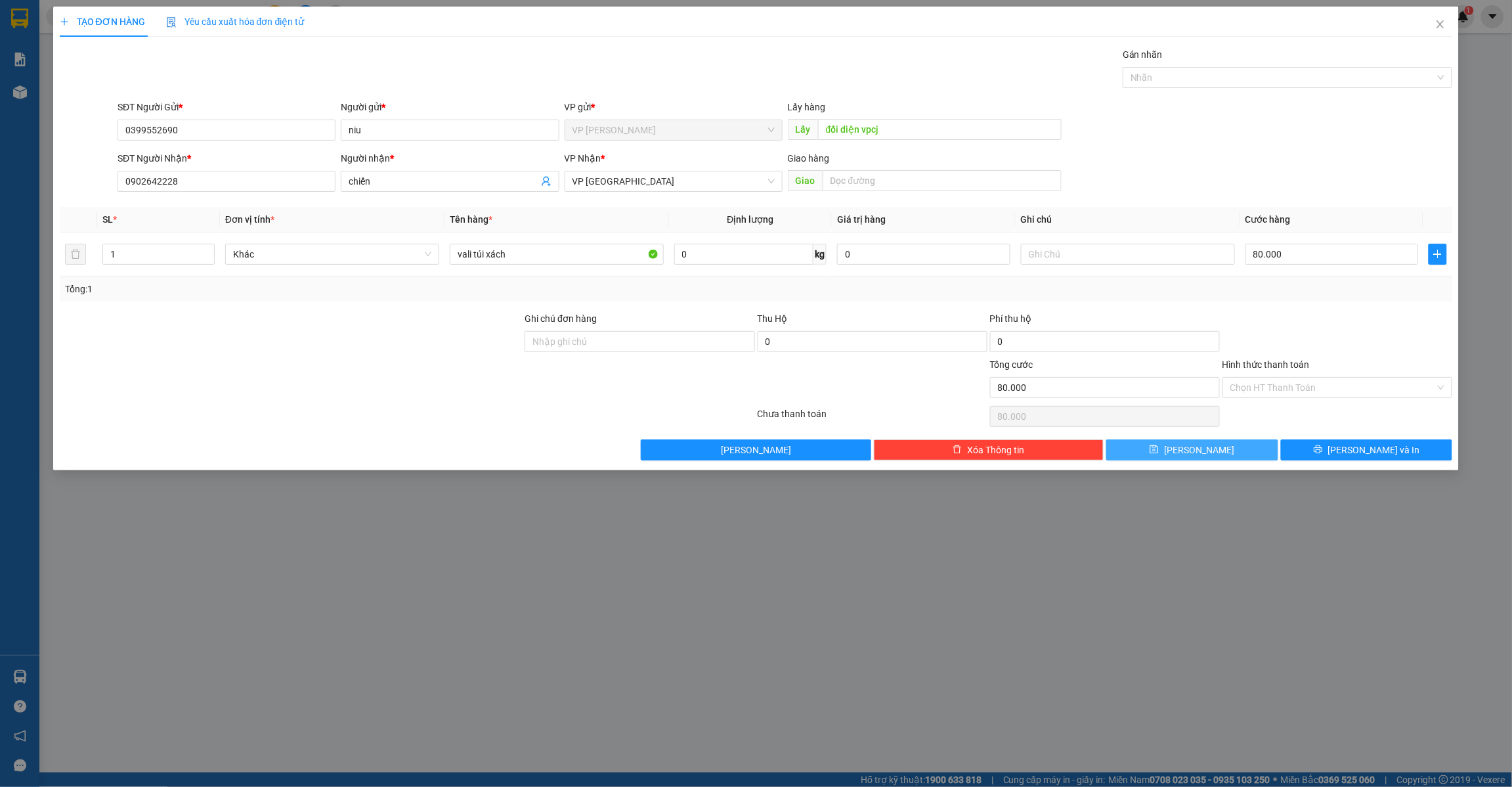
click at [1157, 448] on button "[PERSON_NAME]" at bounding box center [1192, 449] width 172 height 21
type input "0"
click at [1440, 27] on icon "close" at bounding box center [1441, 24] width 7 height 7
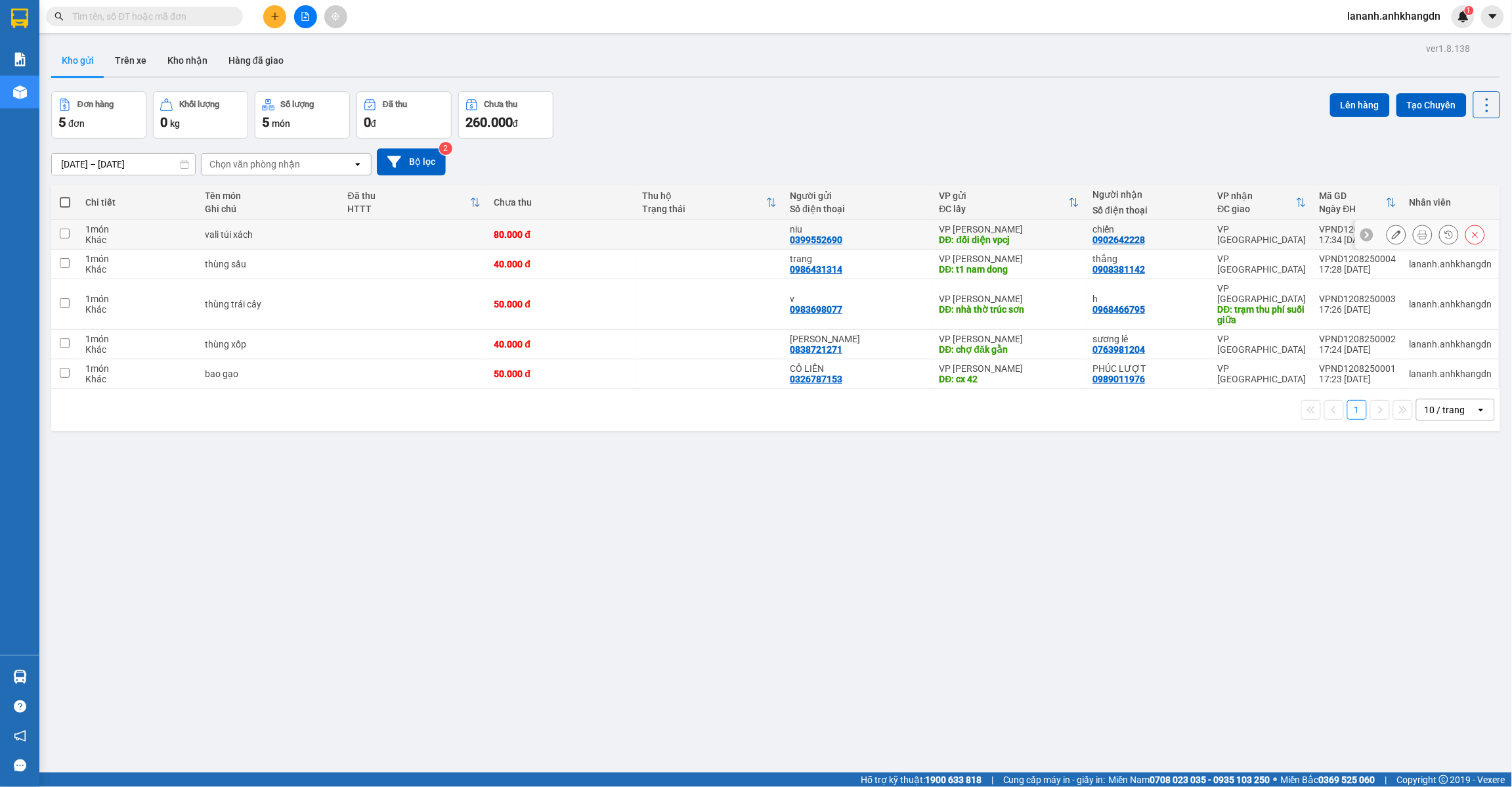
click at [70, 237] on input "checkbox" at bounding box center [65, 233] width 10 height 10
checkbox input "true"
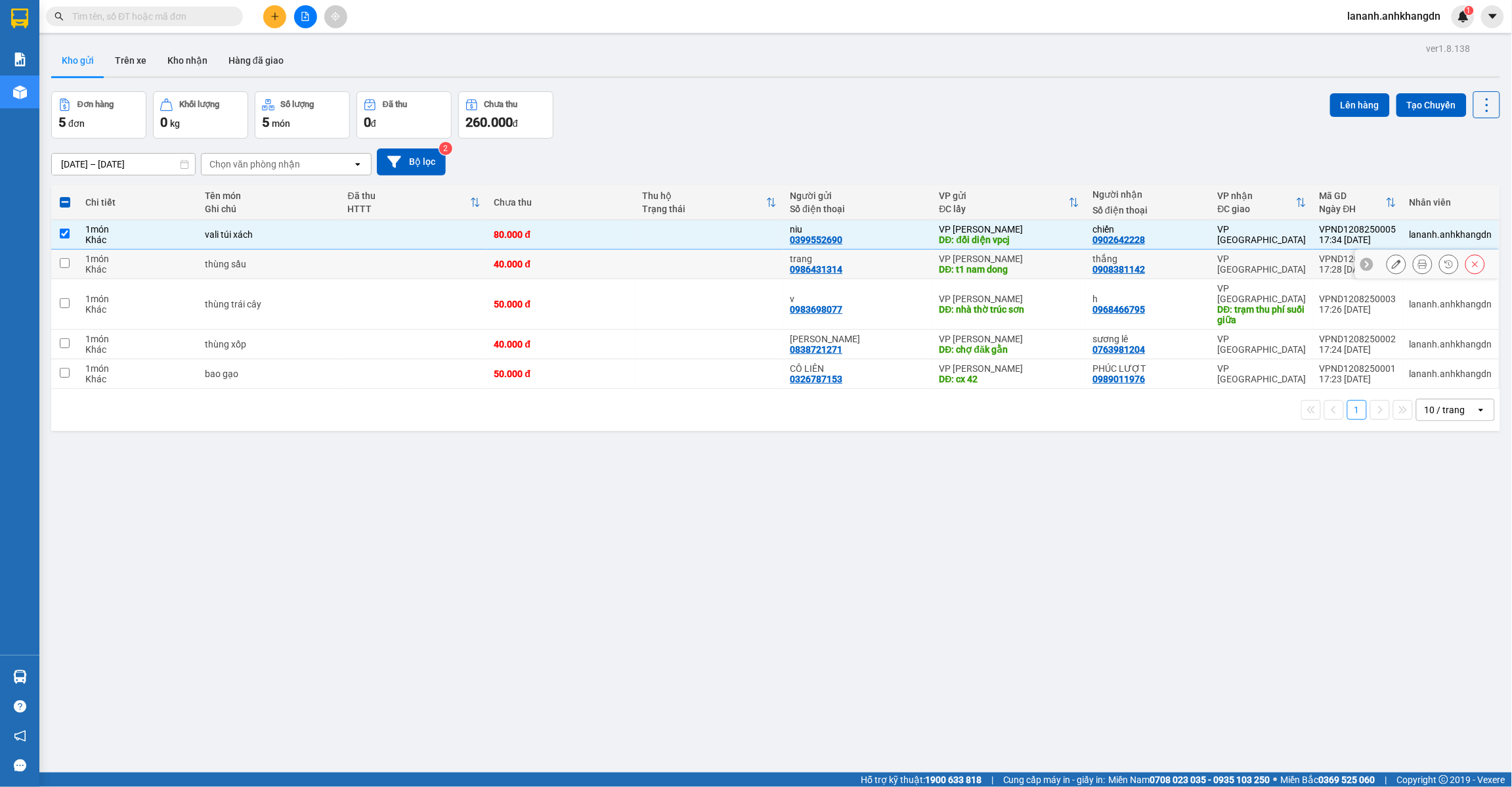
click at [59, 264] on td at bounding box center [65, 265] width 27 height 30
checkbox input "true"
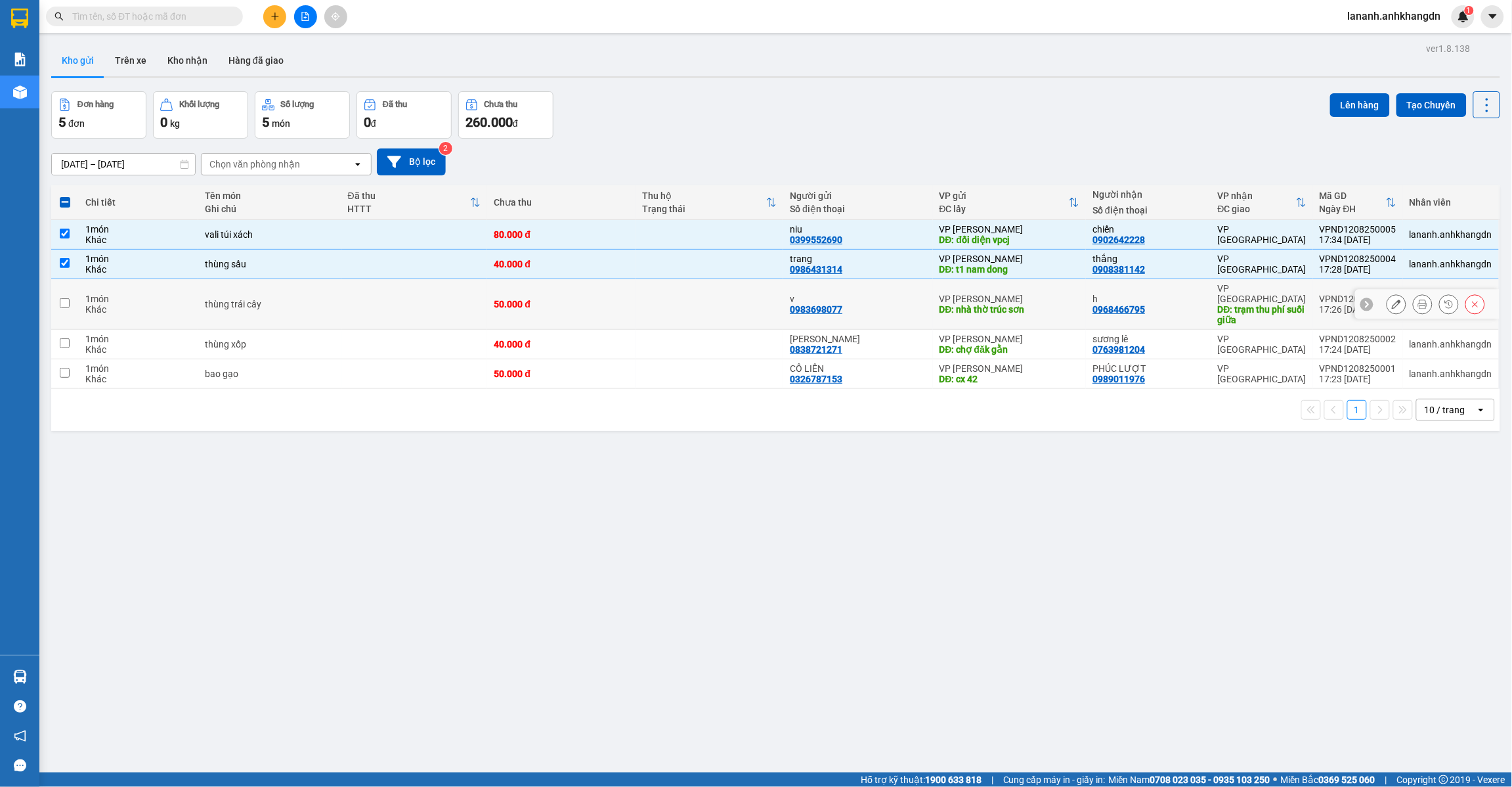
click at [68, 304] on td at bounding box center [65, 304] width 27 height 51
checkbox input "true"
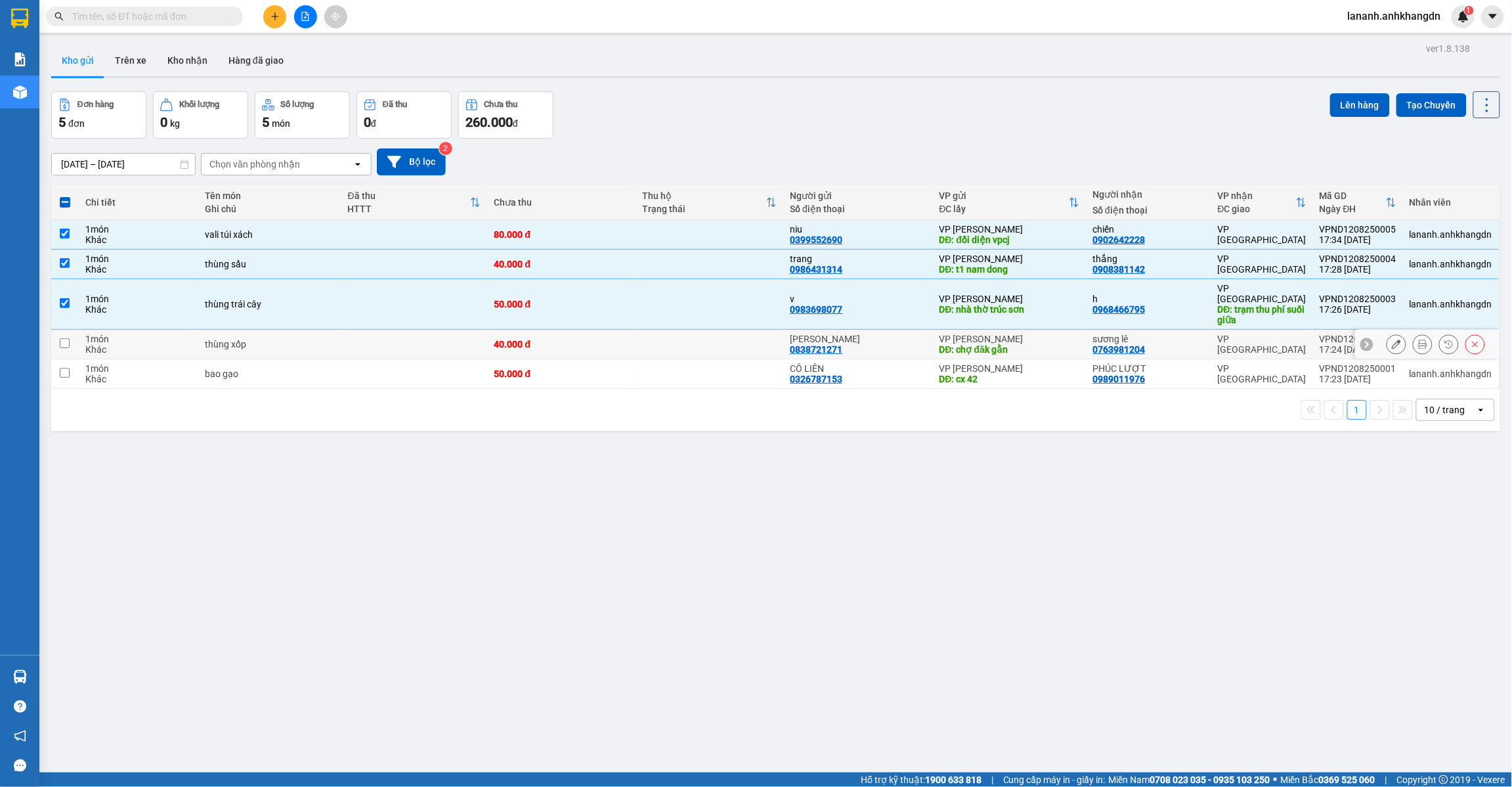
click at [67, 339] on input "checkbox" at bounding box center [65, 344] width 10 height 10
checkbox input "true"
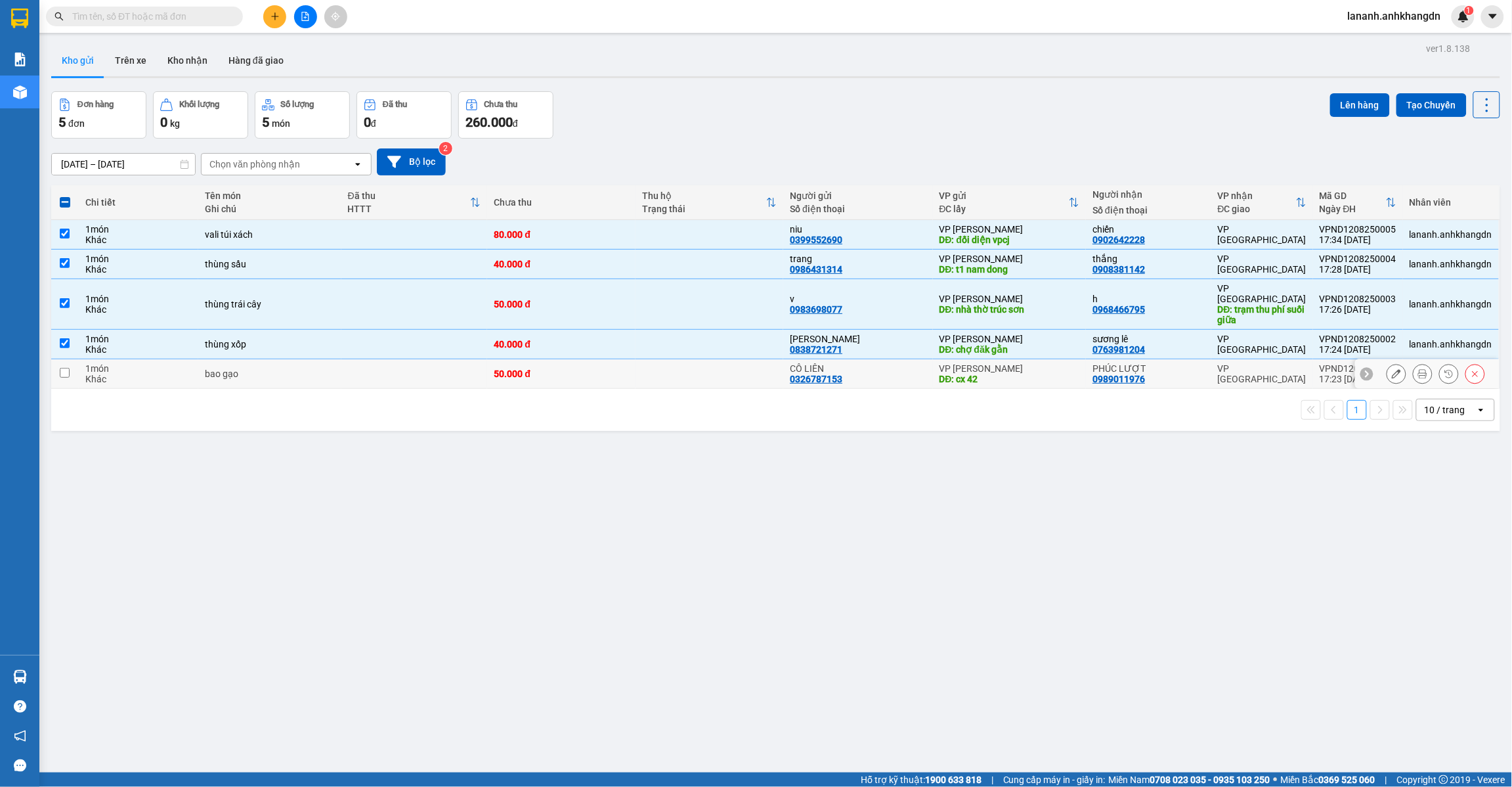
click at [61, 368] on input "checkbox" at bounding box center [65, 373] width 10 height 10
checkbox input "true"
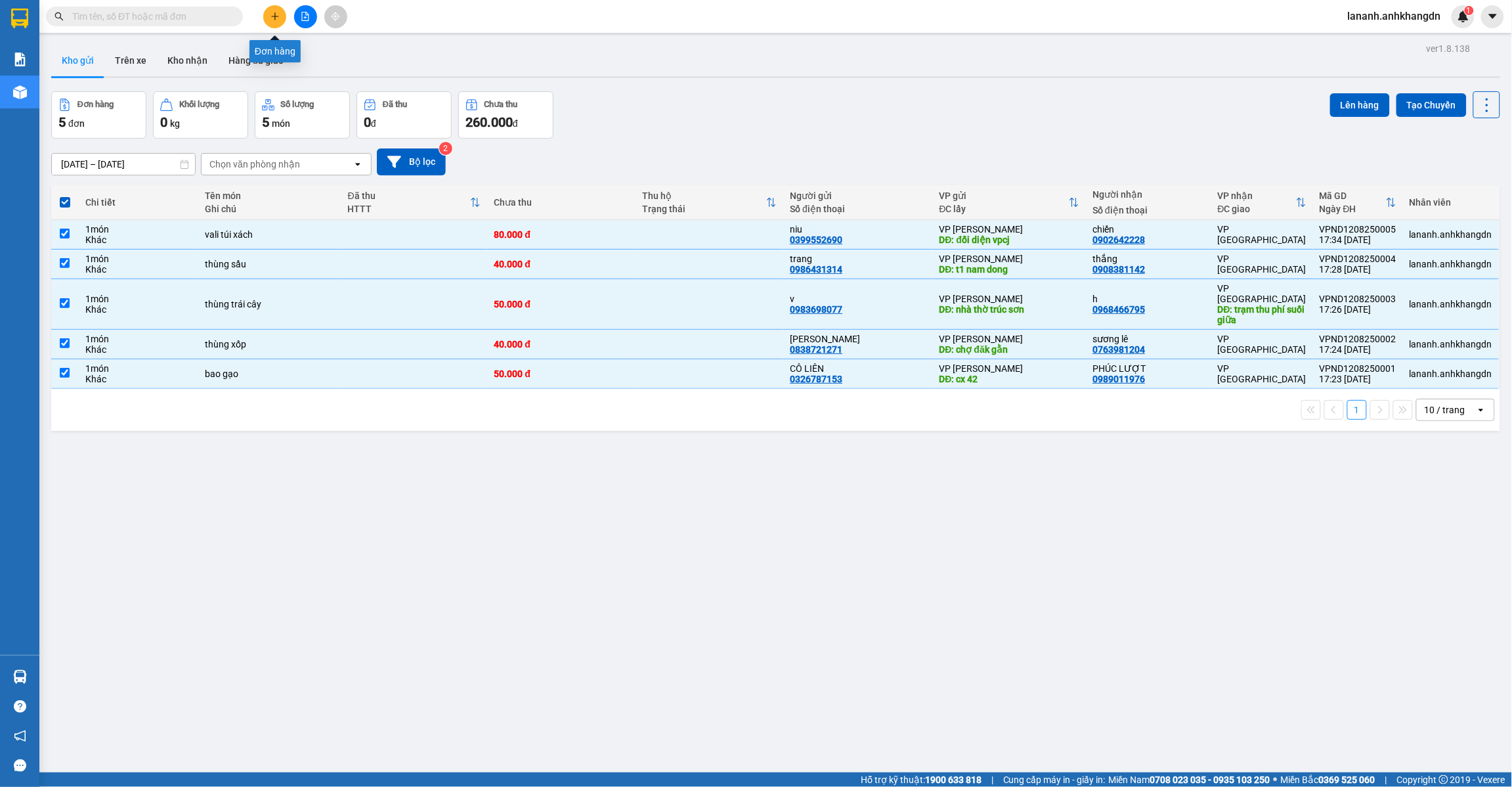
click at [277, 17] on icon "plus" at bounding box center [275, 16] width 9 height 9
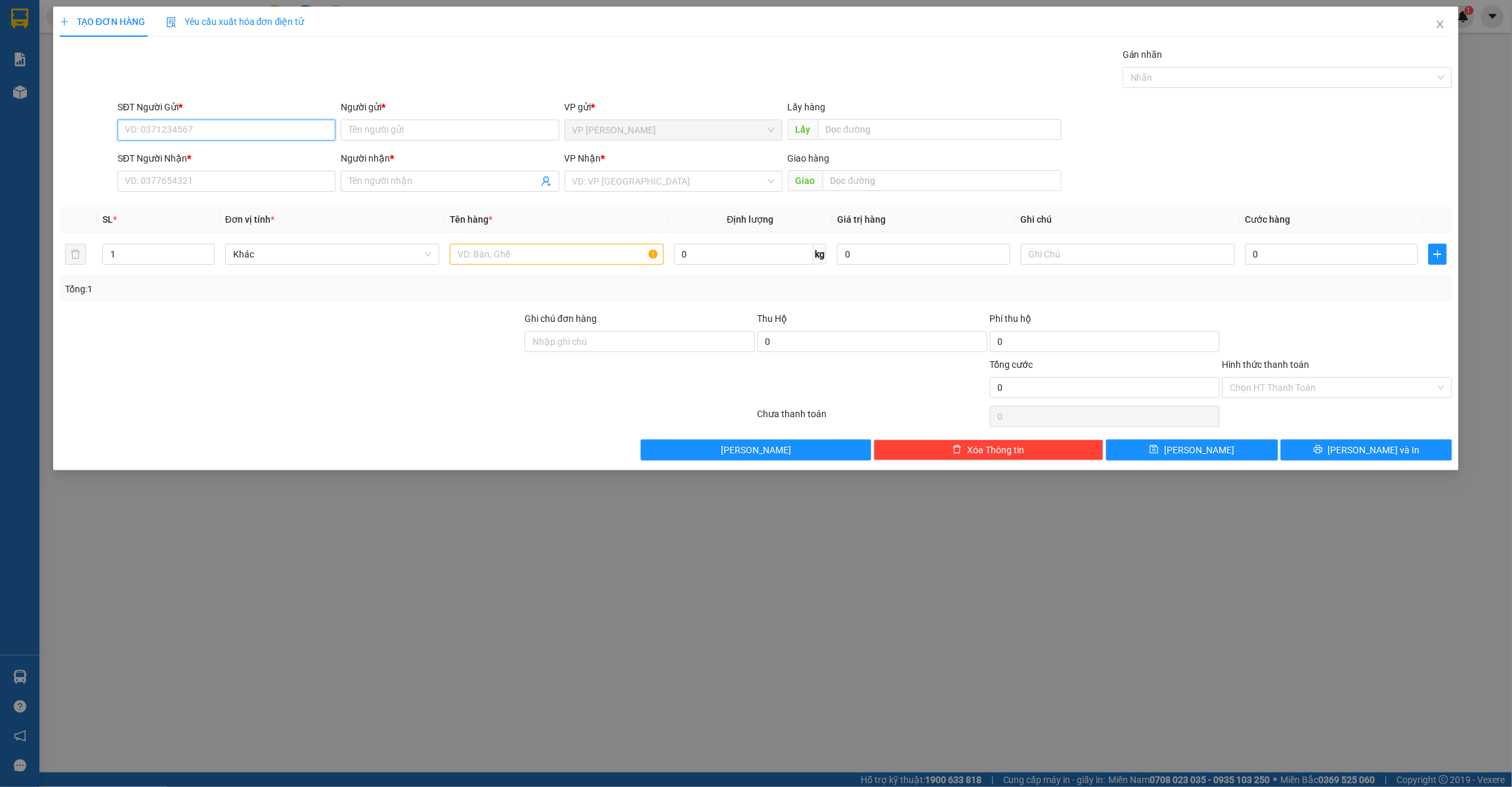
click at [240, 126] on input "SĐT Người Gửi *" at bounding box center [227, 130] width 218 height 21
click at [240, 127] on input "SĐT Người Gửi *" at bounding box center [227, 130] width 218 height 21
drag, startPoint x: 119, startPoint y: 128, endPoint x: 192, endPoint y: 130, distance: 73.0
click at [192, 130] on input "0346676582" at bounding box center [227, 130] width 218 height 21
type input "0346676582"
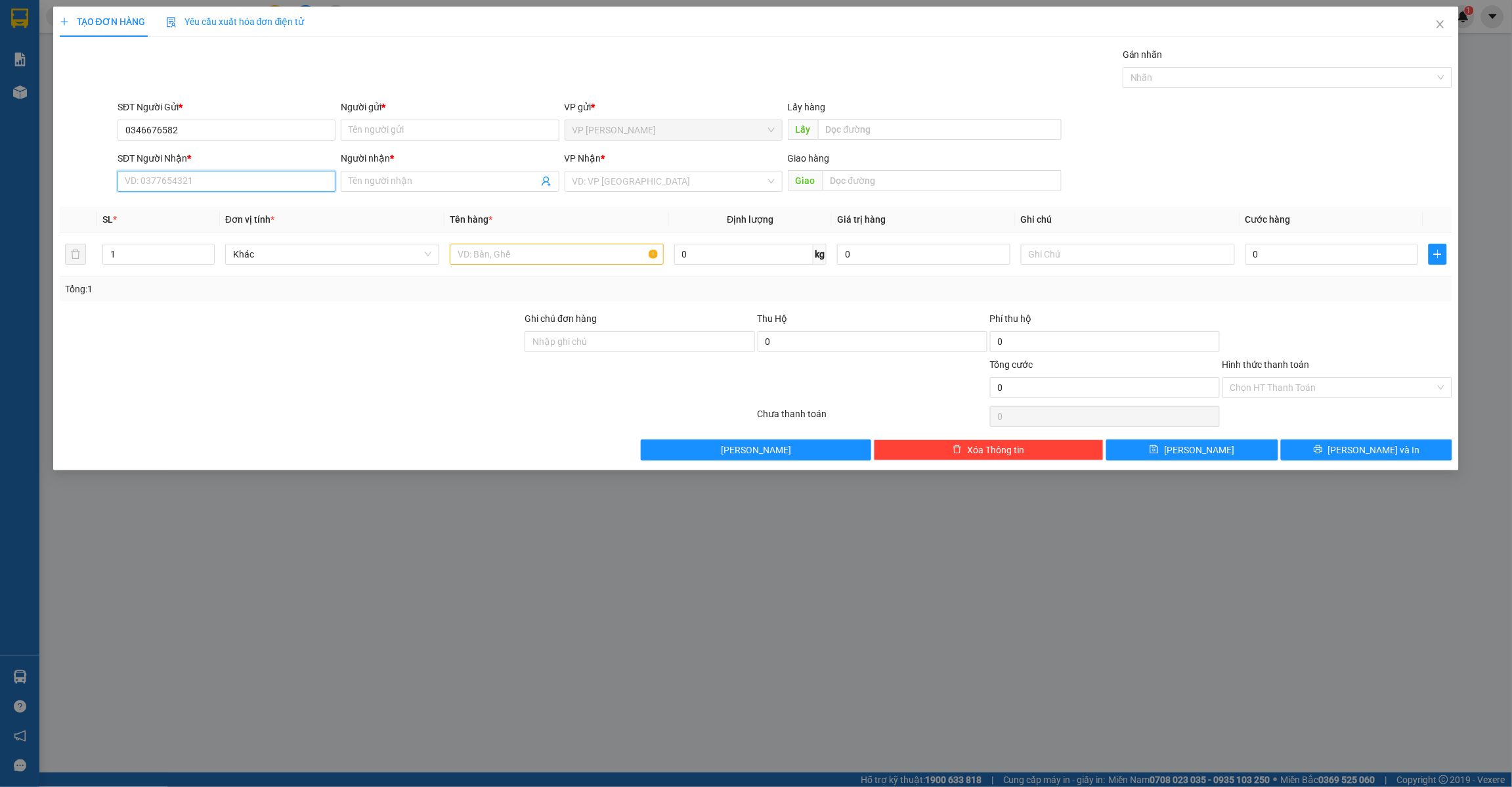
paste input "0346676582"
type input "0346676582"
click at [454, 132] on input "Người gửi *" at bounding box center [450, 130] width 218 height 21
type input "n"
type input "nhung"
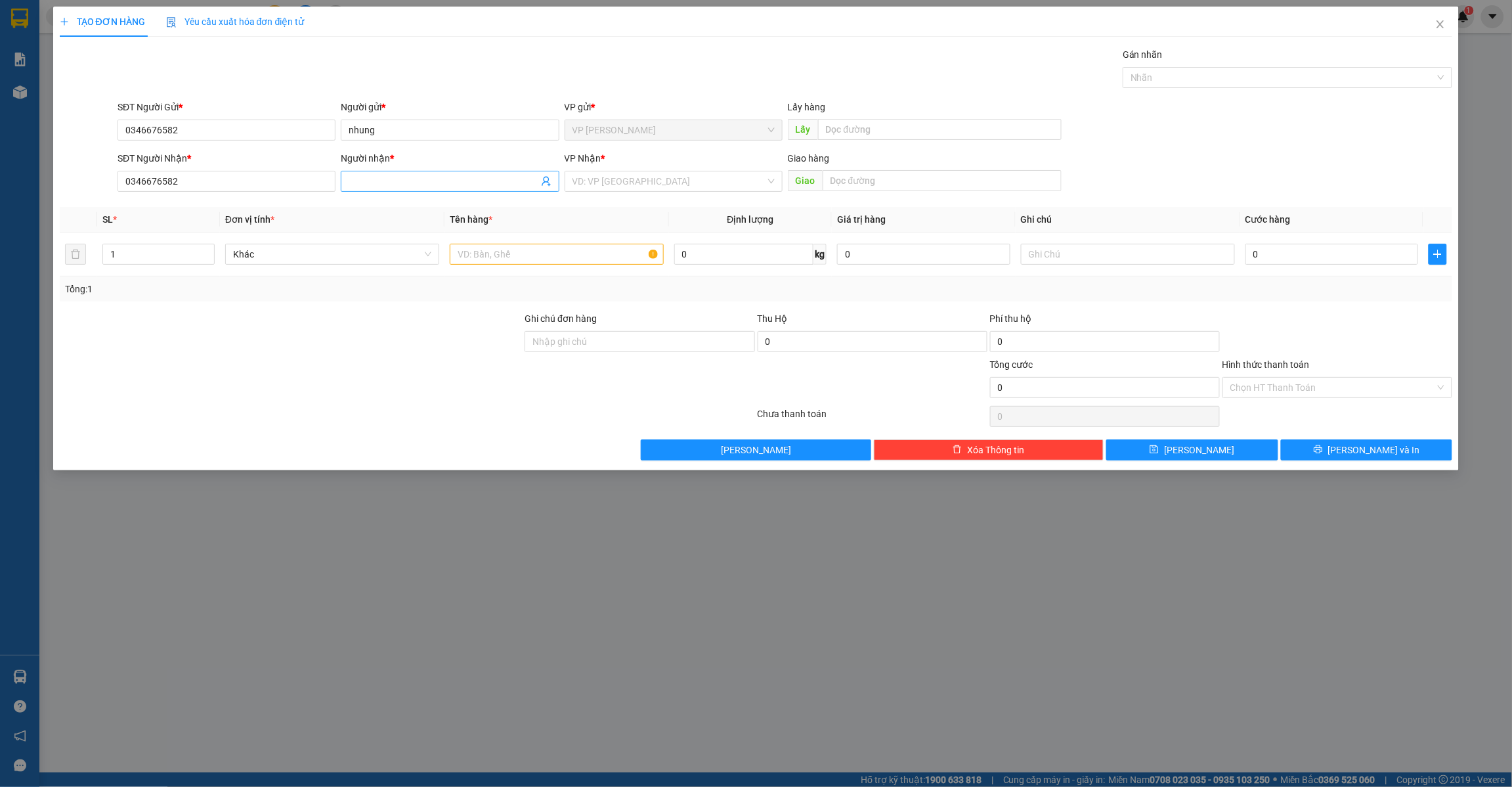
click at [451, 188] on input "Người nhận *" at bounding box center [443, 181] width 189 height 14
type input "nhung"
click at [697, 178] on input "search" at bounding box center [669, 182] width 193 height 20
click at [669, 205] on div "VP [GEOGRAPHIC_DATA]" at bounding box center [674, 208] width 202 height 14
click at [618, 257] on input "text" at bounding box center [557, 254] width 214 height 21
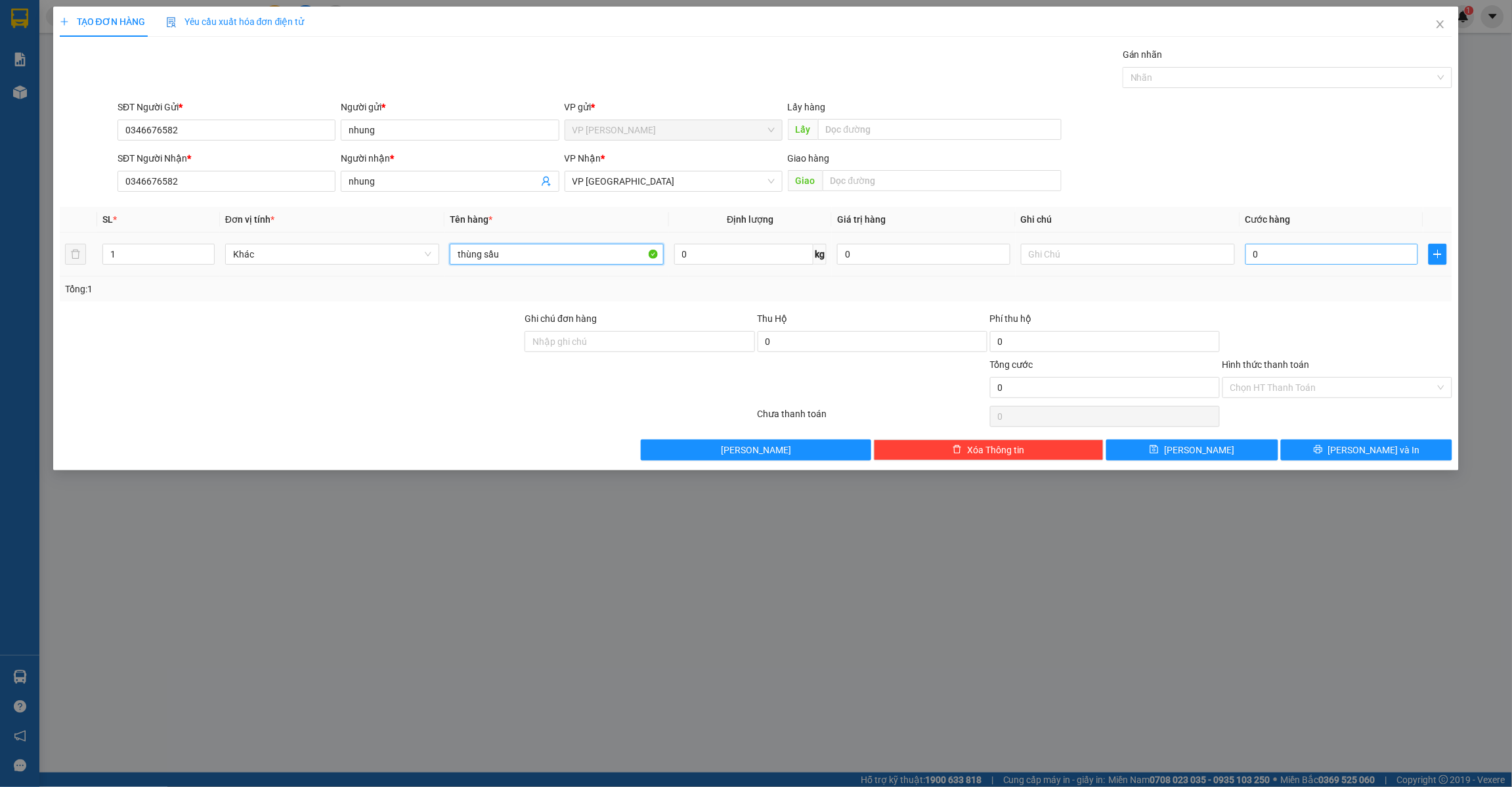
type input "thùng sầu"
click at [1343, 261] on input "0" at bounding box center [1332, 254] width 173 height 21
type input "3"
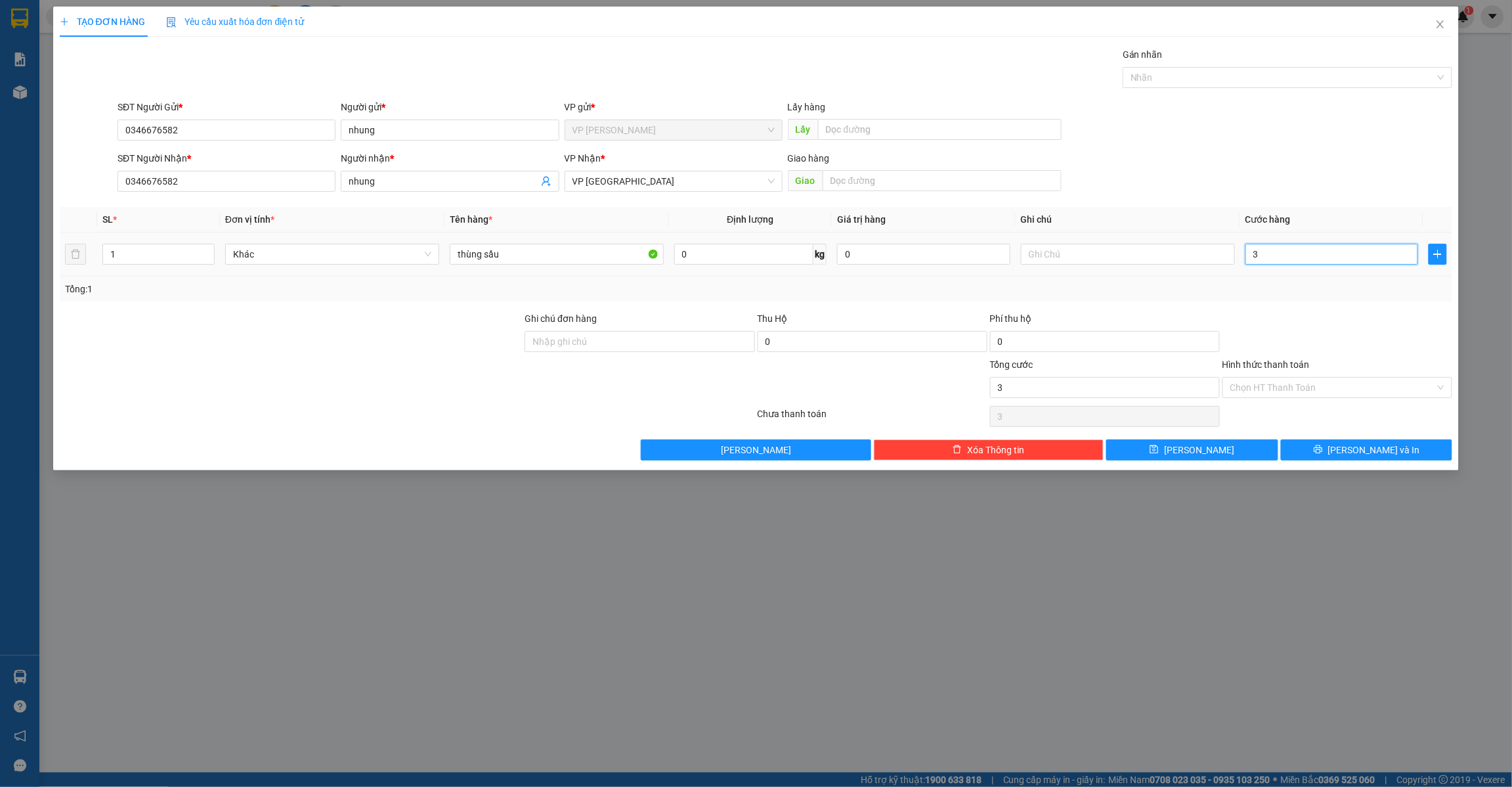
type input "30"
type input "300"
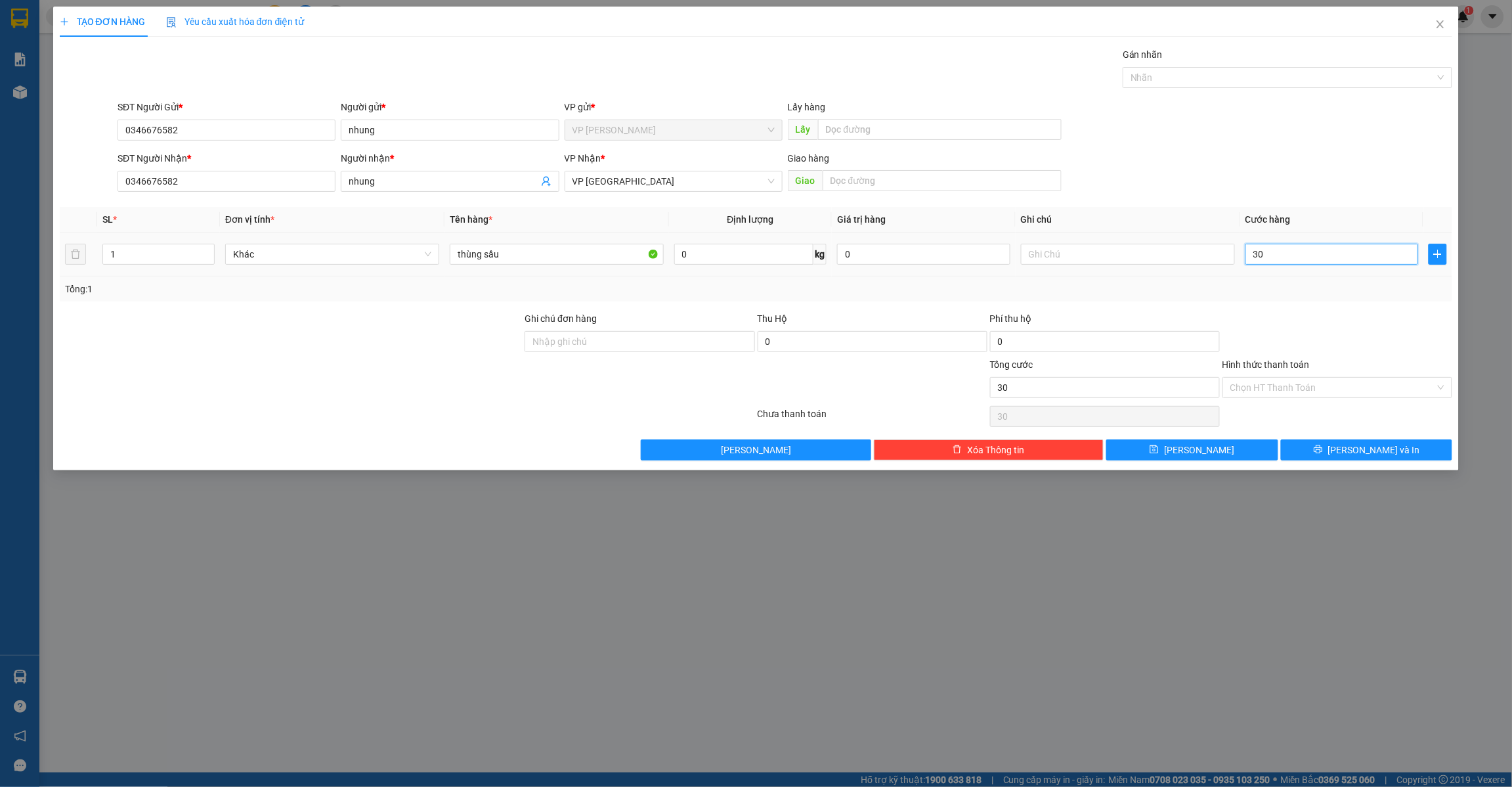
type input "300"
type input "3.000"
type input "30.000"
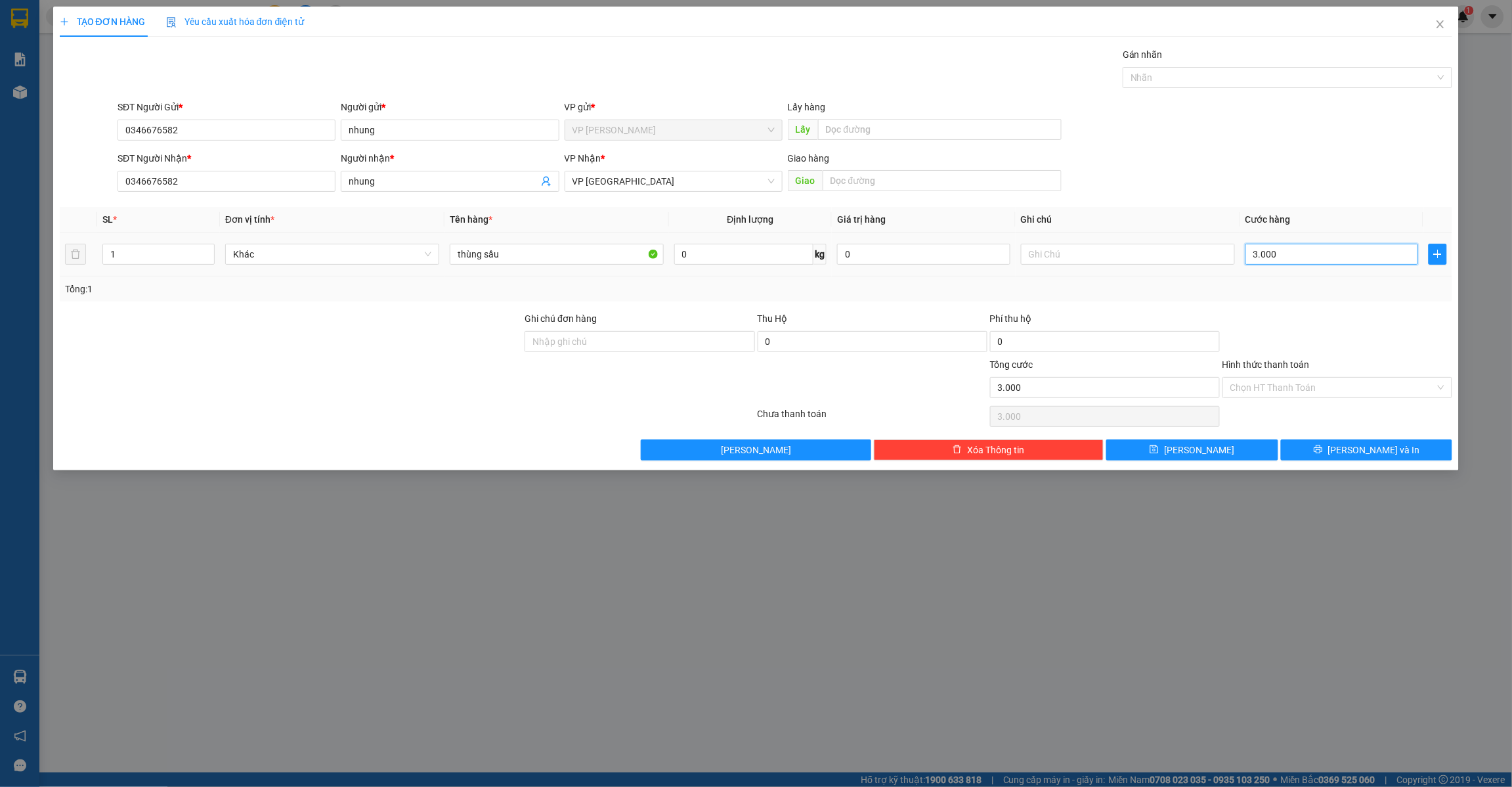
type input "30.000"
click at [1315, 388] on input "Hình thức thanh toán" at bounding box center [1333, 388] width 205 height 20
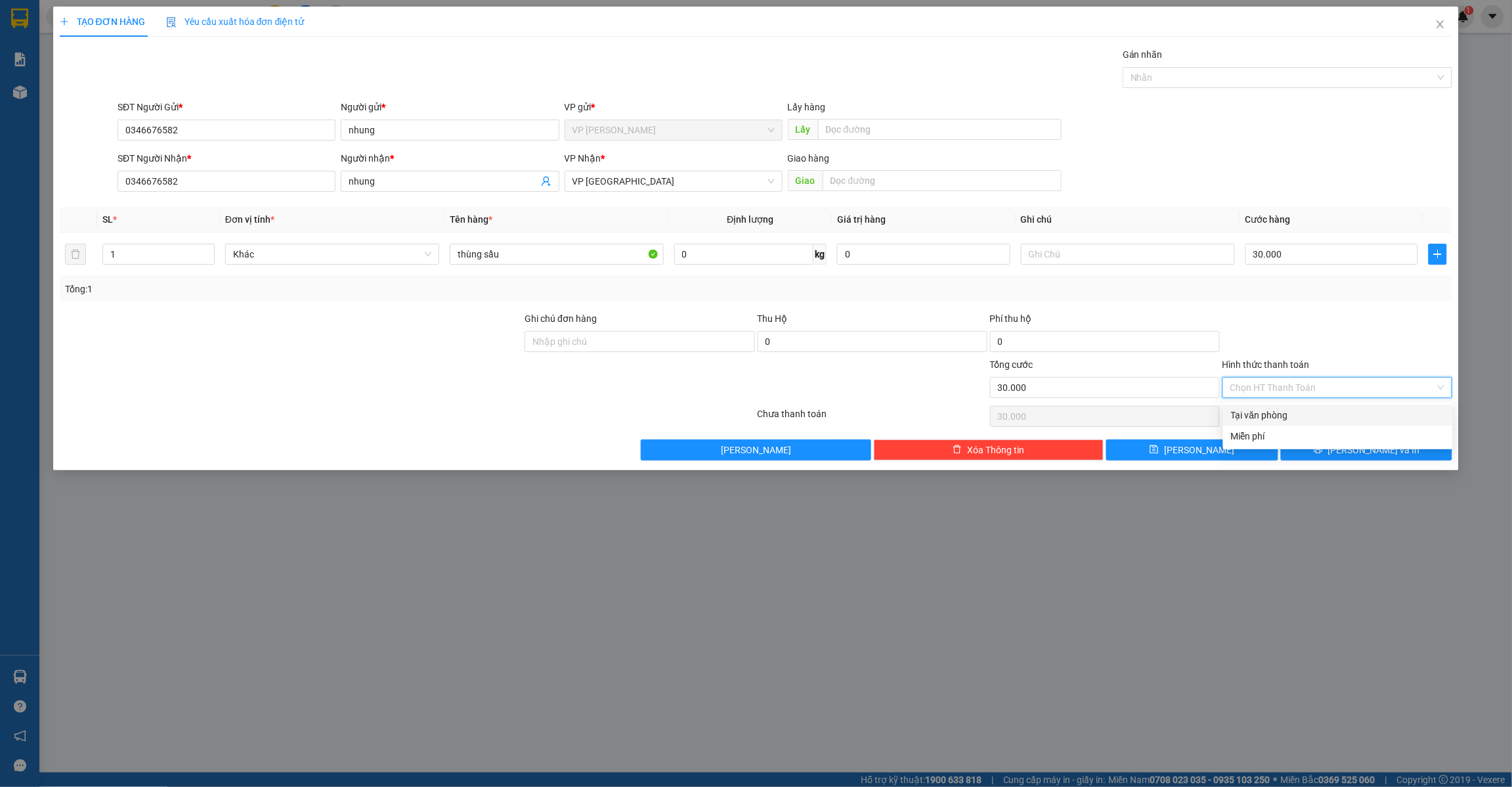
click at [1285, 409] on div "Tại văn phòng" at bounding box center [1339, 414] width 214 height 14
type input "0"
click at [1230, 448] on button "[PERSON_NAME]" at bounding box center [1192, 449] width 172 height 21
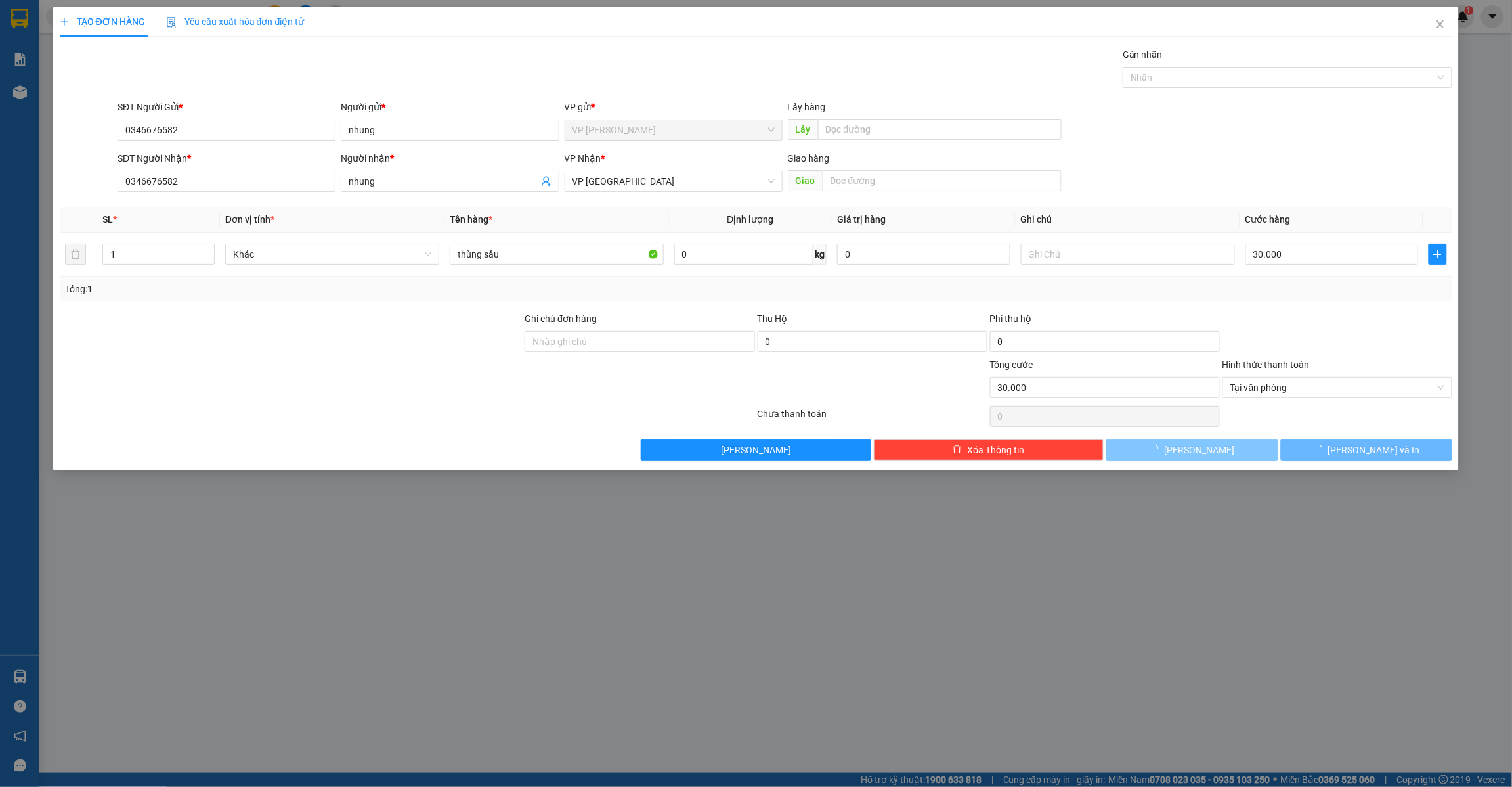
type input "0"
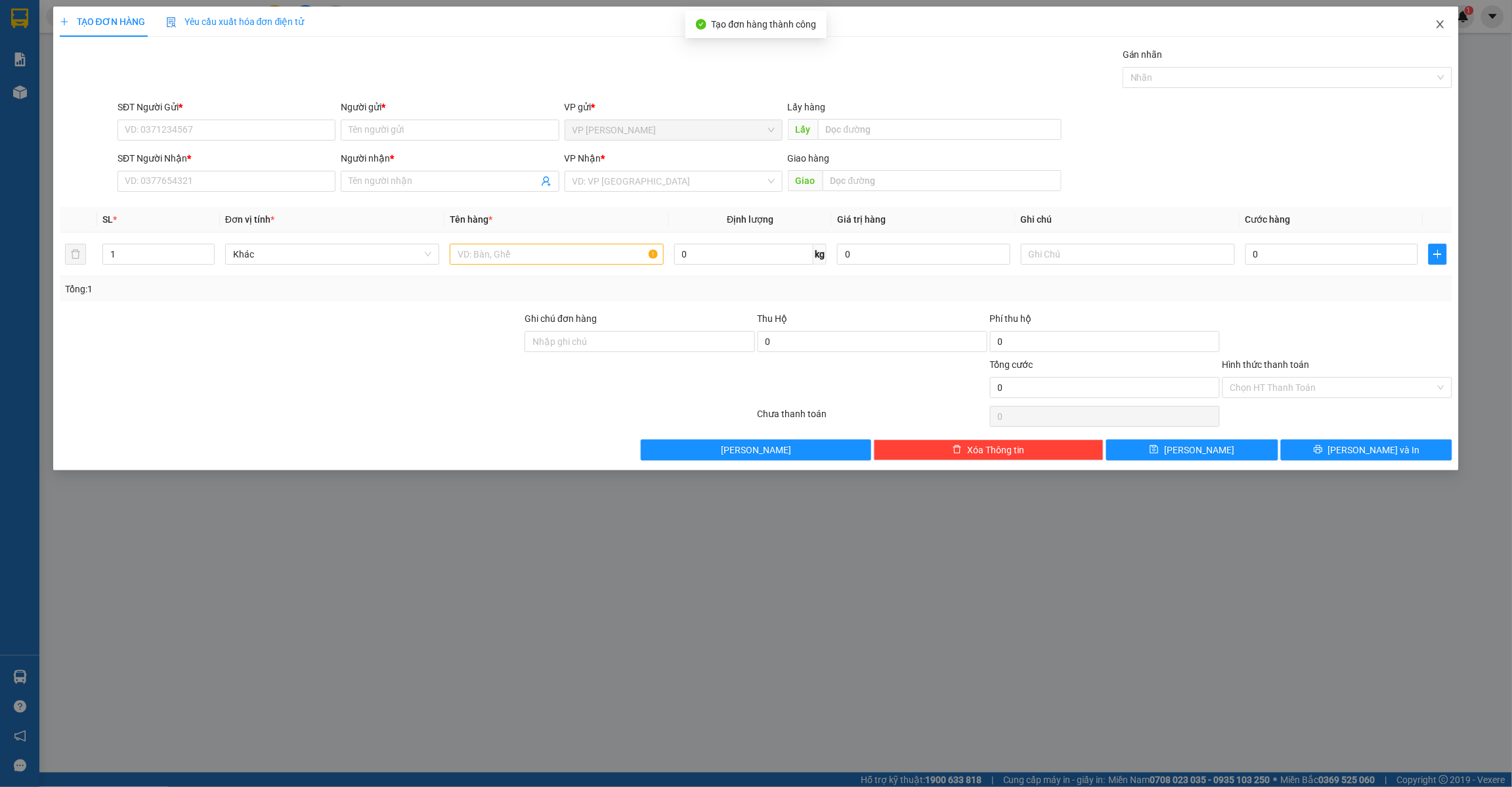
click at [1446, 22] on icon "close" at bounding box center [1441, 24] width 11 height 11
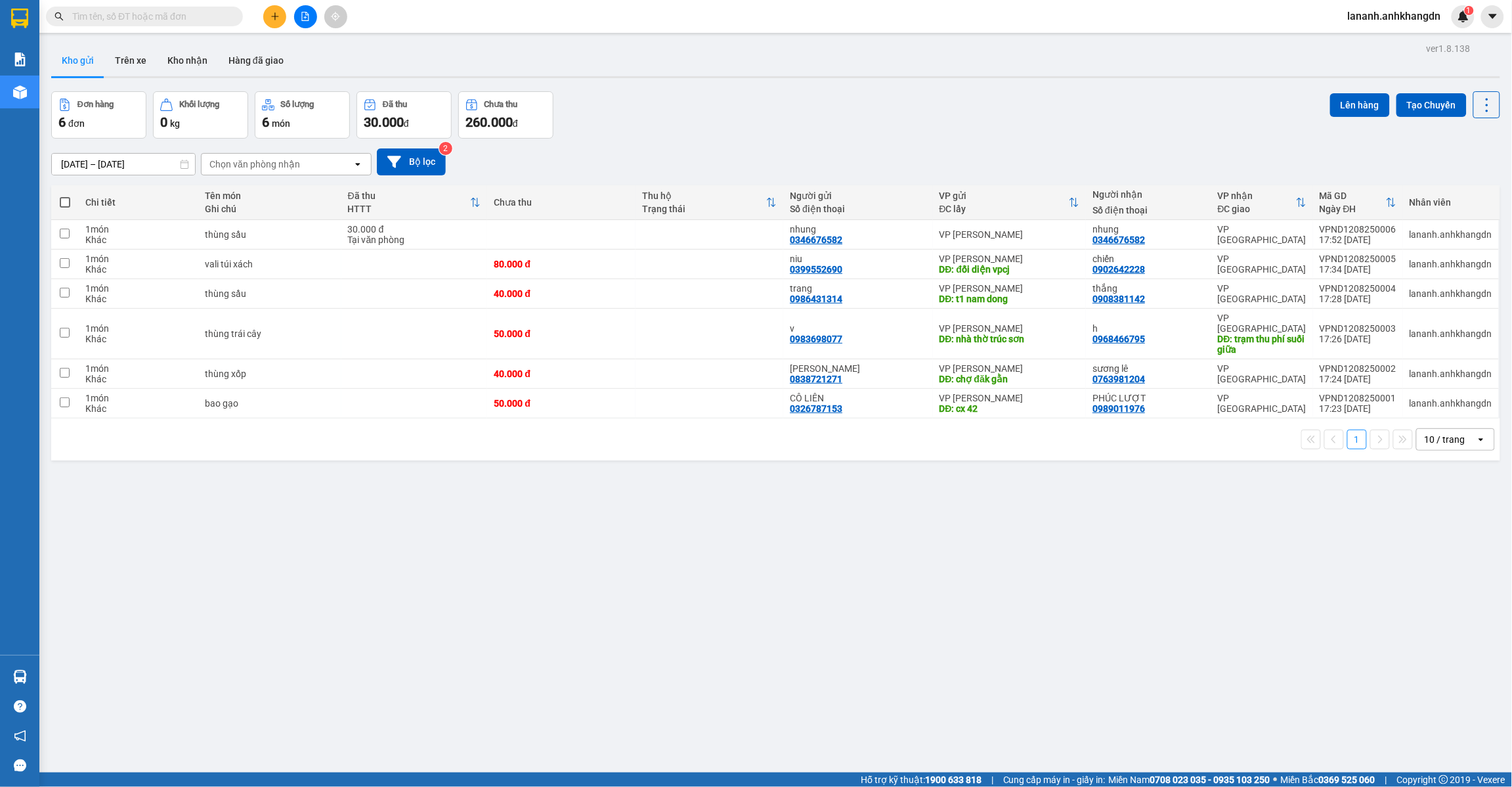
click at [71, 200] on label at bounding box center [65, 203] width 14 height 13
click at [65, 196] on input "checkbox" at bounding box center [65, 196] width 0 height 0
checkbox input "true"
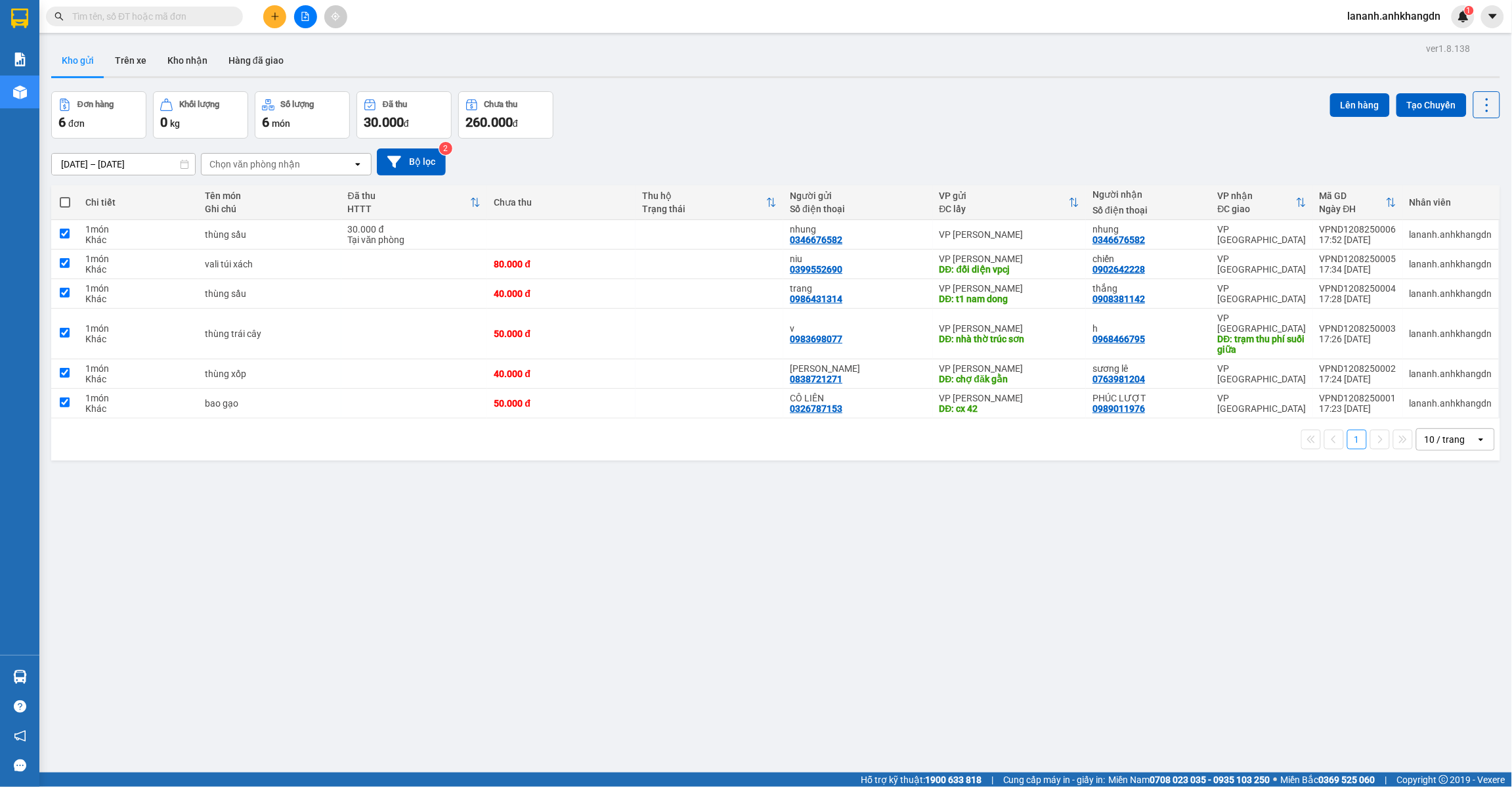
checkbox input "true"
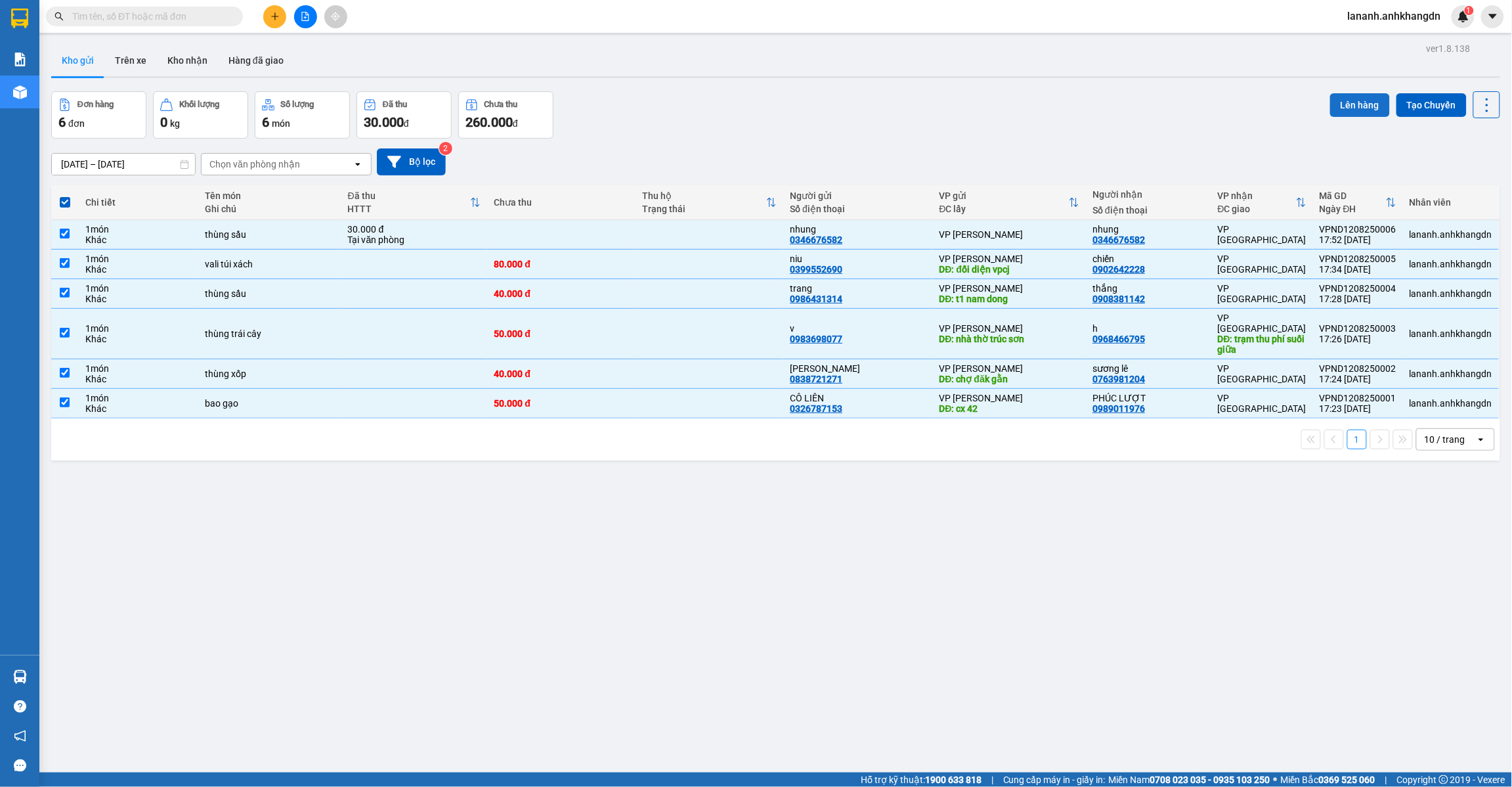
click at [1346, 107] on button "Lên hàng" at bounding box center [1360, 105] width 60 height 23
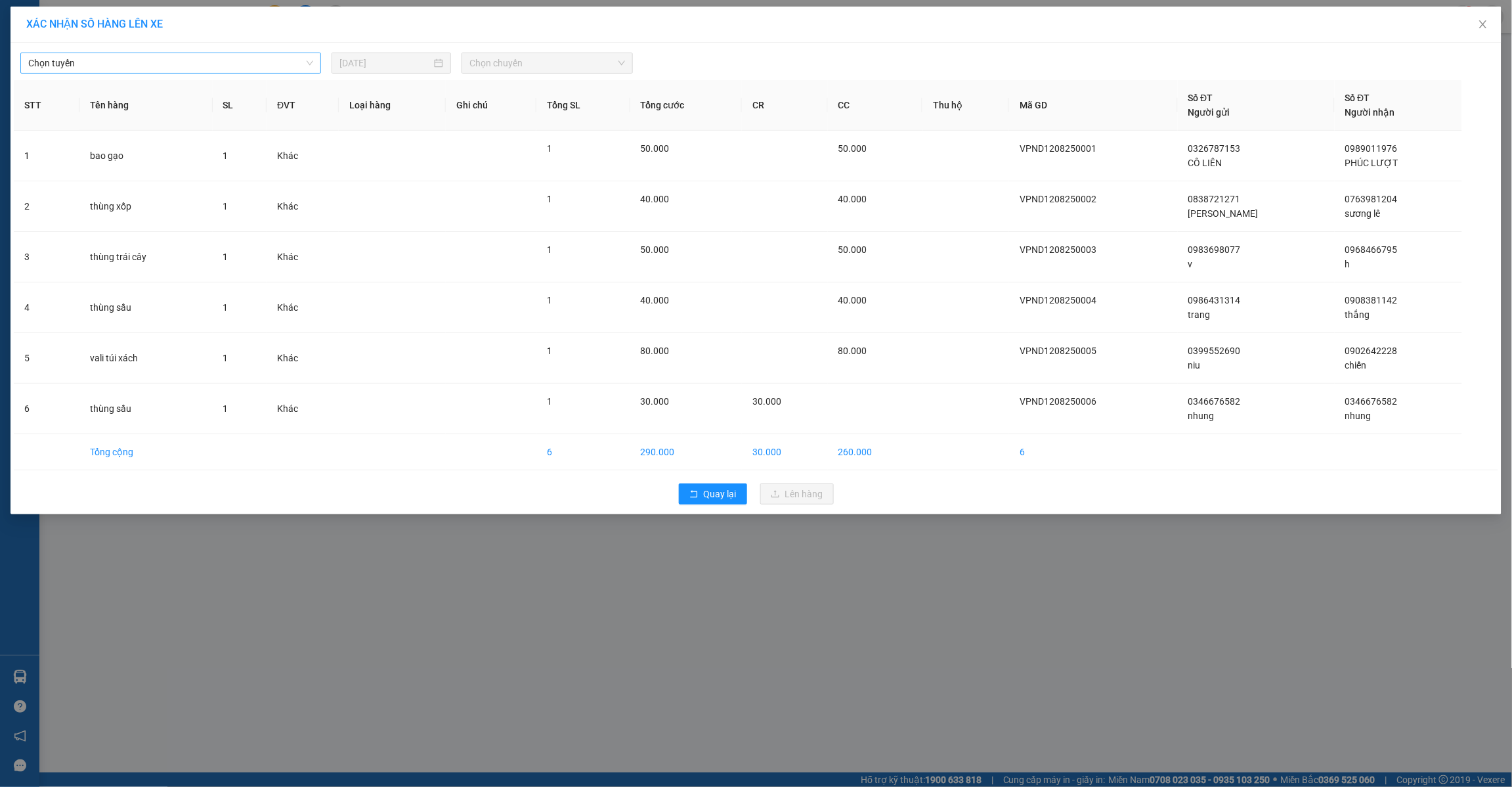
click at [232, 61] on span "Chọn tuyến" at bounding box center [170, 63] width 285 height 20
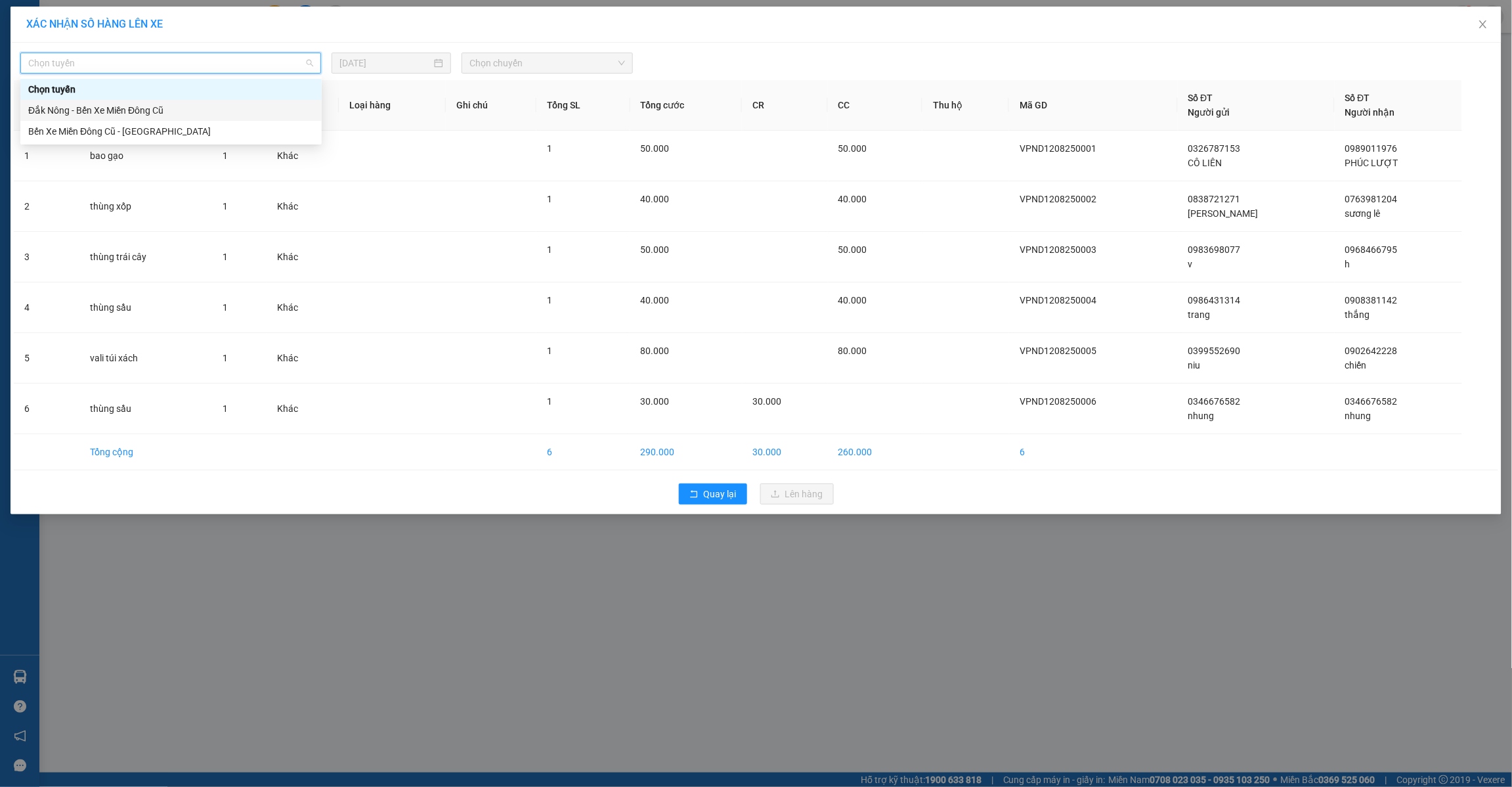
click at [178, 117] on div "Đắk Nông - Bến Xe Miền Đông Cũ" at bounding box center [171, 110] width 285 height 14
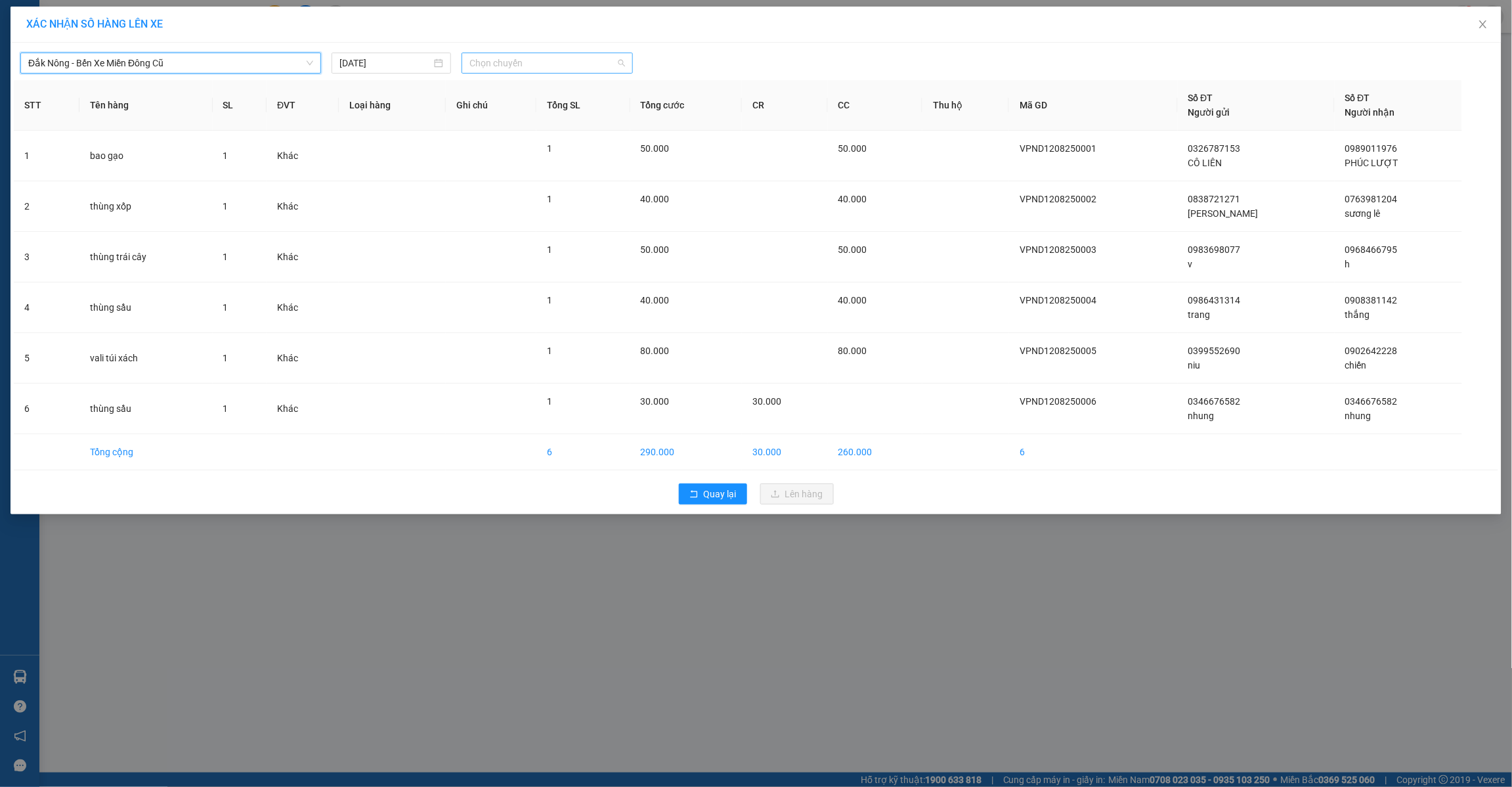
drag, startPoint x: 512, startPoint y: 64, endPoint x: 492, endPoint y: 121, distance: 60.4
click at [511, 68] on span "Chọn chuyến" at bounding box center [548, 63] width 156 height 20
click at [488, 130] on div "21:30" at bounding box center [520, 131] width 102 height 14
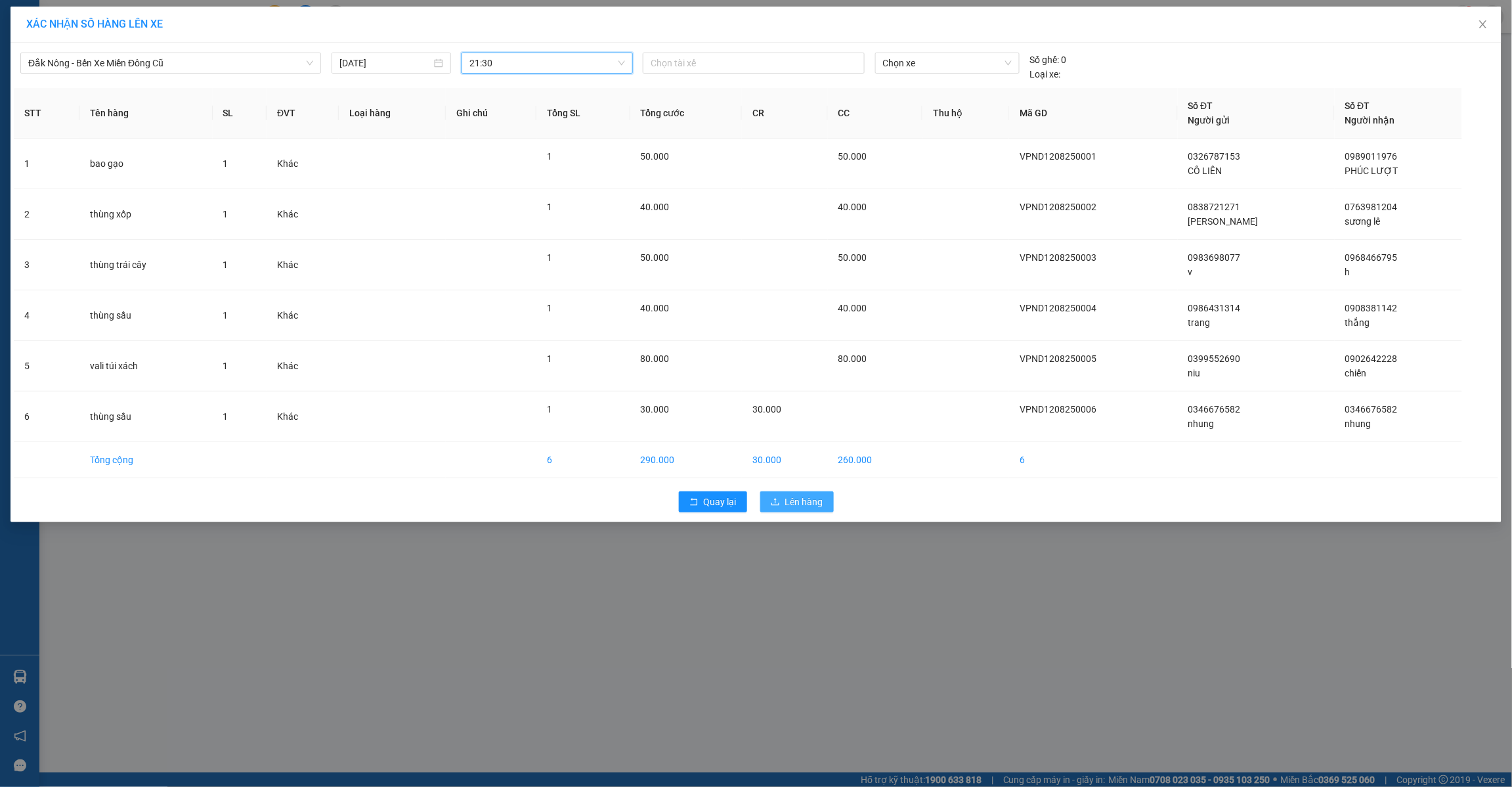
click at [783, 501] on button "Lên hàng" at bounding box center [797, 501] width 74 height 21
